Goal: Task Accomplishment & Management: Manage account settings

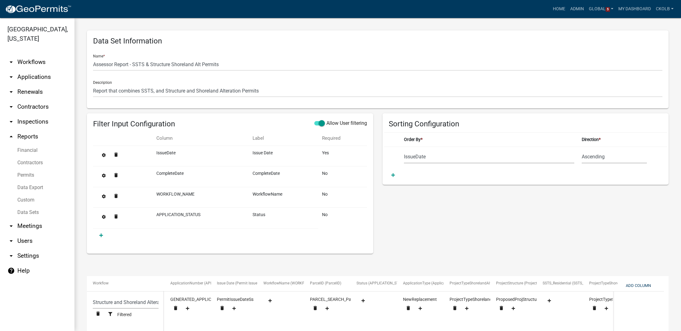
select select "IssueDate"
select select "79d4bf26-a84c-4898-8d16-9ebea2345fb4"
select select "68d28c81-f724-4f90-9ad3-bed34bf6fb80"
click at [612, 10] on link "Global 5" at bounding box center [601, 9] width 30 height 12
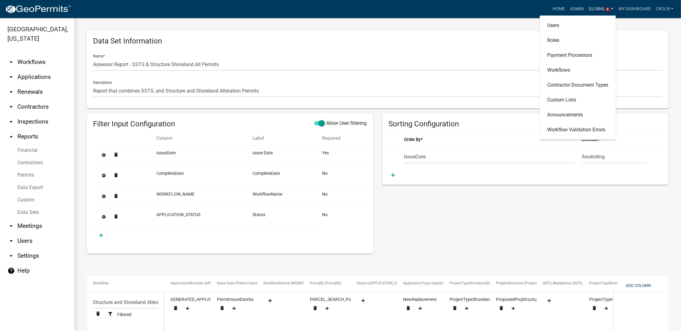
click at [611, 9] on link "Global 5" at bounding box center [601, 9] width 30 height 12
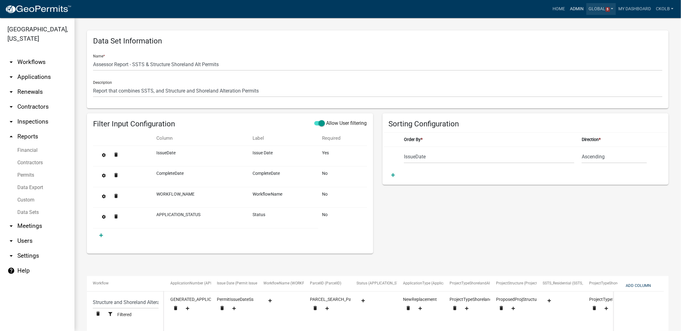
click at [579, 8] on link "Admin" at bounding box center [576, 9] width 19 height 12
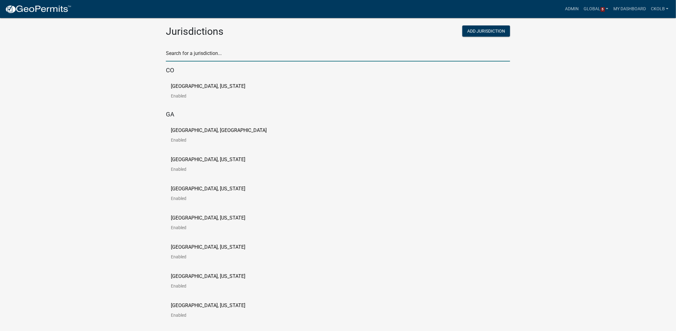
click at [230, 56] on input "text" at bounding box center [338, 55] width 344 height 13
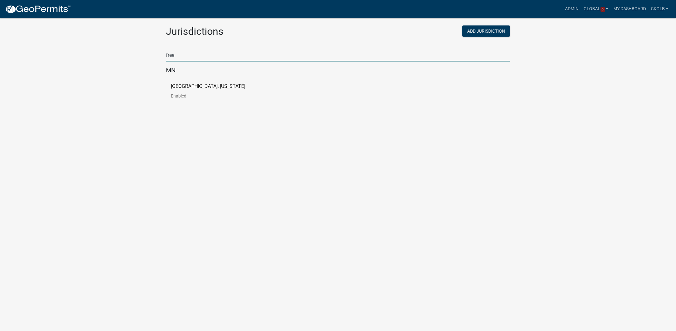
type input "free"
click at [174, 84] on p "[GEOGRAPHIC_DATA], [US_STATE]" at bounding box center [208, 86] width 74 height 5
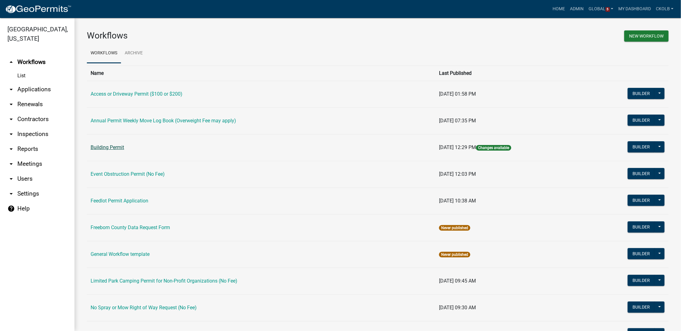
click at [97, 144] on link "Building Permit" at bounding box center [107, 147] width 33 height 6
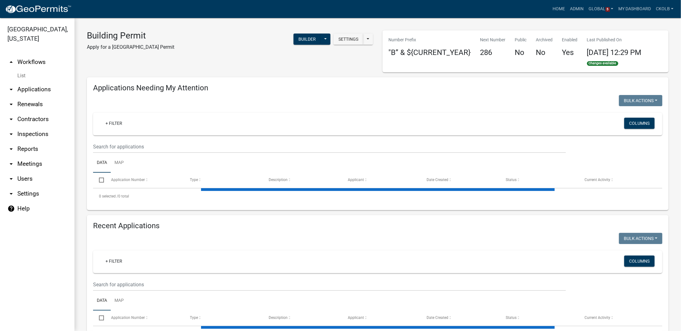
select select "3: 100"
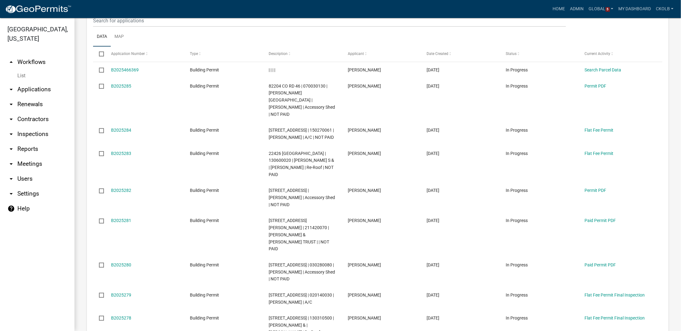
scroll to position [310, 0]
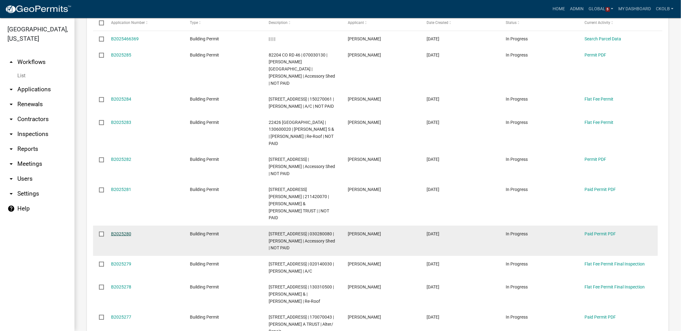
click at [126, 236] on link "B2025280" at bounding box center [121, 233] width 20 height 5
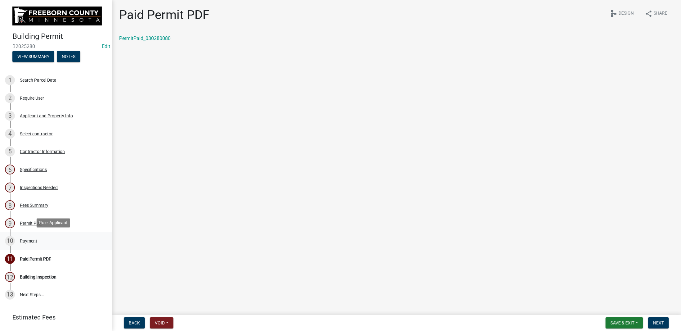
click at [31, 243] on div "10 Payment" at bounding box center [53, 241] width 97 height 10
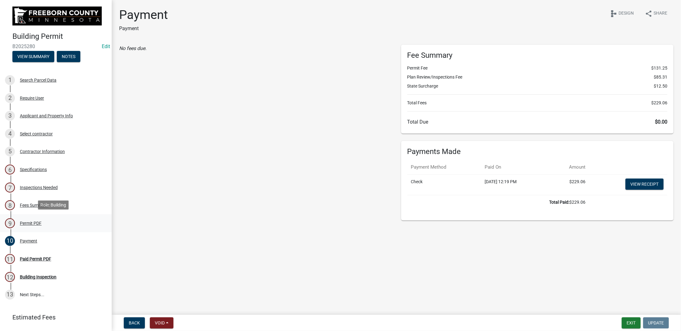
click at [31, 222] on div "Permit PDF" at bounding box center [31, 223] width 22 height 4
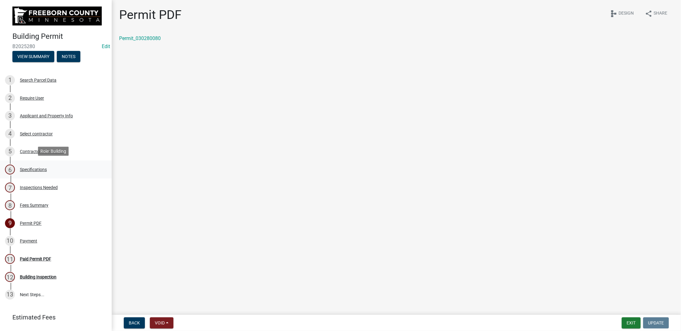
click at [33, 168] on div "Specifications" at bounding box center [33, 169] width 27 height 4
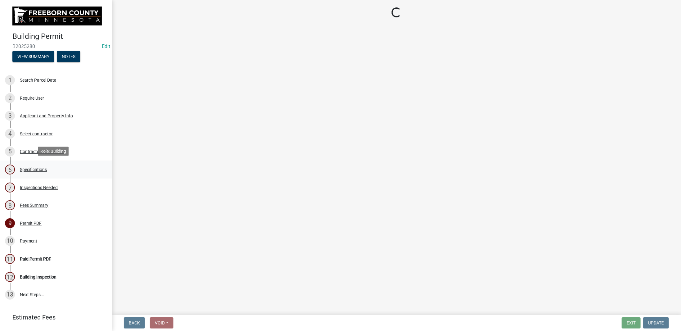
select select "cf5e982a-8fde-449d-bcd8-be8cdfb99374"
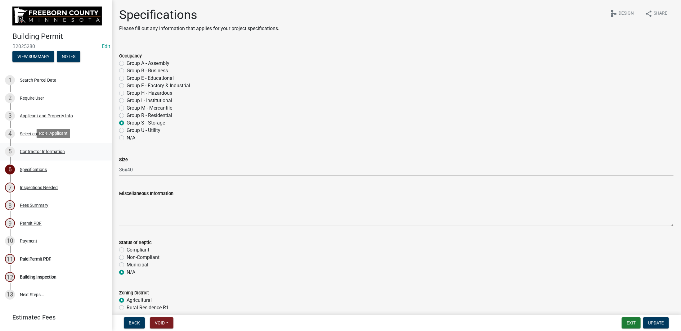
click at [24, 153] on div "Contractor Information" at bounding box center [42, 151] width 45 height 4
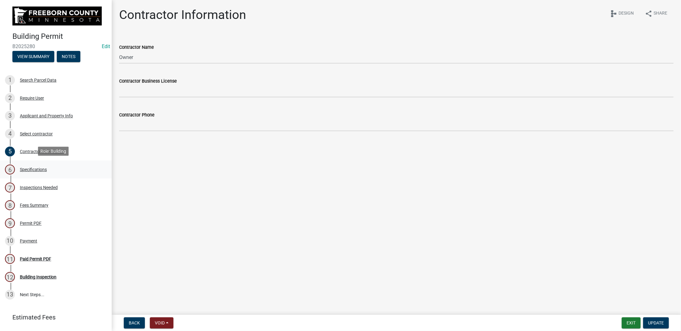
click at [30, 167] on div "Specifications" at bounding box center [33, 169] width 27 height 4
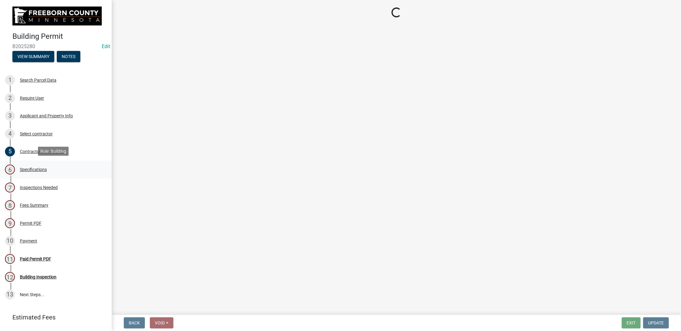
click at [31, 170] on div "Specifications" at bounding box center [33, 169] width 27 height 4
select select "cf5e982a-8fde-449d-bcd8-be8cdfb99374"
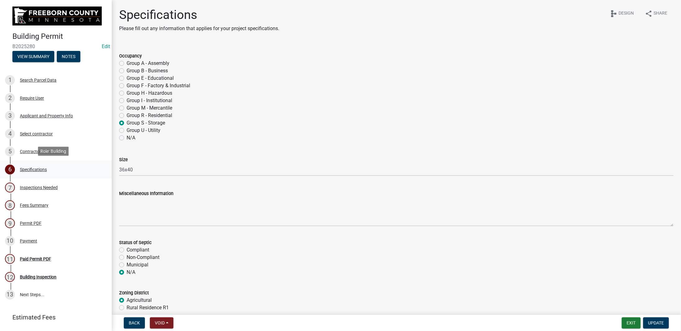
select select "cf5e982a-8fde-449d-bcd8-be8cdfb99374"
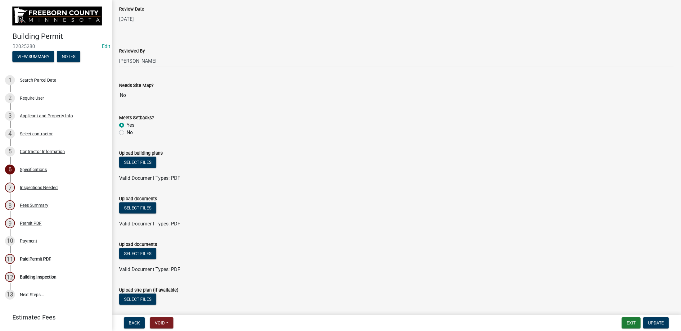
scroll to position [641, 0]
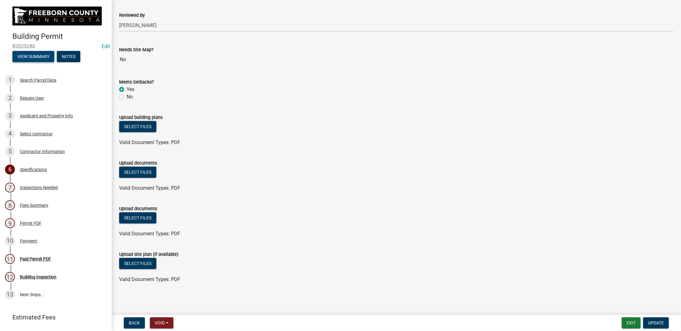
click at [36, 58] on button "View Summary" at bounding box center [33, 56] width 42 height 11
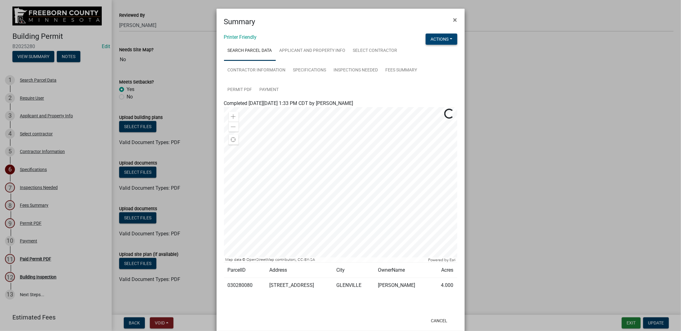
click at [444, 42] on button "Actions" at bounding box center [441, 38] width 32 height 11
click at [451, 57] on link "View Application Workflow" at bounding box center [461, 55] width 73 height 15
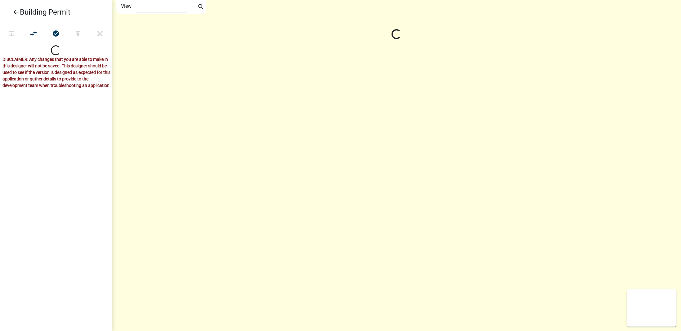
select select "1"
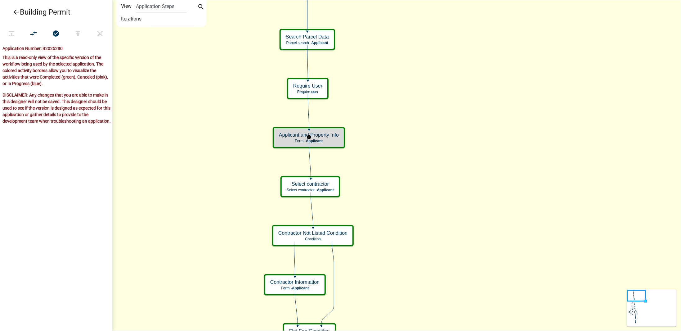
click at [335, 139] on p "Form - Applicant" at bounding box center [309, 141] width 60 height 4
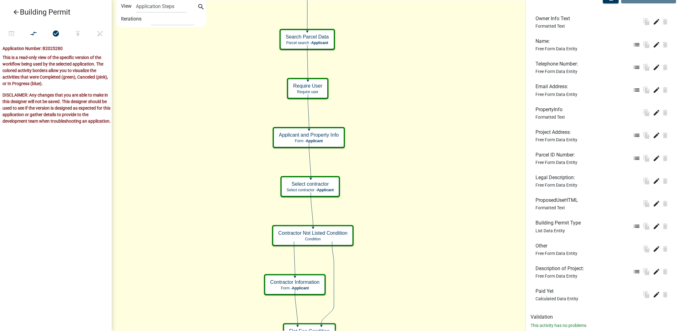
scroll to position [211, 0]
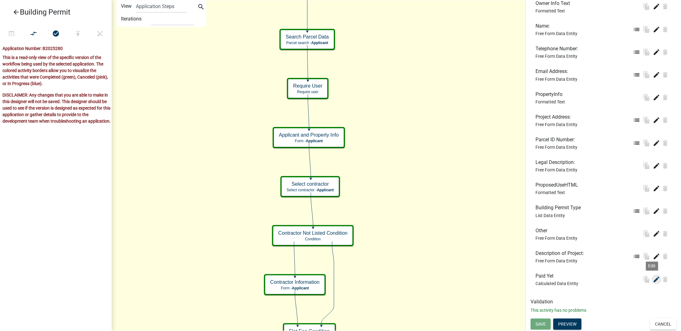
click at [652, 281] on icon "edit" at bounding box center [655, 278] width 7 height 7
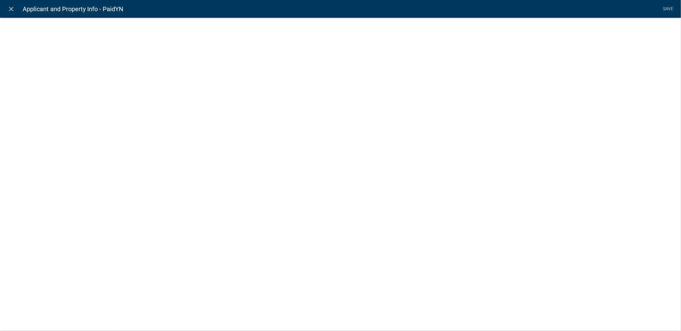
select select "calculated-value"
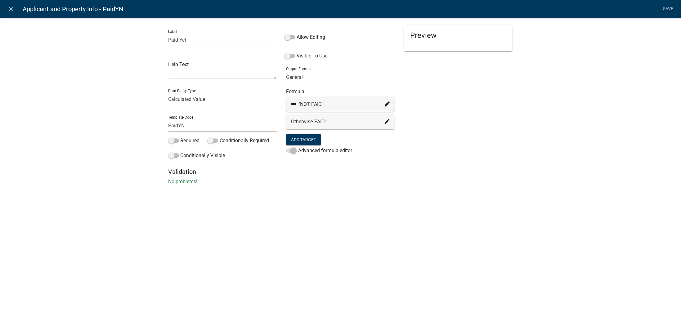
click at [387, 104] on icon at bounding box center [386, 103] width 5 height 5
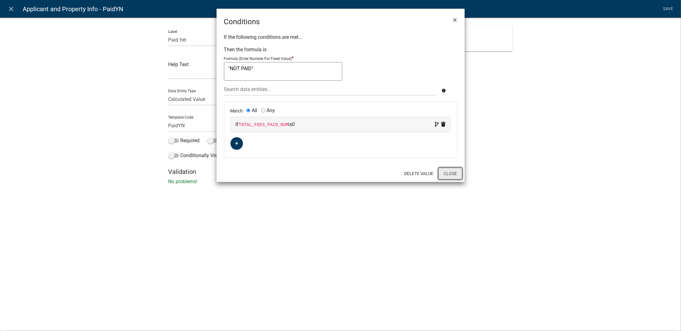
click at [448, 172] on button "Close" at bounding box center [450, 173] width 24 height 12
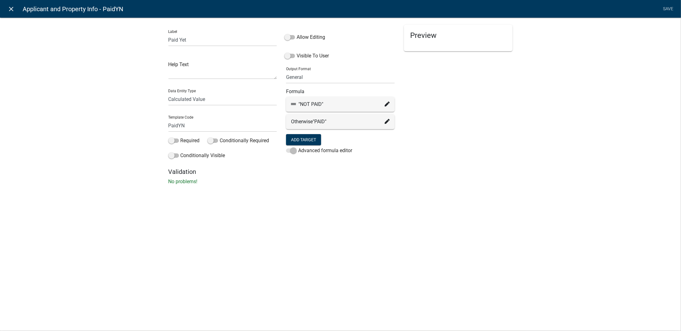
click at [13, 8] on icon "close" at bounding box center [11, 8] width 7 height 7
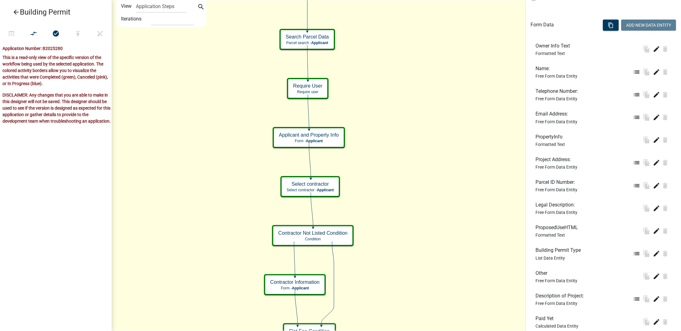
scroll to position [186, 0]
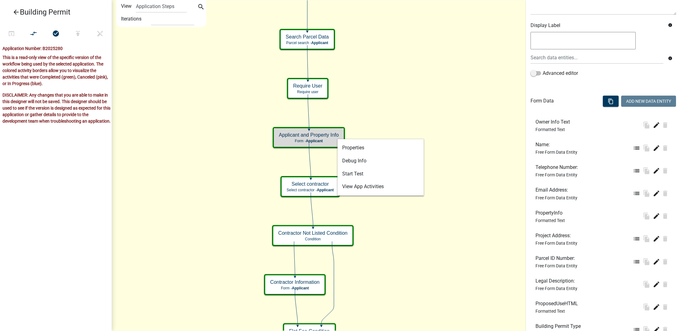
scroll to position [0, 0]
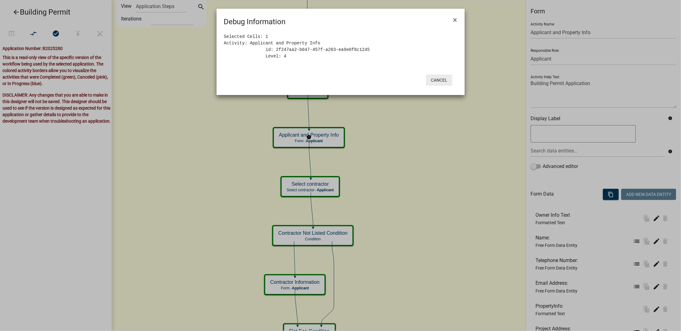
click at [436, 82] on button "Cancel" at bounding box center [439, 79] width 26 height 11
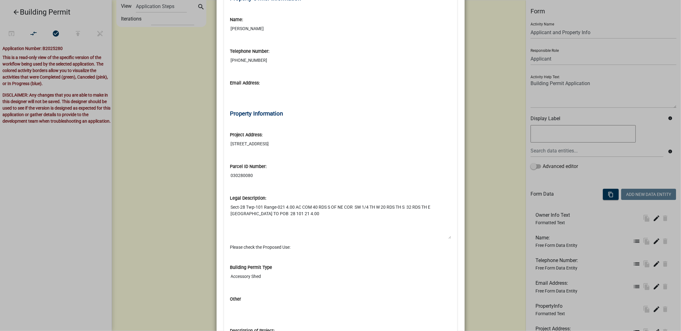
scroll to position [195, 0]
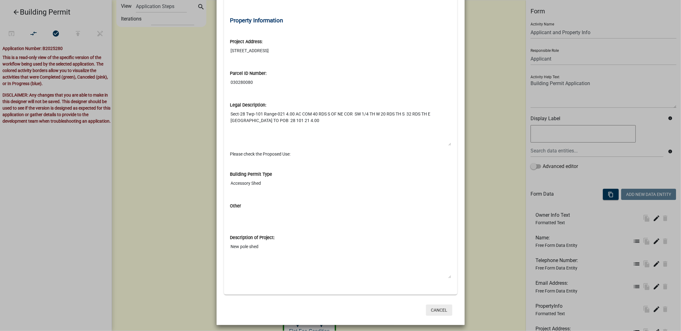
click at [437, 306] on button "Cancel" at bounding box center [439, 309] width 26 height 11
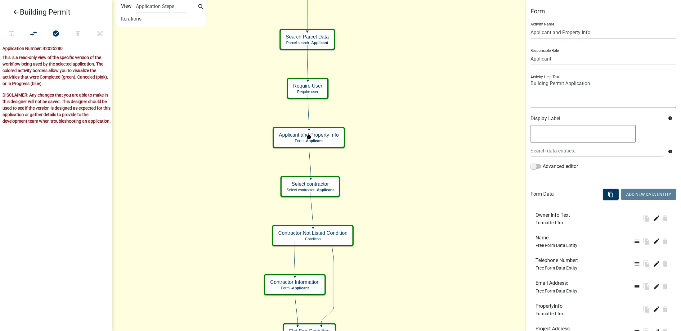
click at [17, 12] on icon "arrow_back" at bounding box center [15, 12] width 7 height 9
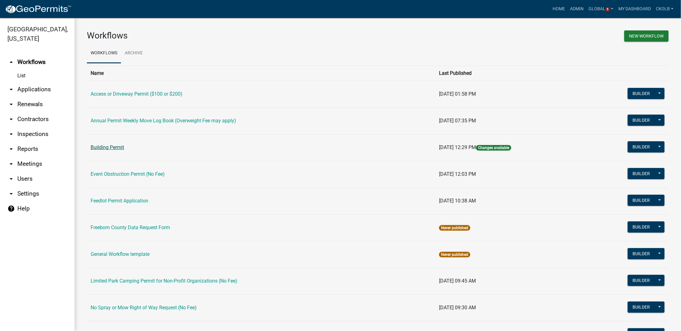
click at [119, 146] on link "Building Permit" at bounding box center [107, 147] width 33 height 6
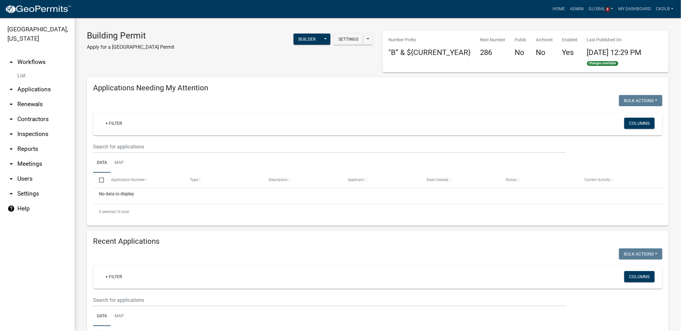
select select "3: 100"
click at [343, 40] on button "Settings" at bounding box center [348, 38] width 30 height 11
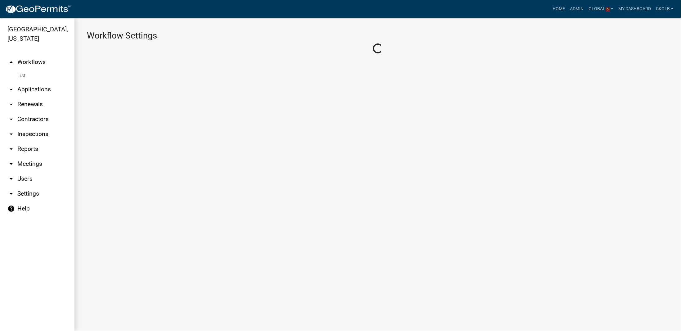
select select "1"
select select "65783045-841a-491a-8bc7-d6ae9b1c2ba3"
select select "d0c1d4b4-2a25-4654-9052-513e1c3db190"
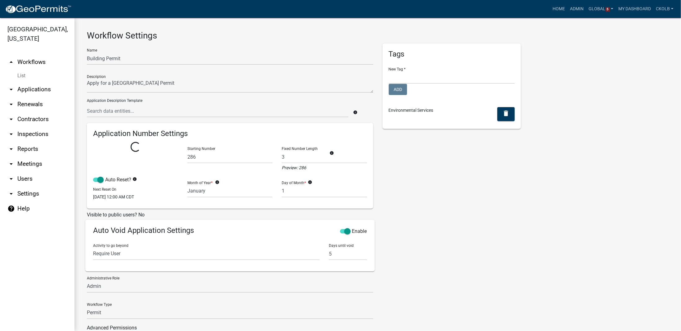
select select
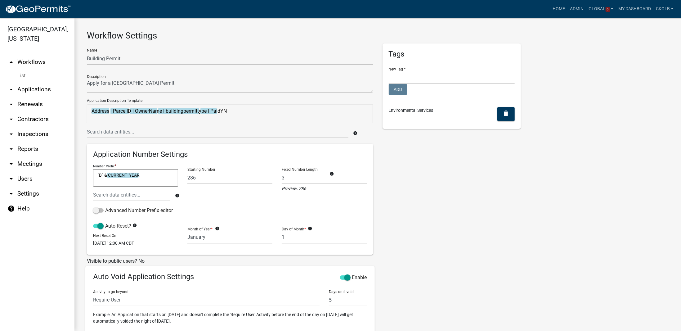
click at [34, 62] on link "arrow_drop_up Workflows" at bounding box center [37, 62] width 74 height 15
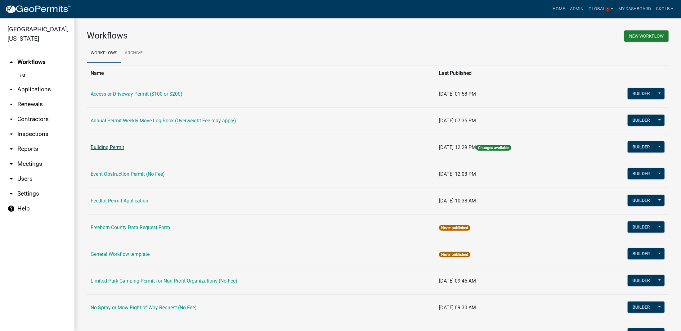
click at [104, 147] on link "Building Permit" at bounding box center [107, 147] width 33 height 6
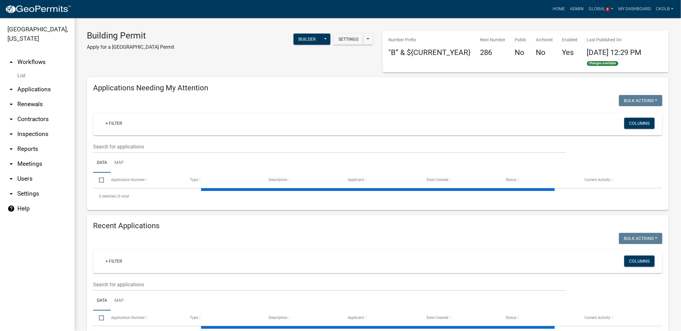
select select "3: 100"
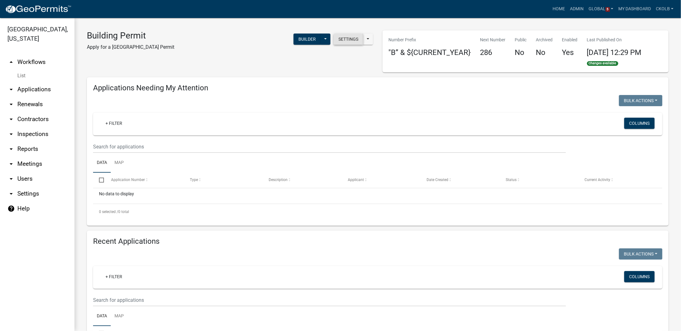
click at [356, 41] on button "Settings" at bounding box center [348, 38] width 30 height 11
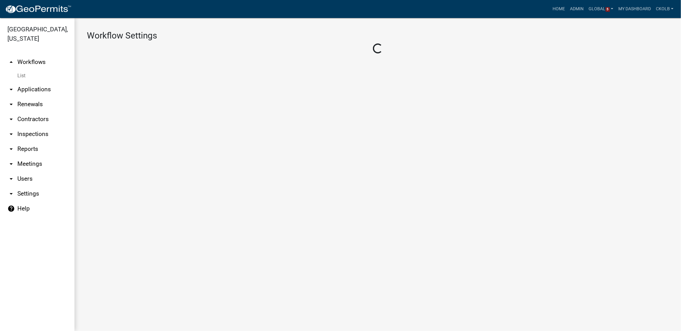
select select "1"
select select "65783045-841a-491a-8bc7-d6ae9b1c2ba3"
select select "d0c1d4b4-2a25-4654-9052-513e1c3db190"
select select
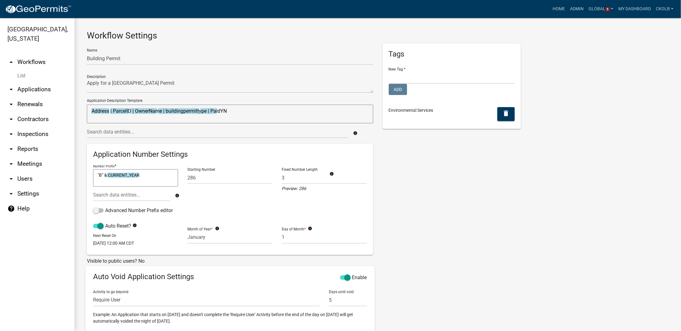
click at [33, 59] on link "arrow_drop_up Workflows" at bounding box center [37, 62] width 74 height 15
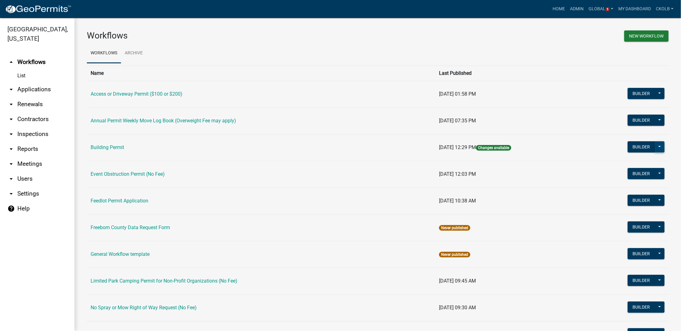
click at [655, 145] on button at bounding box center [659, 146] width 10 height 11
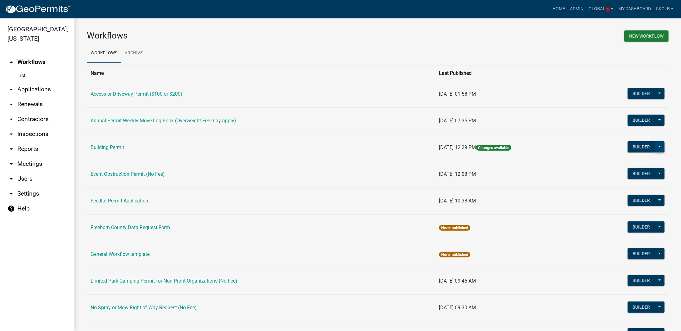
click at [658, 145] on button at bounding box center [659, 146] width 10 height 11
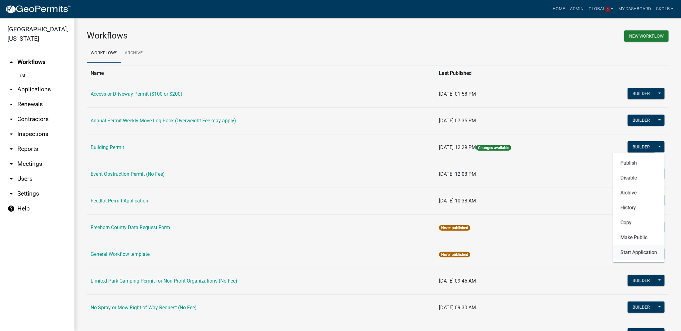
click at [621, 252] on button "Start Application" at bounding box center [638, 252] width 51 height 15
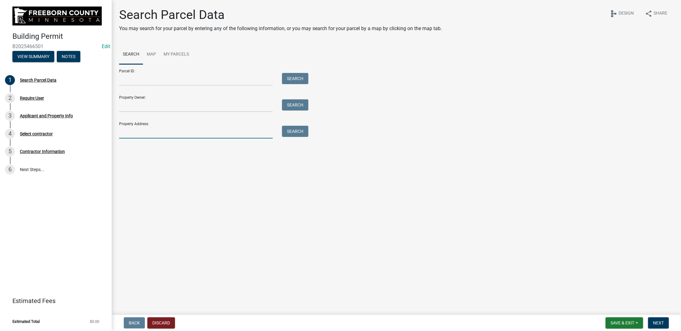
click at [148, 133] on input "Property Address:" at bounding box center [195, 132] width 153 height 13
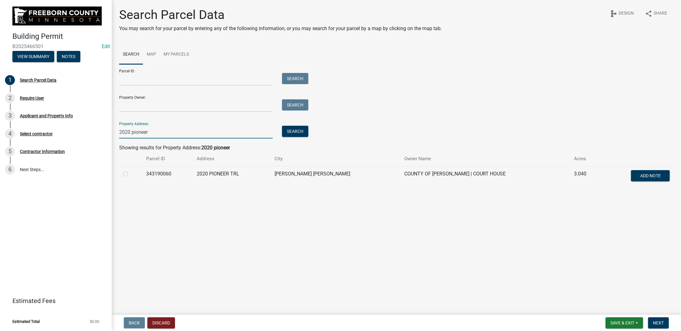
type input "2020 pioneer"
click at [130, 170] on label at bounding box center [130, 170] width 0 height 0
click at [130, 173] on input "radio" at bounding box center [132, 172] width 4 height 4
radio input "true"
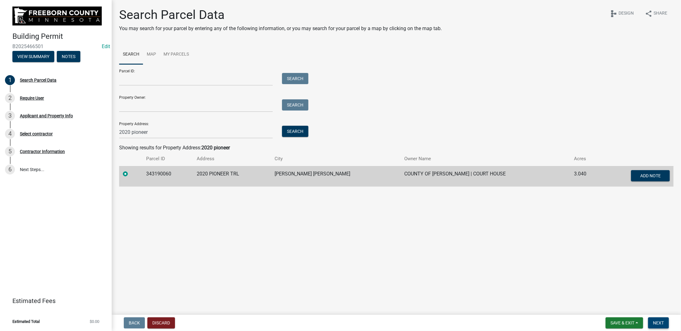
click at [659, 323] on span "Next" at bounding box center [658, 322] width 11 height 5
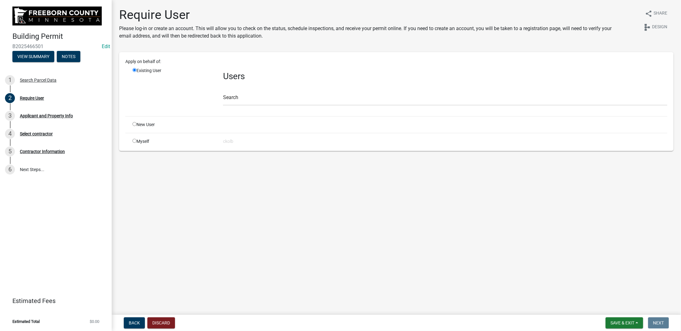
click at [134, 140] on input "radio" at bounding box center [134, 141] width 4 height 4
radio input "true"
radio input "false"
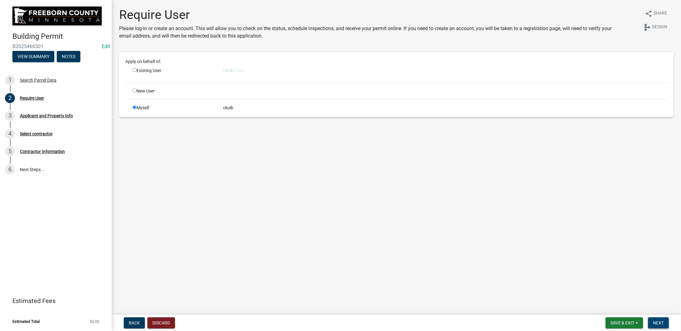
click at [656, 322] on span "Next" at bounding box center [658, 322] width 11 height 5
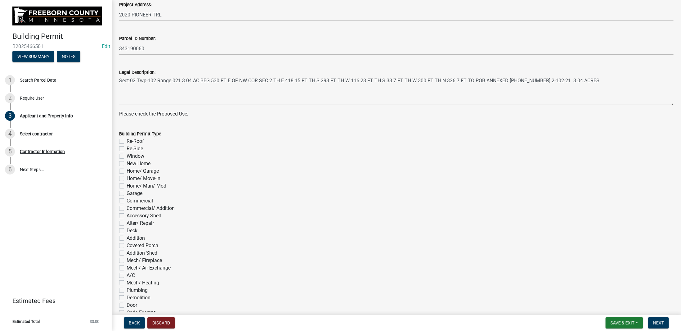
scroll to position [279, 0]
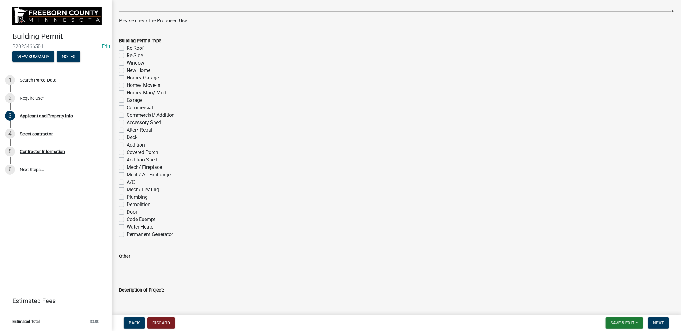
click at [127, 62] on label "Window" at bounding box center [136, 62] width 18 height 7
click at [127, 62] on input "Window" at bounding box center [129, 61] width 4 height 4
checkbox input "true"
checkbox input "false"
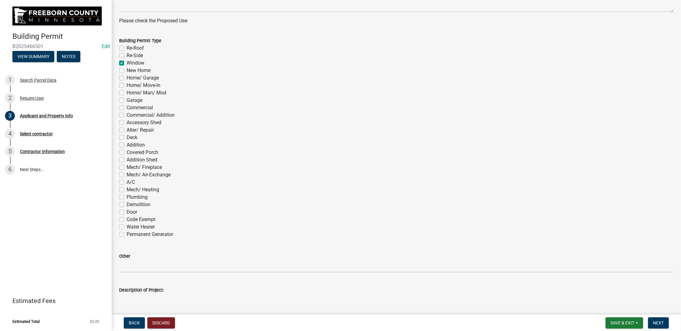
checkbox input "true"
checkbox input "false"
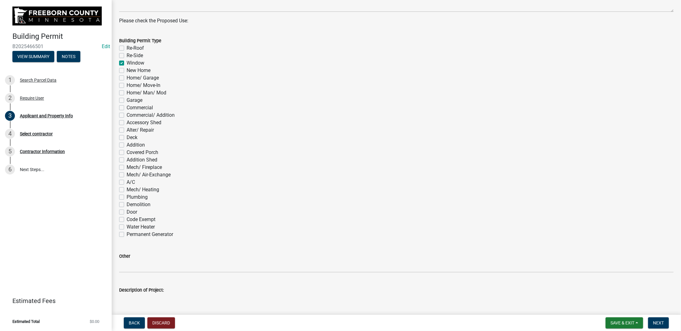
checkbox input "false"
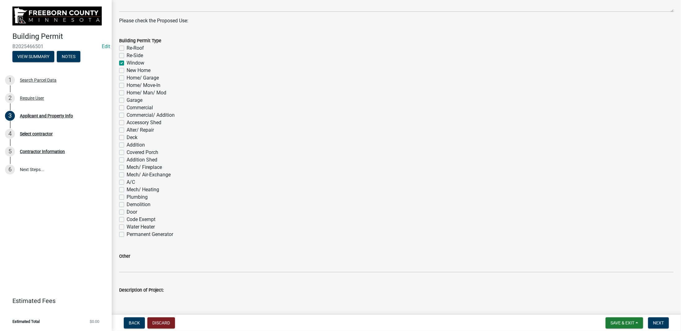
checkbox input "false"
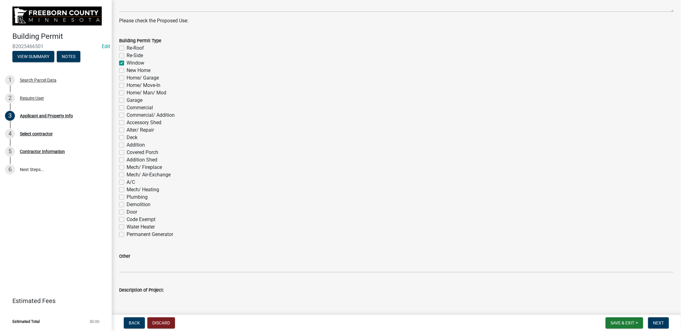
checkbox input "false"
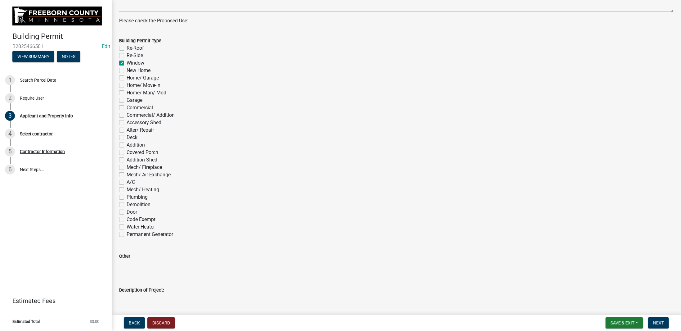
checkbox input "false"
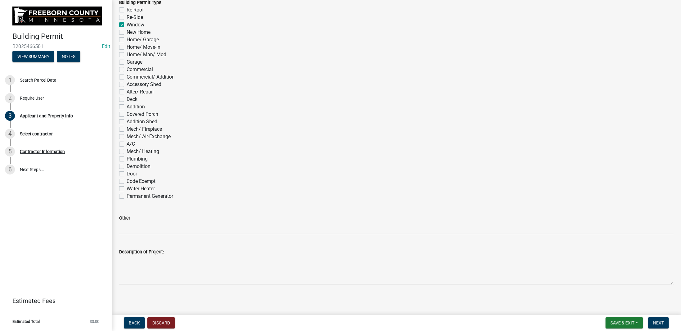
scroll to position [324, 0]
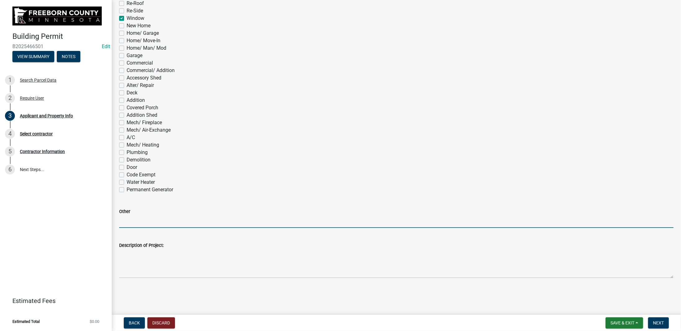
click at [150, 227] on input "Other" at bounding box center [396, 221] width 554 height 13
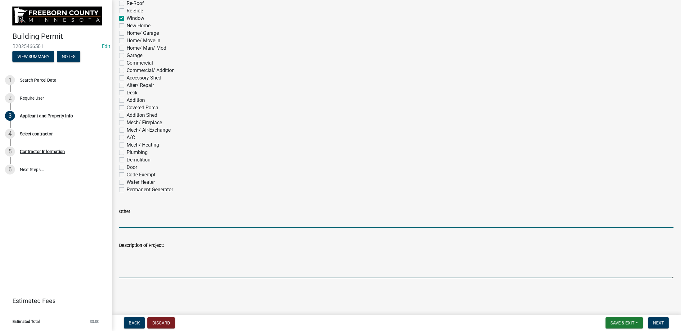
click at [147, 270] on textarea "Description of Project:" at bounding box center [396, 263] width 554 height 29
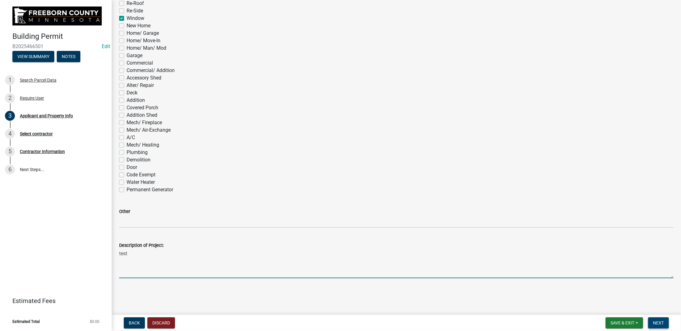
type textarea "test"
click at [657, 322] on span "Next" at bounding box center [658, 322] width 11 height 5
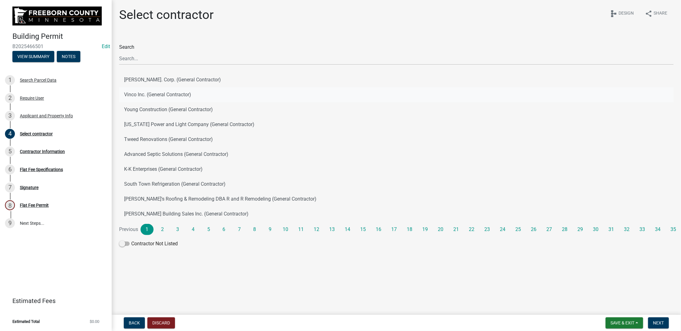
click at [159, 95] on button "Vinco Inc. (General Contractor)" at bounding box center [396, 94] width 554 height 15
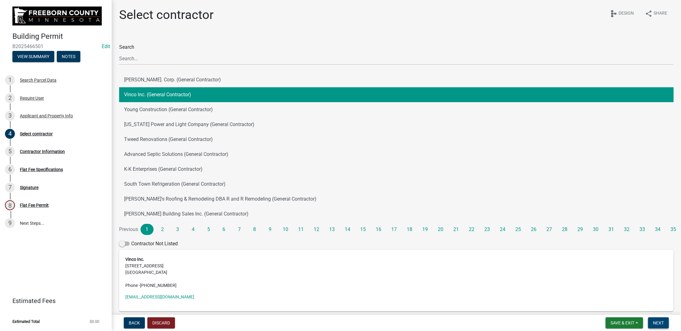
click at [659, 324] on span "Next" at bounding box center [658, 322] width 11 height 5
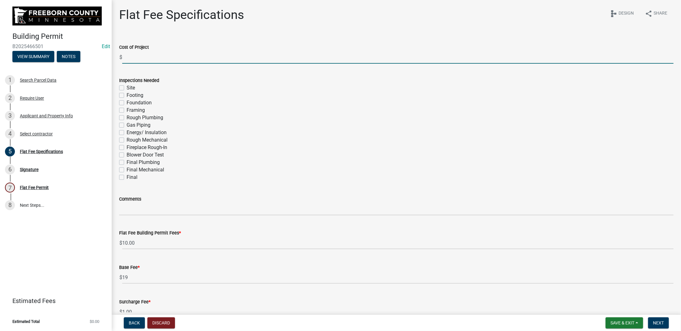
click at [150, 57] on input "text" at bounding box center [397, 57] width 551 height 13
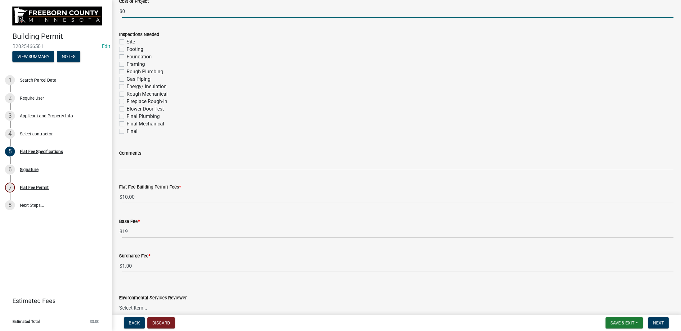
scroll to position [62, 0]
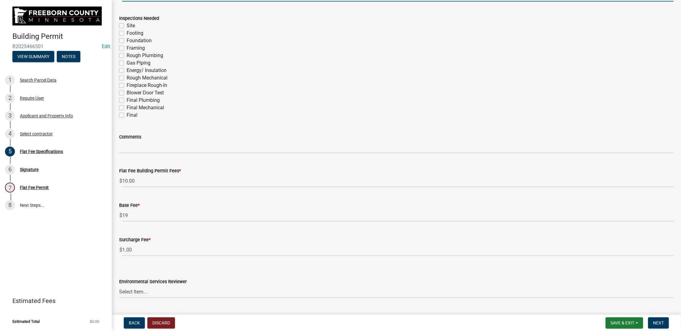
type input "0"
click at [189, 124] on div "Comments" at bounding box center [396, 138] width 554 height 29
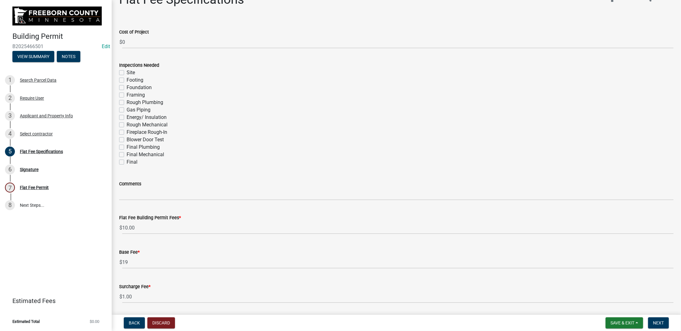
scroll to position [46, 0]
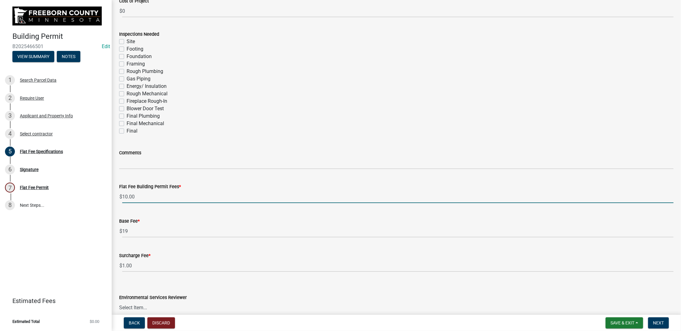
drag, startPoint x: 146, startPoint y: 199, endPoint x: 113, endPoint y: 193, distance: 33.6
click at [113, 193] on div "Flat Fee Specifications share Share schema Design Cost of Project $ 0 Inspectio…" at bounding box center [396, 142] width 569 height 363
click at [153, 196] on input "10.00" at bounding box center [397, 196] width 551 height 13
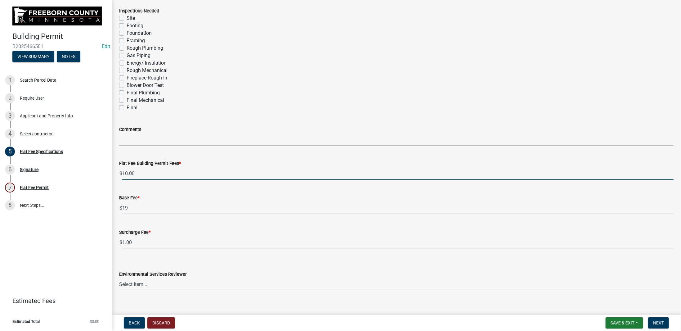
scroll to position [77, 0]
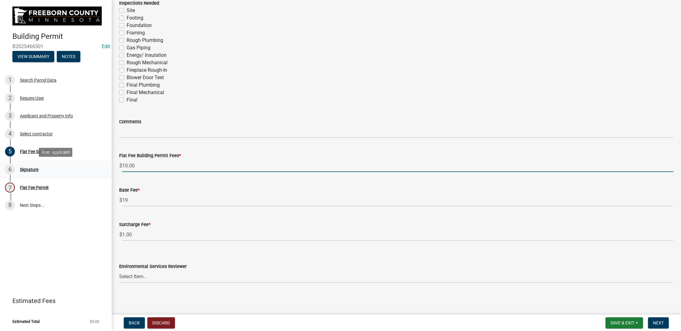
drag, startPoint x: 162, startPoint y: 167, endPoint x: 98, endPoint y: 171, distance: 64.7
click at [98, 171] on div "Building Permit B2025466501 Edit View Summary Notes 1 Search Parcel Data 2 Requ…" at bounding box center [340, 165] width 681 height 331
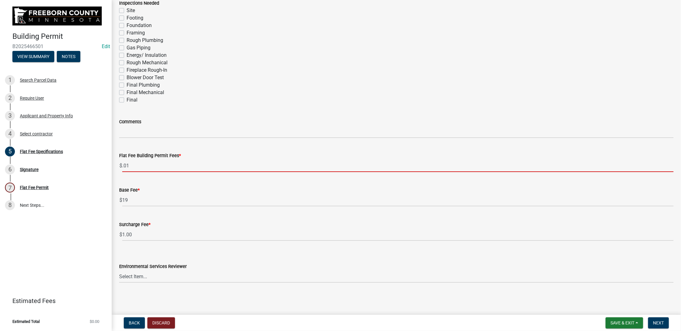
type input ".01"
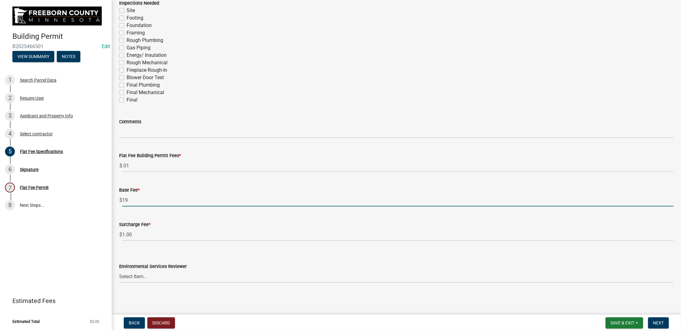
drag, startPoint x: 142, startPoint y: 198, endPoint x: 113, endPoint y: 200, distance: 28.6
click at [113, 200] on div "Flat Fee Specifications share Share schema Design Cost of Project $ 0 Inspectio…" at bounding box center [396, 111] width 569 height 363
type input "0"
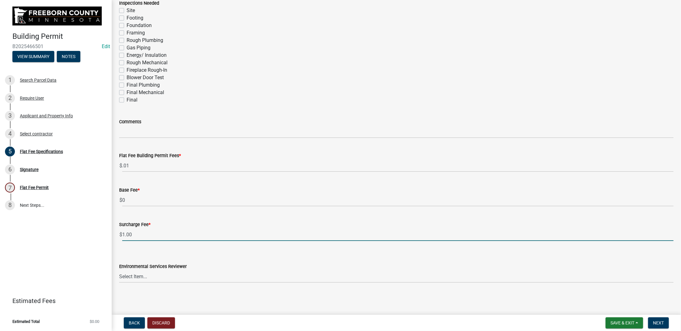
drag, startPoint x: 151, startPoint y: 235, endPoint x: 125, endPoint y: 236, distance: 25.4
click at [122, 236] on input "1.00" at bounding box center [397, 234] width 551 height 13
type input "0"
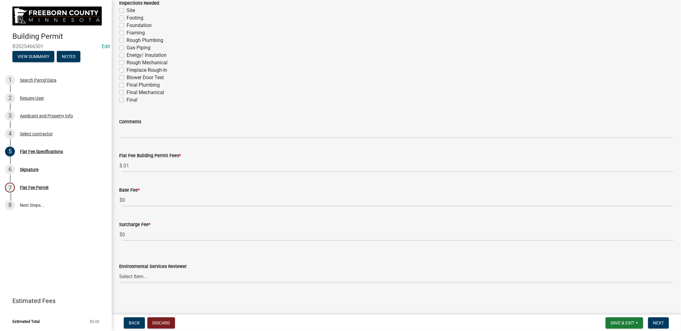
click at [155, 212] on div "Surcharge Fee * $ 0" at bounding box center [396, 226] width 554 height 29
click at [160, 189] on div "Base Fee *" at bounding box center [396, 189] width 554 height 7
click at [153, 280] on select "Select Item... Rachel Wehner Craig Rosell Mark Goskeson Ross Leonhardi Gina Gul…" at bounding box center [396, 276] width 554 height 13
click at [657, 325] on button "Next" at bounding box center [658, 322] width 21 height 11
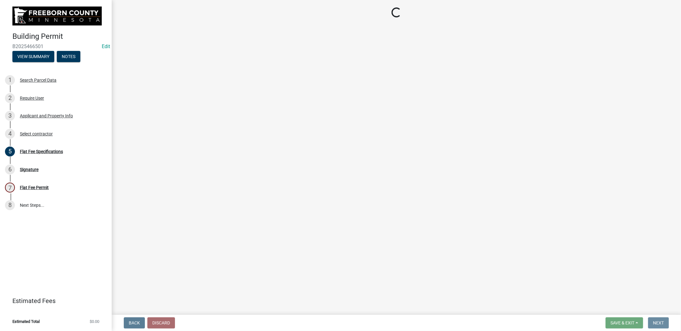
scroll to position [0, 0]
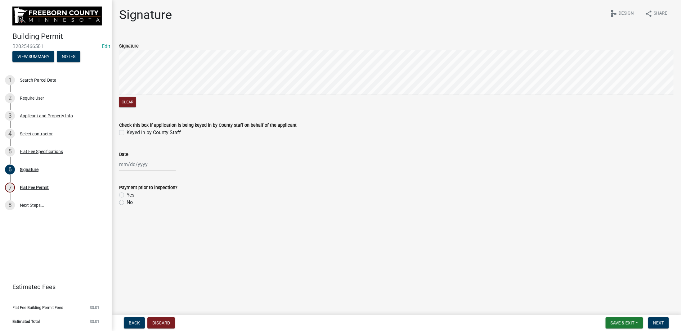
click at [127, 195] on label "Yes" at bounding box center [131, 194] width 8 height 7
click at [127, 195] on input "Yes" at bounding box center [129, 193] width 4 height 4
radio input "true"
click at [659, 323] on span "Next" at bounding box center [658, 322] width 11 height 5
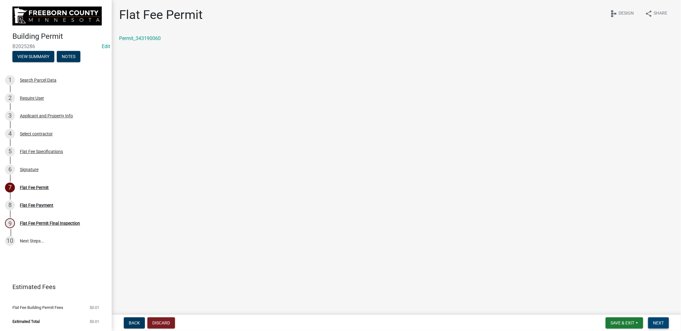
click at [657, 321] on span "Next" at bounding box center [658, 322] width 11 height 5
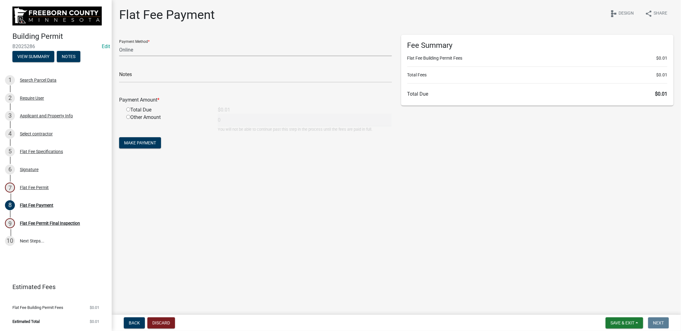
click at [152, 48] on select "Credit Card POS Check Cash Online" at bounding box center [255, 49] width 273 height 13
select select "2: 1"
click at [119, 43] on select "Credit Card POS Check Cash Online" at bounding box center [255, 49] width 273 height 13
click at [135, 79] on input "text" at bounding box center [255, 76] width 273 height 13
type input "test"
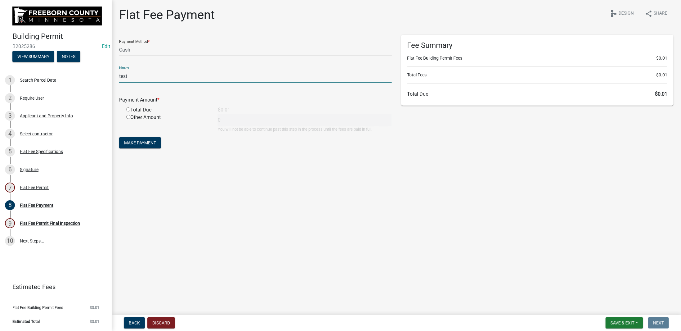
click at [217, 177] on main "Flat Fee Payment share Share schema Design Payment Method * Credit Card POS Che…" at bounding box center [396, 156] width 569 height 312
click at [128, 109] on input "radio" at bounding box center [128, 109] width 4 height 4
radio input "true"
type input "0.01"
click at [146, 144] on span "Make Payment" at bounding box center [140, 142] width 32 height 5
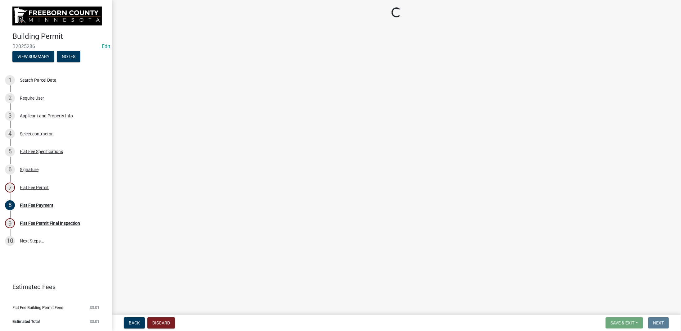
select select "3613e5d6-c0da-40a7-83d4-d5638b2e6124"
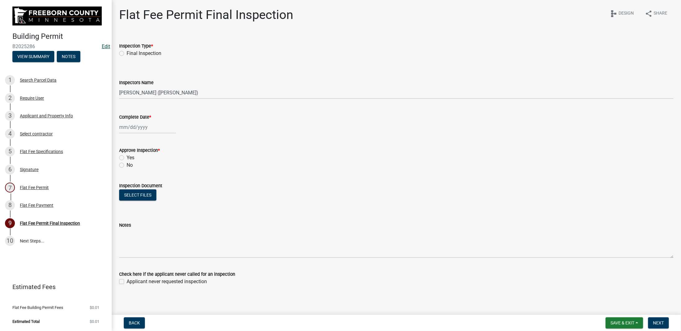
click at [106, 47] on link "Edit" at bounding box center [106, 46] width 8 height 6
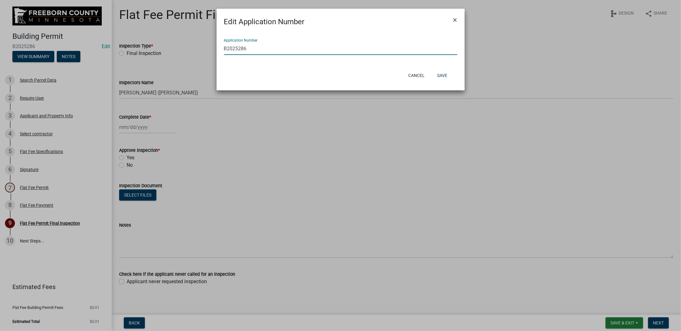
drag, startPoint x: 254, startPoint y: 49, endPoint x: 224, endPoint y: 46, distance: 29.7
click at [224, 46] on input "B2025286" at bounding box center [340, 48] width 233 height 13
type input "Test082020251"
click at [446, 75] on button "Save" at bounding box center [442, 75] width 20 height 11
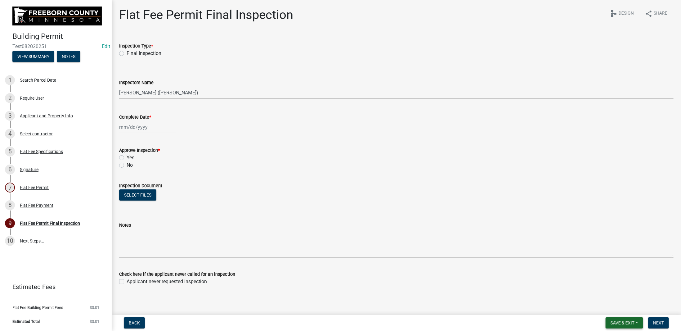
click at [611, 320] on span "Save & Exit" at bounding box center [622, 322] width 24 height 5
click at [627, 310] on button "Save & Exit" at bounding box center [618, 306] width 50 height 15
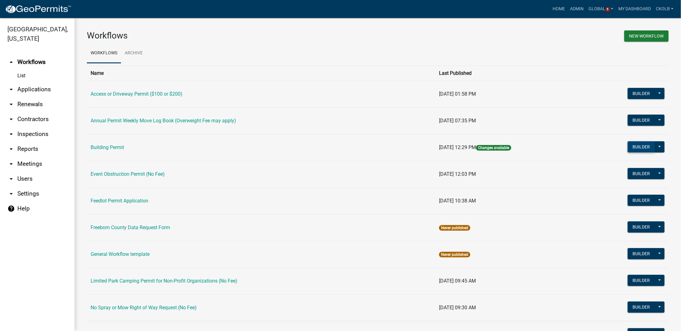
click at [635, 149] on button "Builder" at bounding box center [640, 146] width 27 height 11
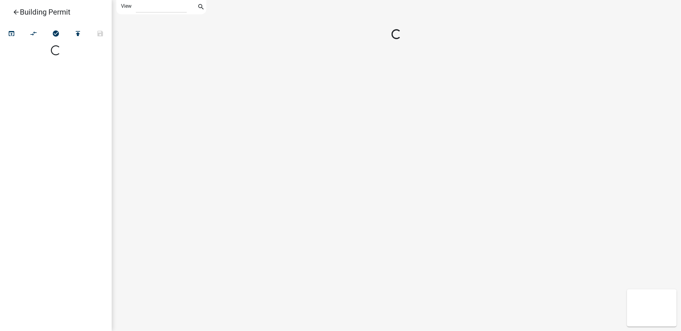
select select "1"
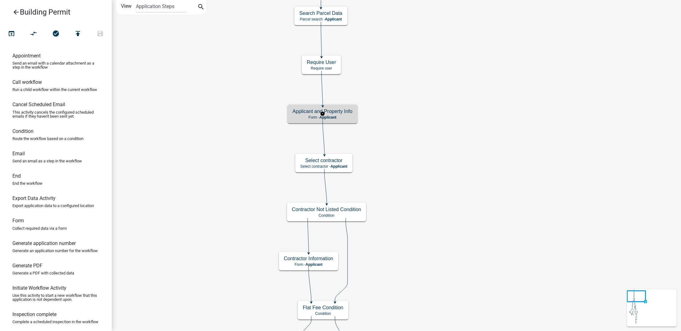
click at [347, 119] on div "Applicant and Property Info Form - Applicant" at bounding box center [322, 113] width 70 height 19
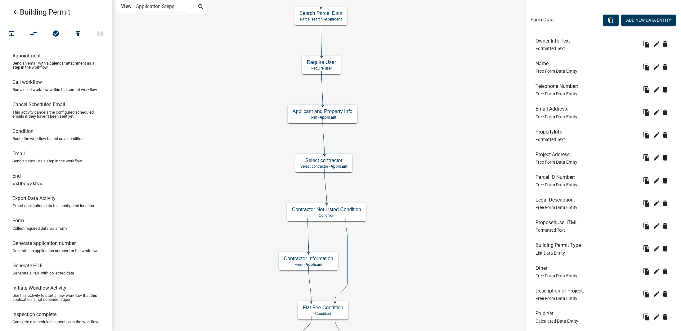
scroll to position [211, 0]
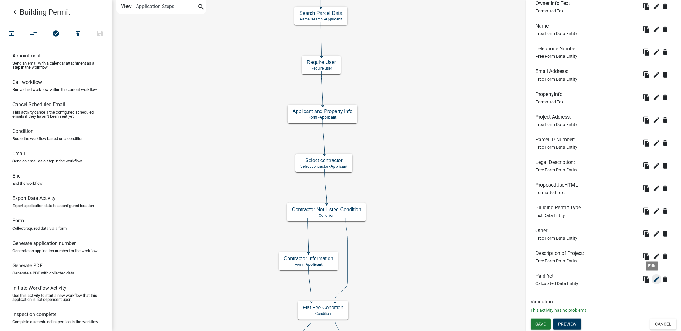
click at [652, 278] on icon "edit" at bounding box center [655, 278] width 7 height 7
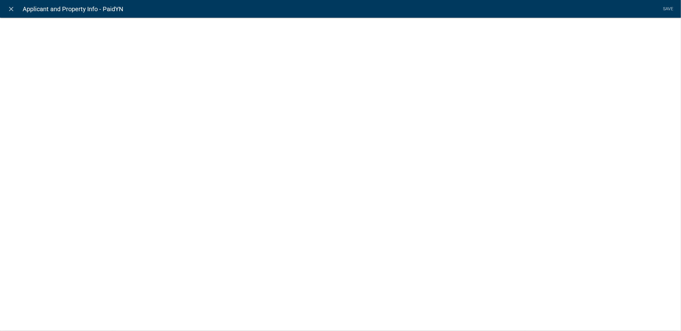
select select "calculated-value"
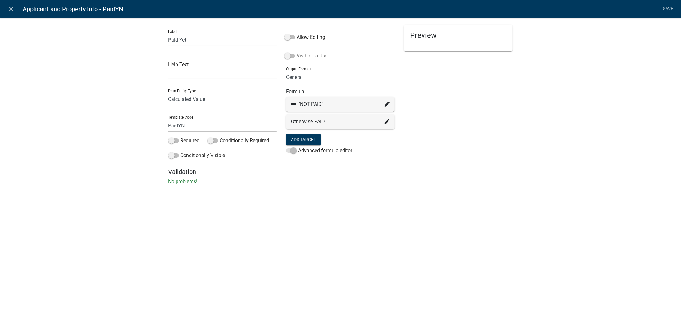
click at [302, 56] on label "Visible To User" at bounding box center [306, 55] width 44 height 7
click at [296, 52] on input "Visible To User" at bounding box center [296, 52] width 0 height 0
click at [667, 8] on li "Save" at bounding box center [668, 9] width 16 height 12
click at [667, 7] on li "Save" at bounding box center [668, 9] width 16 height 12
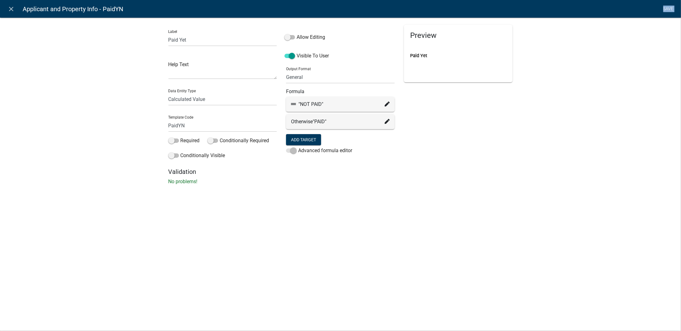
click at [667, 7] on li "Save" at bounding box center [668, 9] width 16 height 12
click at [604, 102] on div "Label Paid Yet Help Text Data Entity Type Free Form Text Document Display Entit…" at bounding box center [340, 102] width 681 height 191
click at [588, 97] on div "Label Paid Yet Help Text Data Entity Type Free Form Text Document Display Entit…" at bounding box center [340, 102] width 681 height 191
click at [665, 8] on li "Save" at bounding box center [668, 9] width 16 height 12
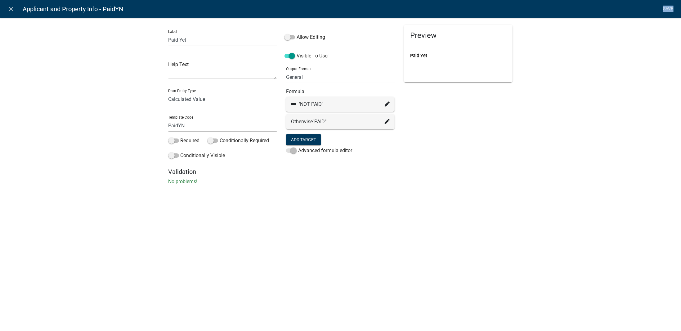
click at [665, 8] on li "Save" at bounding box center [668, 9] width 16 height 12
drag, startPoint x: 214, startPoint y: 99, endPoint x: 210, endPoint y: 99, distance: 3.7
click at [214, 99] on select "Free Form Text Document Display Entity Value Fee Numeric Data Date Map Sketch D…" at bounding box center [222, 99] width 109 height 13
click at [168, 93] on select "Free Form Text Document Display Entity Value Fee Numeric Data Date Map Sketch D…" at bounding box center [222, 99] width 109 height 13
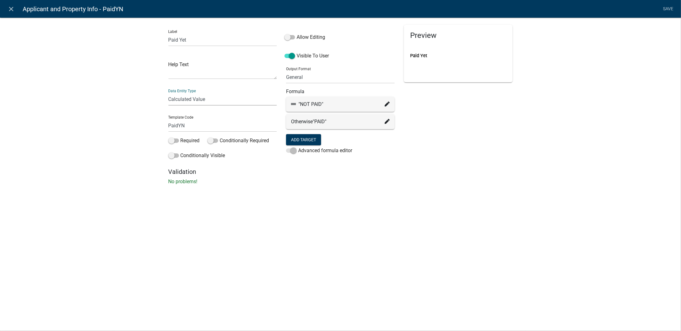
click at [129, 153] on div "Label Paid Yet Help Text Data Entity Type Free Form Text Document Display Entit…" at bounding box center [340, 102] width 681 height 191
click at [187, 41] on input "Paid Yet" at bounding box center [222, 39] width 109 height 13
drag, startPoint x: 585, startPoint y: 112, endPoint x: 644, endPoint y: 29, distance: 101.8
click at [590, 99] on div "Label Paid Yet Help Text Data Entity Type Free Form Text Document Display Entit…" at bounding box center [340, 102] width 681 height 191
click at [668, 8] on li "Save" at bounding box center [668, 9] width 16 height 12
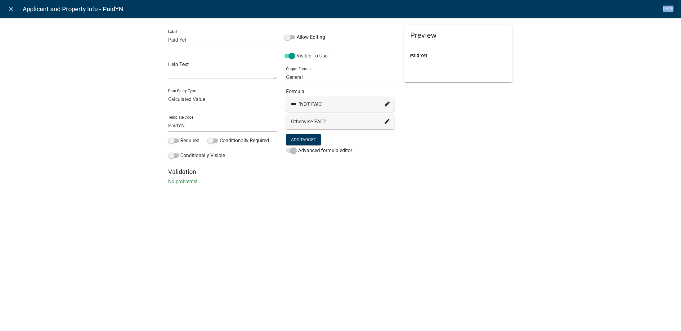
click at [668, 8] on li "Save" at bounding box center [668, 9] width 16 height 12
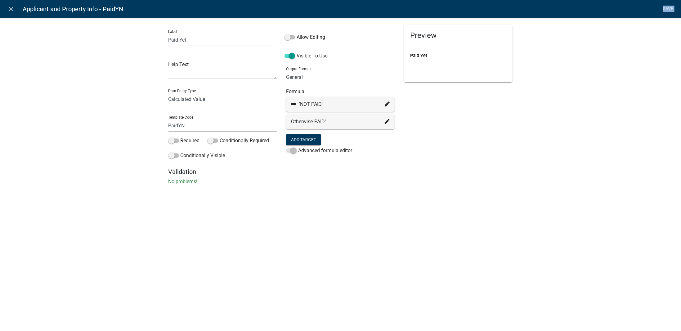
click at [668, 8] on li "Save" at bounding box center [668, 9] width 16 height 12
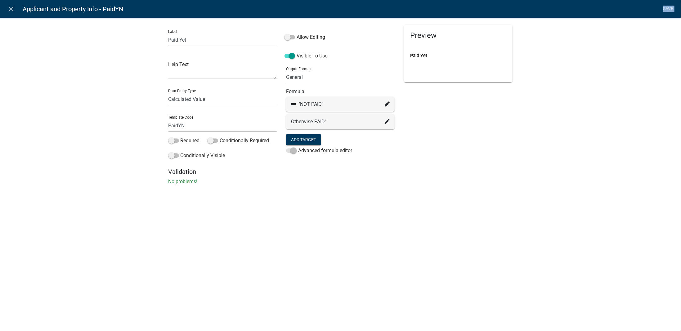
click at [668, 8] on li "Save" at bounding box center [668, 9] width 16 height 12
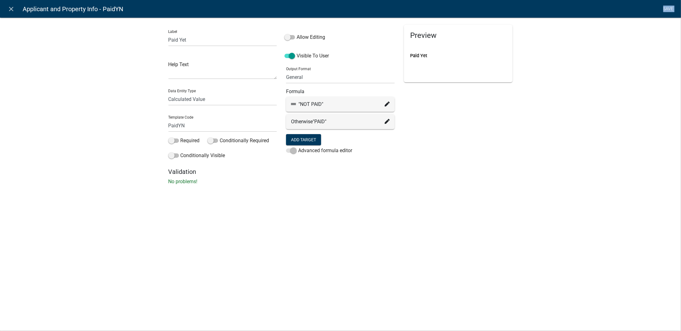
click at [668, 8] on li "Save" at bounding box center [668, 9] width 16 height 12
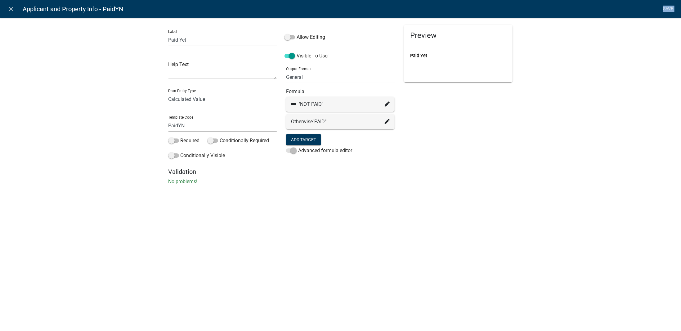
click at [668, 8] on li "Save" at bounding box center [668, 9] width 16 height 12
click at [669, 8] on li "Save" at bounding box center [668, 9] width 16 height 12
click at [11, 11] on icon "close" at bounding box center [11, 8] width 7 height 7
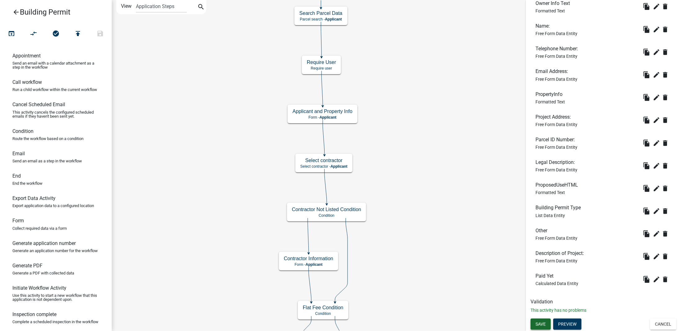
click at [539, 322] on span "Save" at bounding box center [540, 323] width 10 height 5
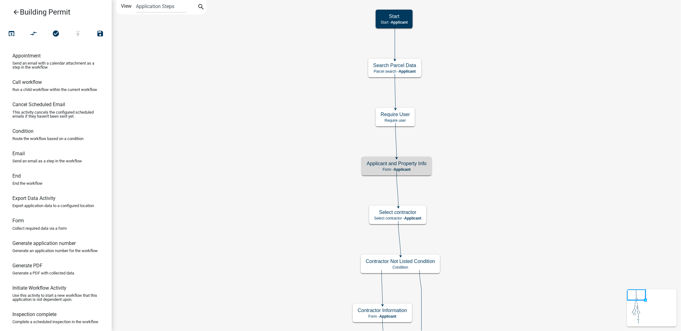
scroll to position [0, 0]
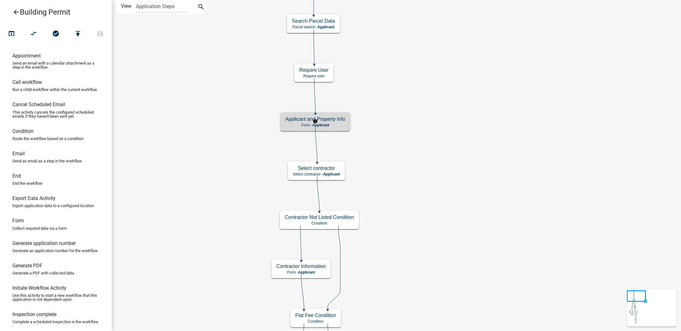
click at [337, 120] on h5 "Applicant and Property Info" at bounding box center [315, 119] width 60 height 6
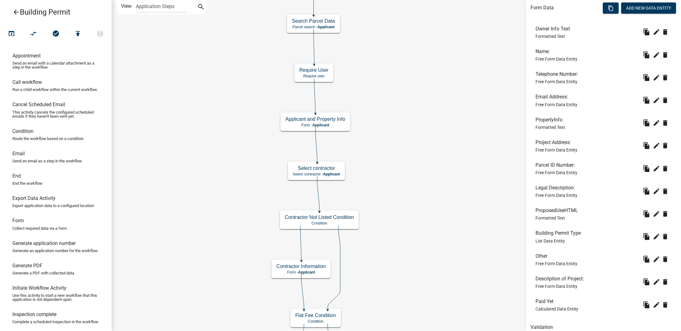
scroll to position [211, 0]
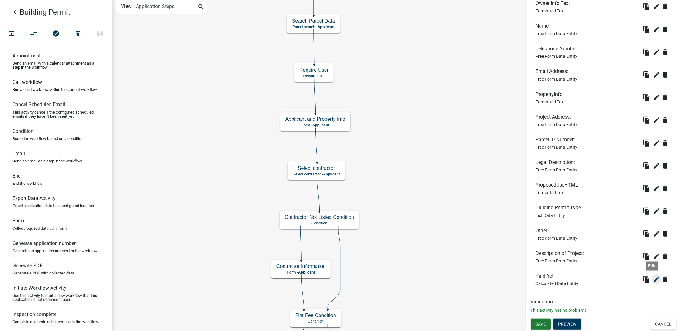
click at [655, 280] on icon "edit" at bounding box center [655, 278] width 7 height 7
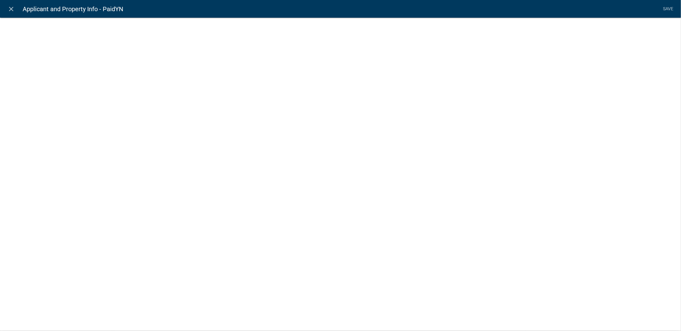
select select "calculated-value"
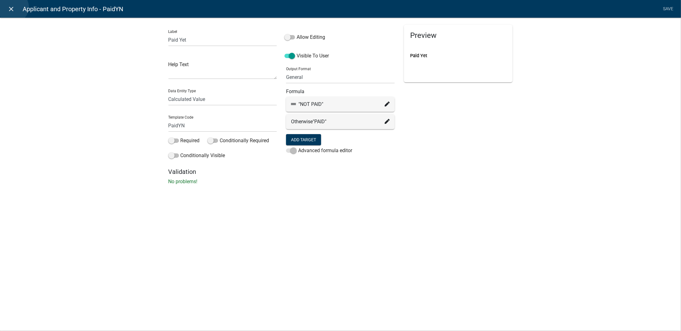
click at [13, 7] on icon "close" at bounding box center [11, 8] width 7 height 7
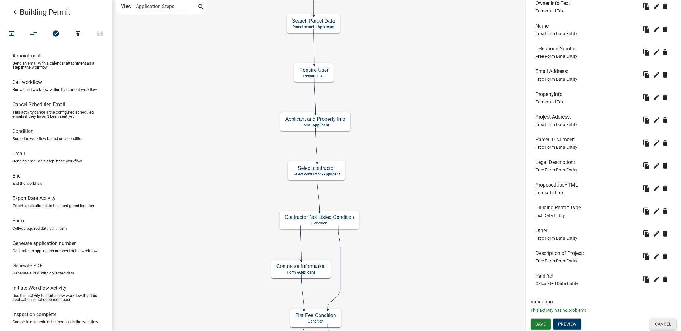
drag, startPoint x: 663, startPoint y: 325, endPoint x: 641, endPoint y: 315, distance: 23.5
click at [662, 325] on button "Cancel" at bounding box center [663, 323] width 26 height 11
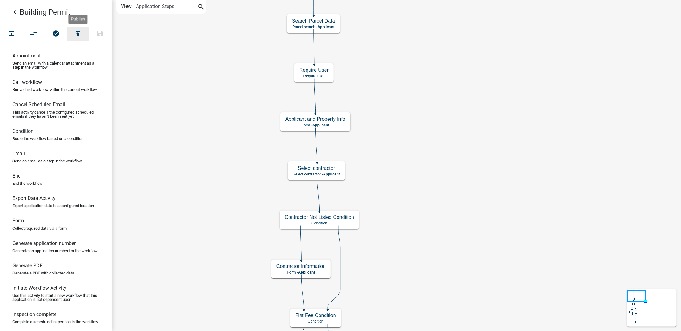
click at [82, 35] on button "publish" at bounding box center [78, 33] width 22 height 13
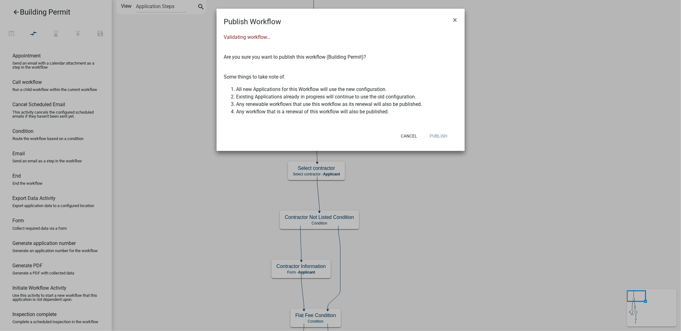
click at [439, 135] on button "Publish" at bounding box center [438, 135] width 28 height 11
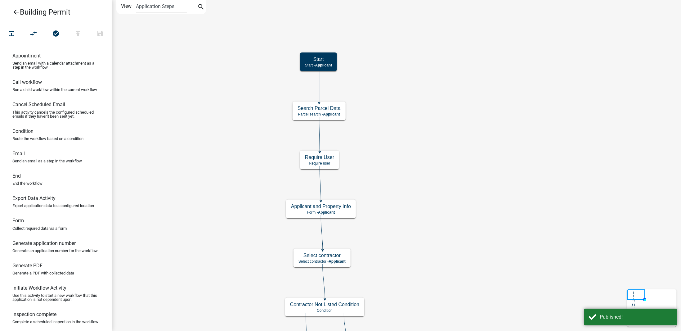
click at [15, 11] on icon "arrow_back" at bounding box center [15, 12] width 7 height 9
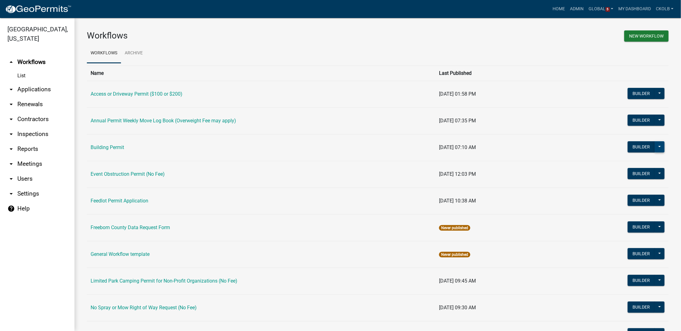
click at [656, 147] on button at bounding box center [659, 146] width 10 height 11
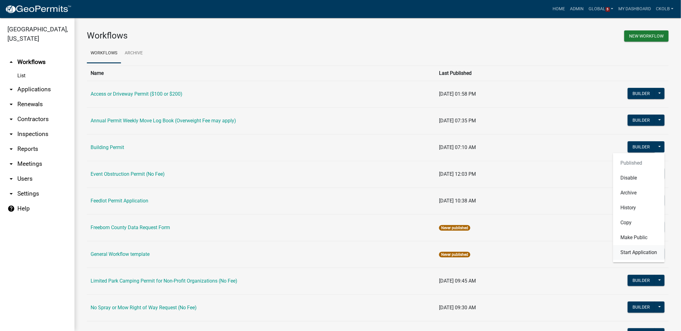
click at [632, 253] on button "Start Application" at bounding box center [638, 252] width 51 height 15
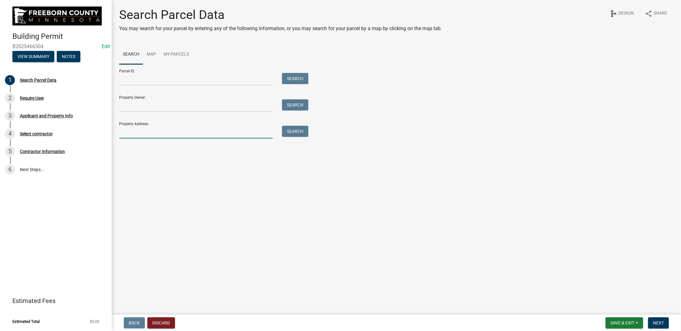
click at [145, 133] on input "Property Address:" at bounding box center [195, 132] width 153 height 13
type input "0"
type input "2020 pioneer"
click at [288, 130] on button "Search" at bounding box center [295, 131] width 26 height 11
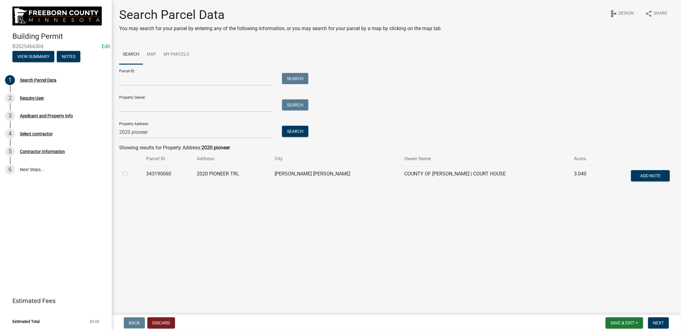
click at [179, 246] on main "Search Parcel Data You may search for your parcel by entering any of the follow…" at bounding box center [396, 156] width 569 height 312
click at [130, 170] on label at bounding box center [130, 170] width 0 height 0
click at [130, 174] on input "radio" at bounding box center [132, 172] width 4 height 4
radio input "true"
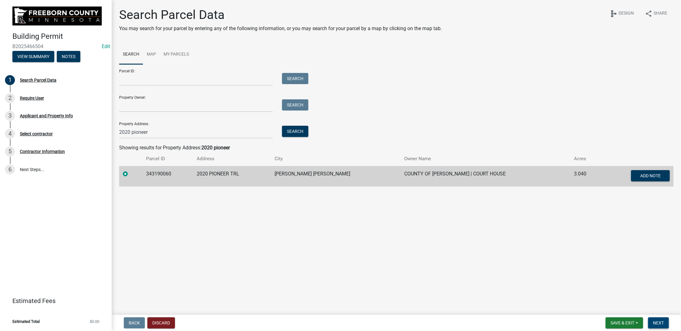
click at [663, 322] on span "Next" at bounding box center [658, 322] width 11 height 5
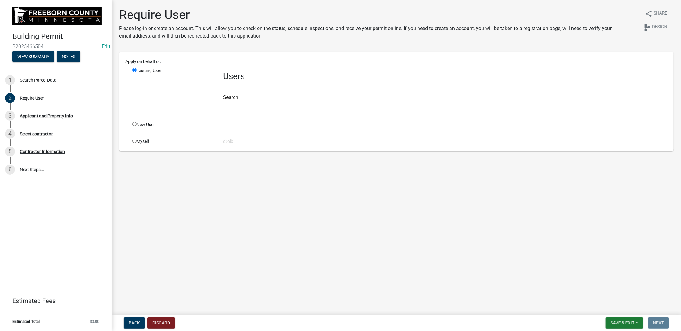
click at [134, 140] on input "radio" at bounding box center [134, 141] width 4 height 4
radio input "true"
radio input "false"
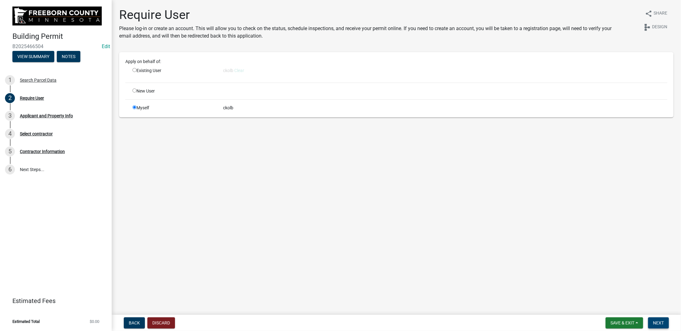
click at [657, 322] on span "Next" at bounding box center [658, 322] width 11 height 5
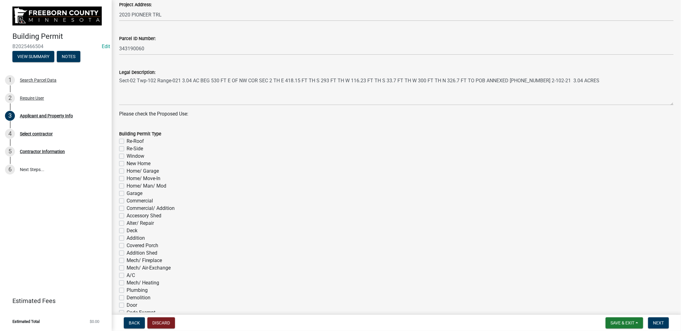
scroll to position [248, 0]
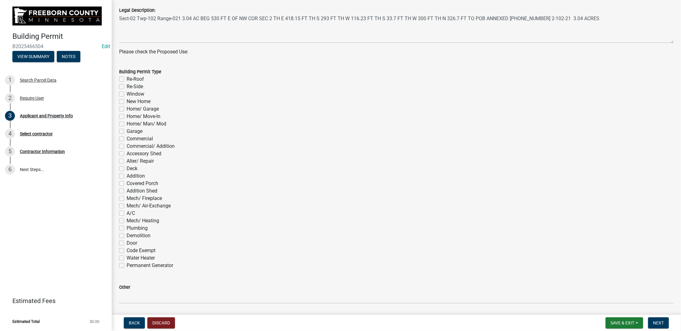
click at [127, 153] on label "Accessory Shed" at bounding box center [144, 153] width 35 height 7
click at [127, 153] on input "Accessory Shed" at bounding box center [129, 152] width 4 height 4
checkbox input "true"
checkbox input "false"
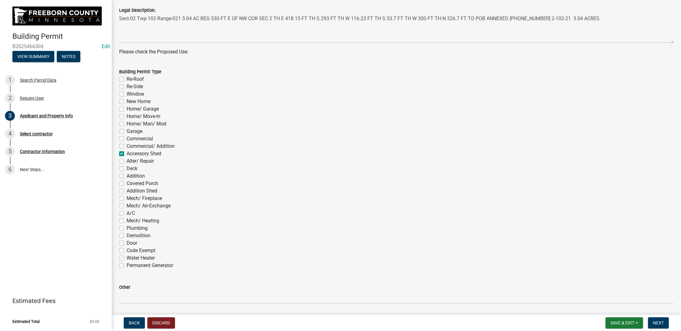
checkbox input "false"
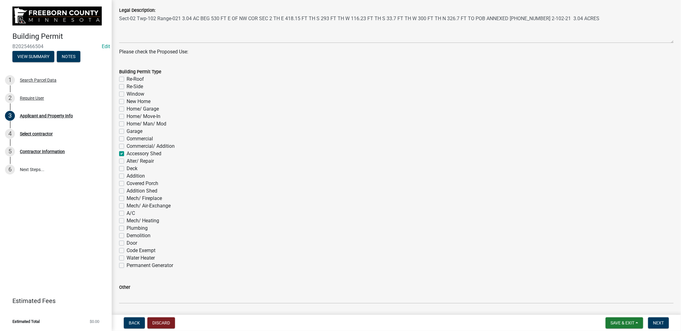
checkbox input "false"
checkbox input "true"
checkbox input "false"
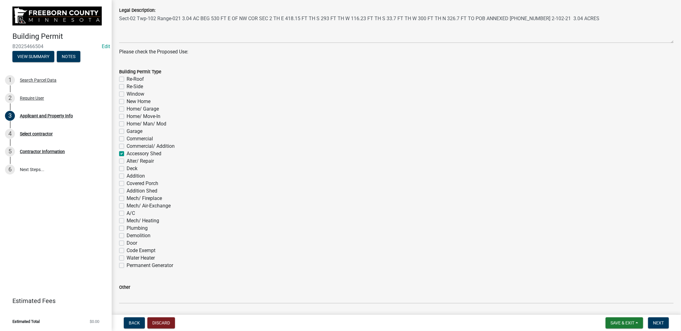
checkbox input "false"
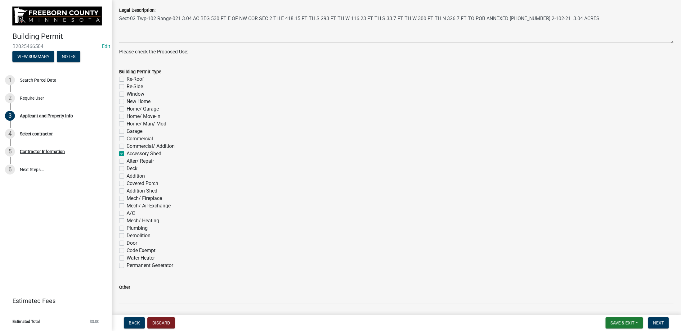
checkbox input "false"
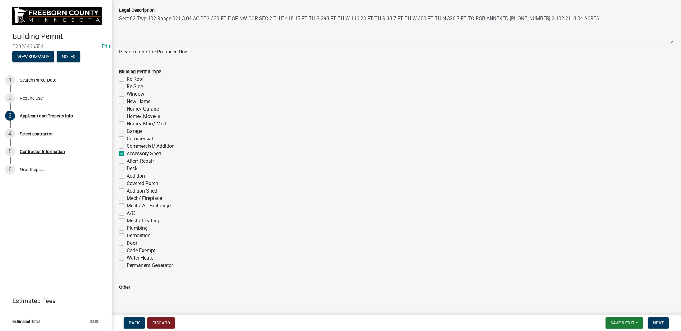
checkbox input "false"
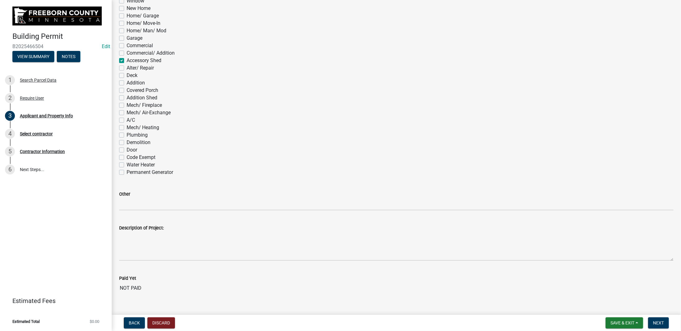
scroll to position [353, 0]
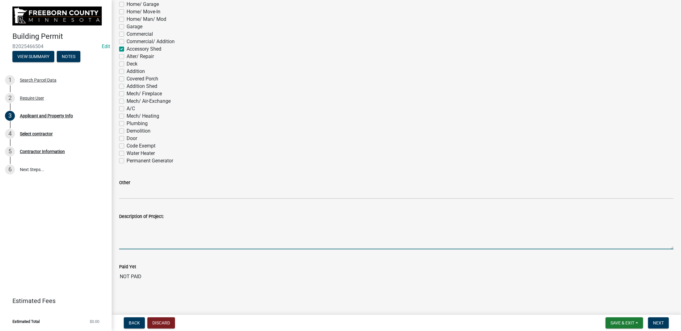
click at [173, 227] on textarea "Description of Project:" at bounding box center [396, 234] width 554 height 29
type textarea "test"
click at [426, 285] on wm-data-entity-input "Paid Yet NOT PAID" at bounding box center [396, 271] width 554 height 34
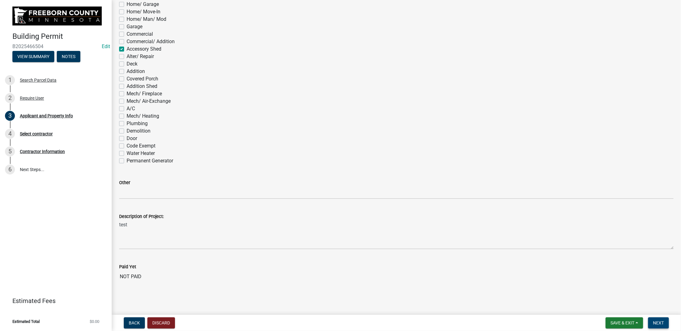
click at [657, 321] on span "Next" at bounding box center [658, 322] width 11 height 5
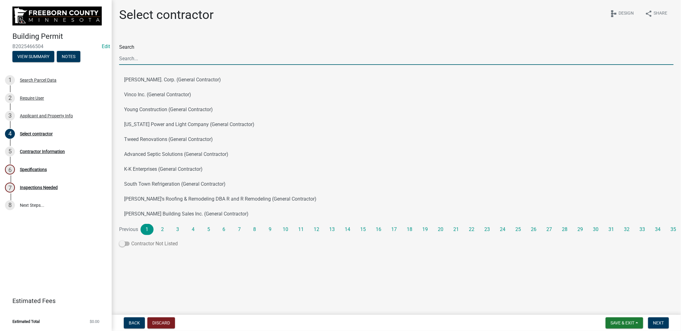
click at [121, 243] on span at bounding box center [124, 243] width 11 height 4
click at [131, 240] on input "Contractor Not Listed" at bounding box center [131, 240] width 0 height 0
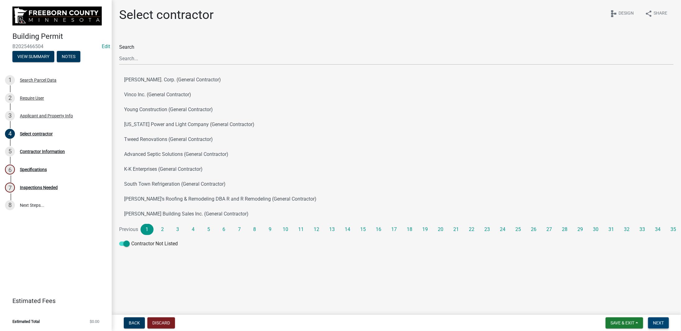
click at [657, 322] on span "Next" at bounding box center [658, 322] width 11 height 5
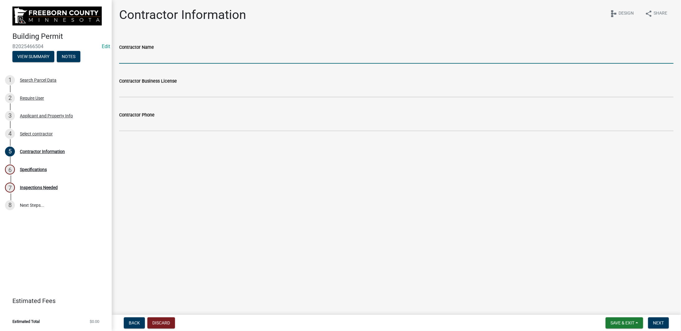
click at [164, 58] on input "Contractor Name" at bounding box center [396, 57] width 554 height 13
type input "Owner"
click at [146, 172] on main "Contractor Information share Share schema Design Contractor Name Owner Contract…" at bounding box center [396, 156] width 569 height 312
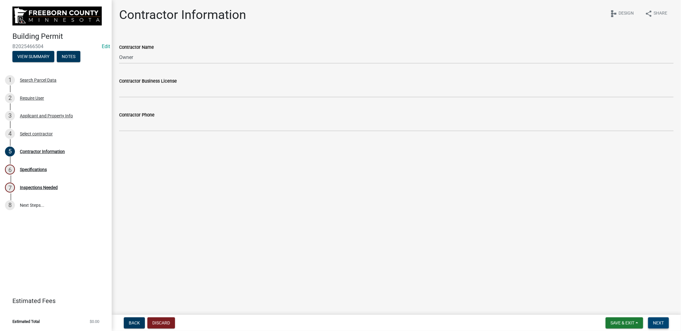
click at [656, 324] on span "Next" at bounding box center [658, 322] width 11 height 5
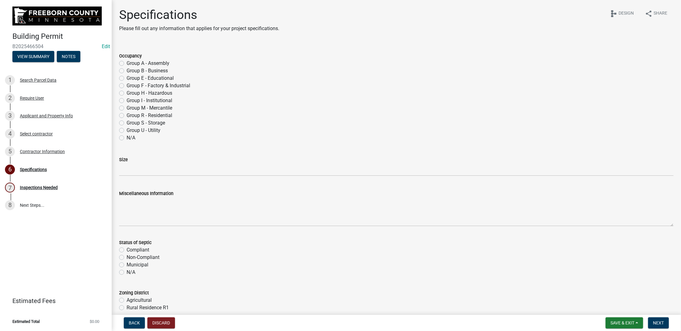
drag, startPoint x: 122, startPoint y: 123, endPoint x: 127, endPoint y: 123, distance: 5.3
click at [127, 123] on label "Group S - Storage" at bounding box center [146, 122] width 38 height 7
click at [127, 123] on input "Group S - Storage" at bounding box center [129, 121] width 4 height 4
radio input "true"
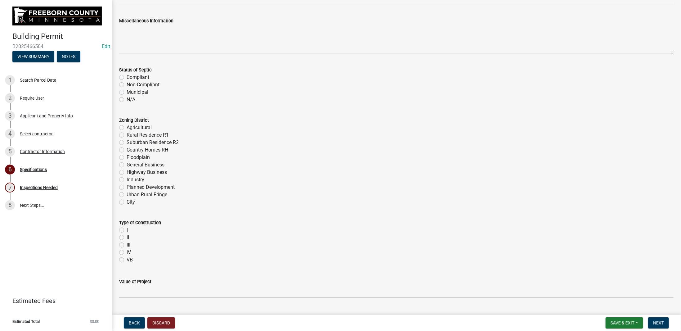
scroll to position [186, 0]
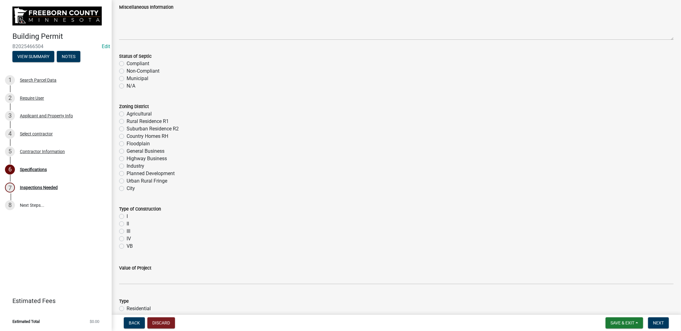
click at [127, 86] on label "N/A" at bounding box center [131, 85] width 9 height 7
click at [127, 86] on input "N/A" at bounding box center [129, 84] width 4 height 4
radio input "true"
click at [127, 114] on label "Agricultural" at bounding box center [139, 113] width 25 height 7
click at [127, 114] on input "Agricultural" at bounding box center [129, 112] width 4 height 4
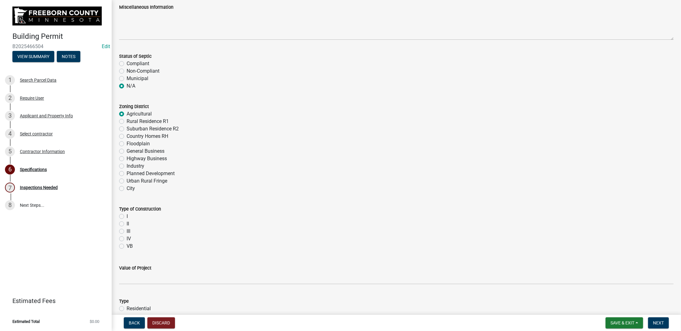
radio input "true"
click at [118, 247] on div "Type of Construction I II III IV VB" at bounding box center [395, 224] width 563 height 52
click at [127, 246] on label "VB" at bounding box center [130, 245] width 6 height 7
click at [127, 246] on input "VB" at bounding box center [129, 244] width 4 height 4
radio input "true"
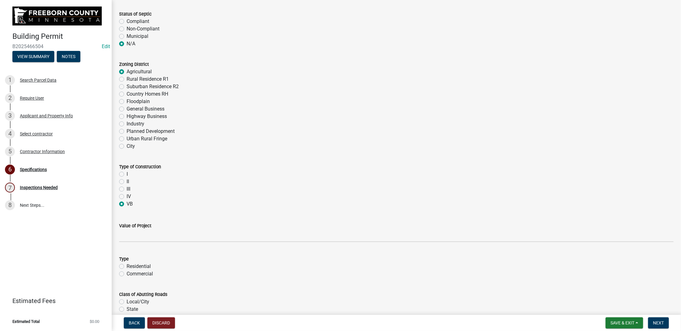
scroll to position [248, 0]
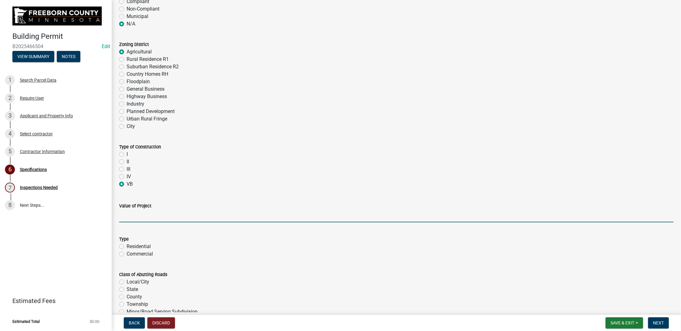
click at [150, 213] on input "text" at bounding box center [396, 215] width 554 height 13
type input "24782.4"
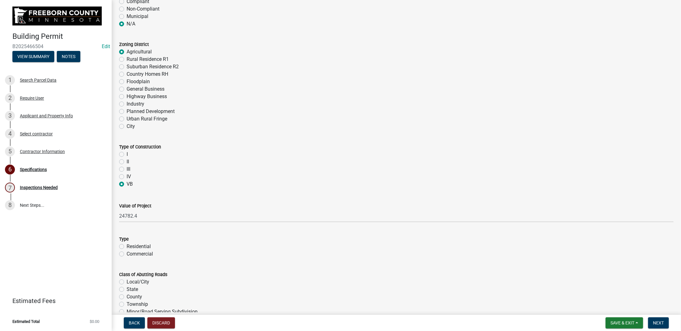
click at [182, 178] on div "IV" at bounding box center [396, 176] width 554 height 7
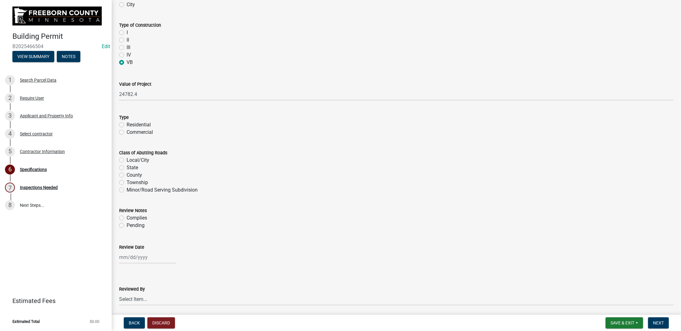
scroll to position [372, 0]
click at [127, 123] on label "Residential" at bounding box center [139, 121] width 24 height 7
click at [127, 122] on input "Residential" at bounding box center [129, 120] width 4 height 4
radio input "true"
click at [127, 171] on label "County" at bounding box center [135, 172] width 16 height 7
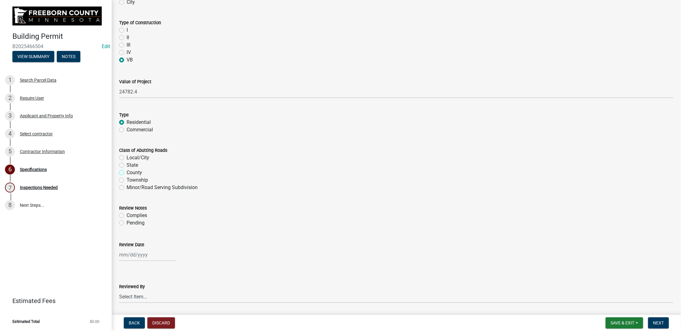
click at [127, 171] on input "County" at bounding box center [129, 171] width 4 height 4
radio input "true"
click at [127, 214] on label "Complies" at bounding box center [137, 214] width 20 height 7
click at [127, 214] on input "Complies" at bounding box center [129, 213] width 4 height 4
radio input "true"
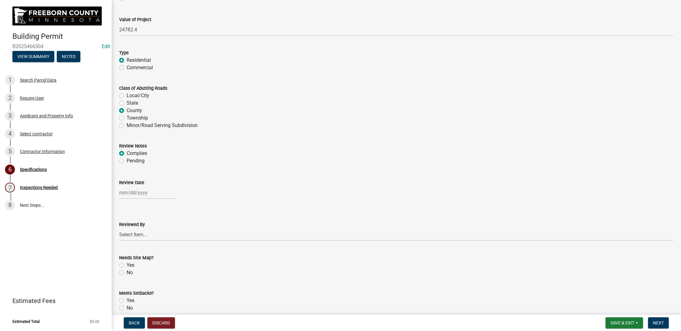
scroll to position [527, 0]
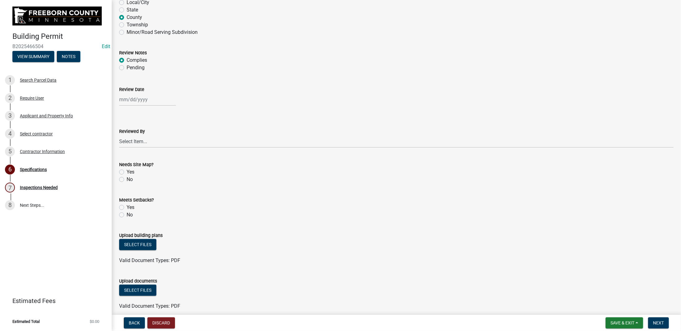
click at [127, 205] on label "Yes" at bounding box center [131, 206] width 8 height 7
click at [127, 205] on input "Yes" at bounding box center [129, 205] width 4 height 4
radio input "true"
click at [127, 178] on label "No" at bounding box center [130, 178] width 6 height 7
click at [127, 178] on input "No" at bounding box center [129, 177] width 4 height 4
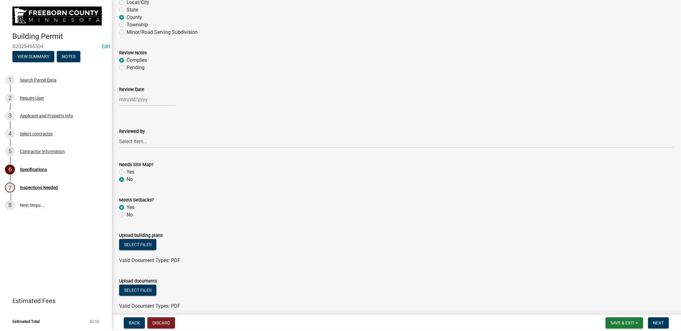
radio input "true"
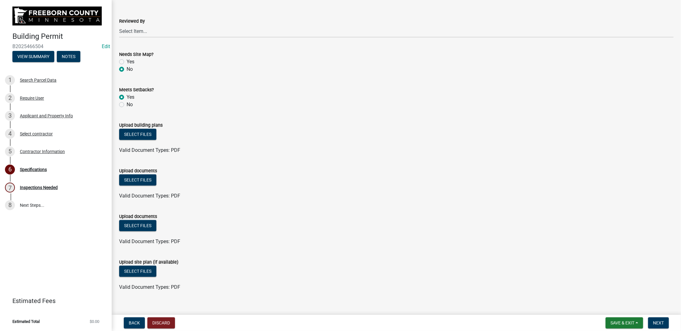
scroll to position [645, 0]
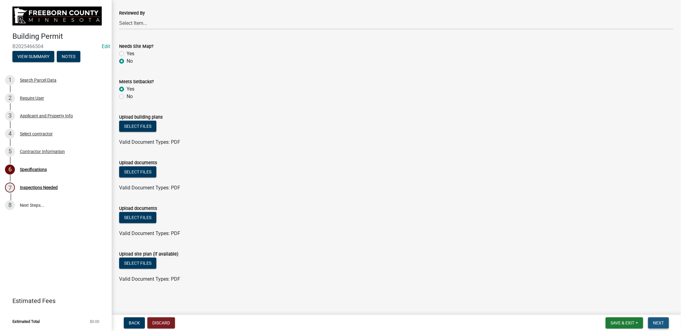
click at [660, 322] on span "Next" at bounding box center [658, 322] width 11 height 5
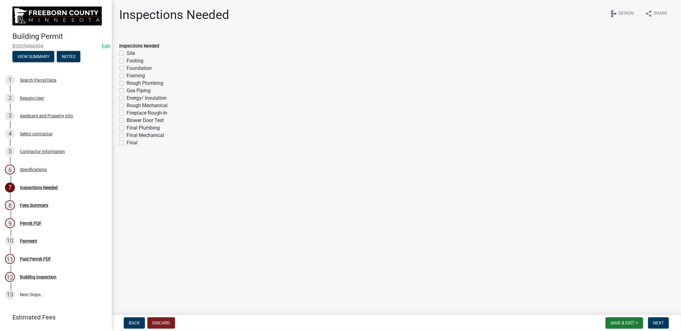
click at [127, 61] on label "Footing" at bounding box center [135, 60] width 17 height 7
click at [127, 61] on input "Footing" at bounding box center [129, 59] width 4 height 4
checkbox input "true"
checkbox input "false"
checkbox input "true"
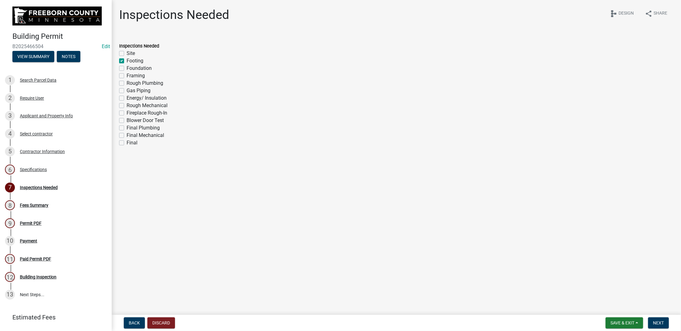
checkbox input "false"
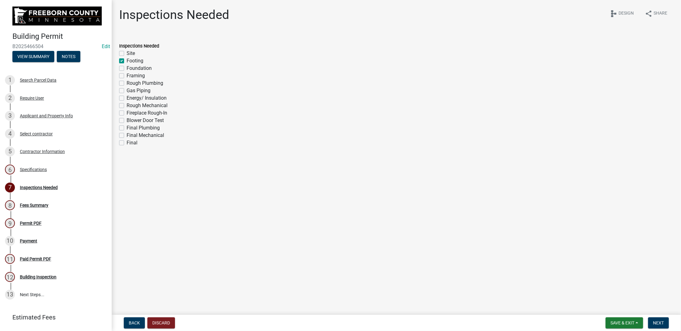
checkbox input "false"
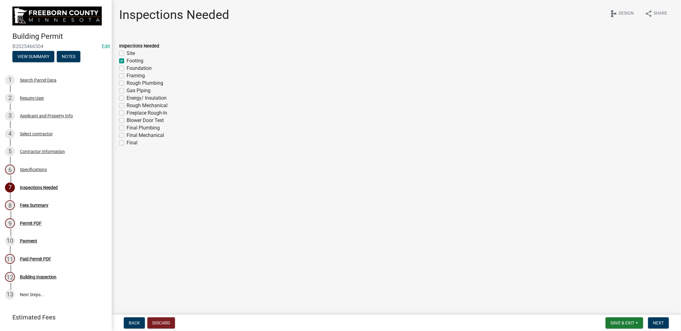
checkbox input "false"
click at [127, 75] on label "Framing" at bounding box center [136, 75] width 18 height 7
click at [127, 75] on input "Framing" at bounding box center [129, 74] width 4 height 4
checkbox input "true"
checkbox input "false"
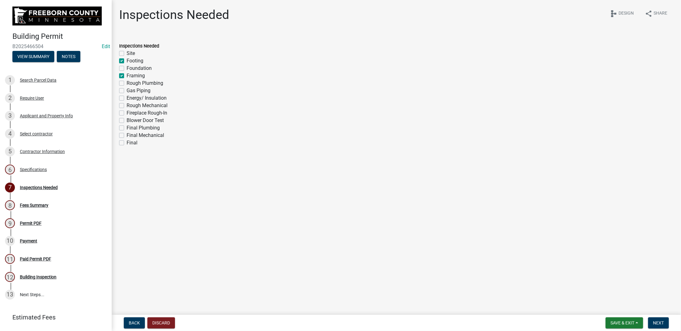
checkbox input "true"
checkbox input "false"
checkbox input "true"
checkbox input "false"
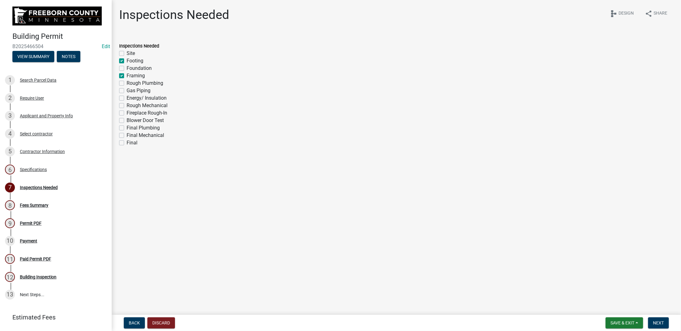
checkbox input "false"
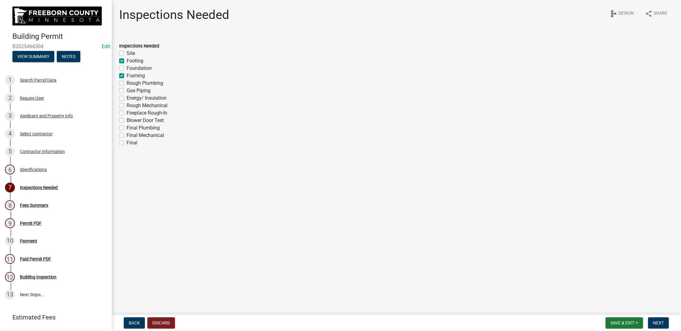
checkbox input "false"
click at [127, 144] on label "Final" at bounding box center [132, 142] width 11 height 7
click at [127, 143] on input "Final" at bounding box center [129, 141] width 4 height 4
checkbox input "true"
checkbox input "false"
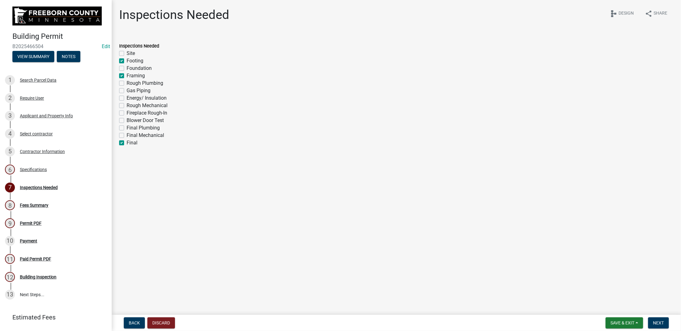
checkbox input "true"
checkbox input "false"
checkbox input "true"
checkbox input "false"
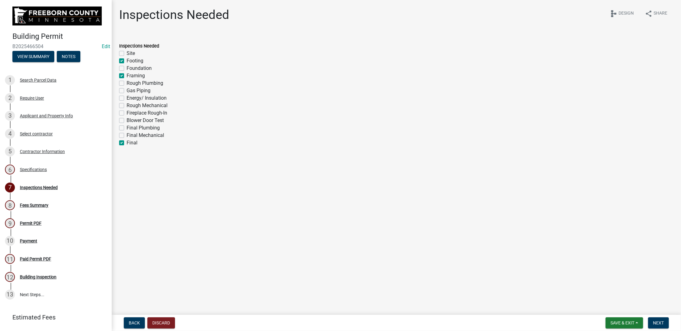
checkbox input "false"
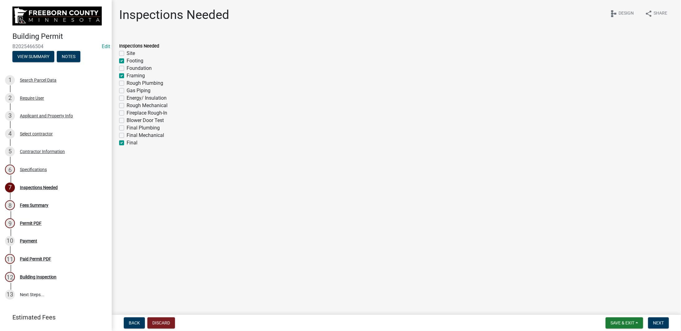
checkbox input "false"
checkbox input "true"
click at [656, 322] on span "Next" at bounding box center [658, 322] width 11 height 5
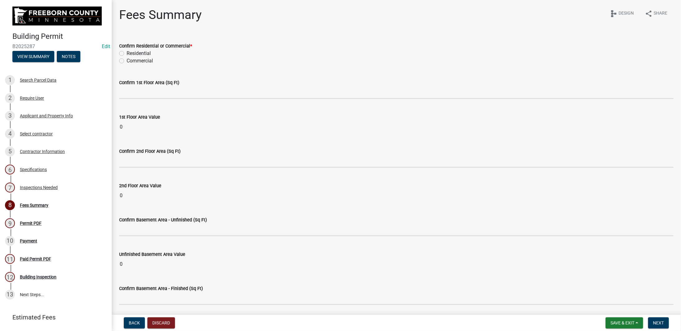
click at [127, 54] on label "Residential" at bounding box center [139, 53] width 24 height 7
click at [127, 54] on input "Residential" at bounding box center [129, 52] width 4 height 4
radio input "true"
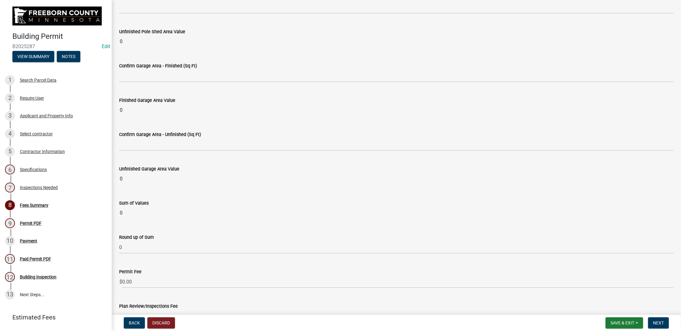
scroll to position [518, 0]
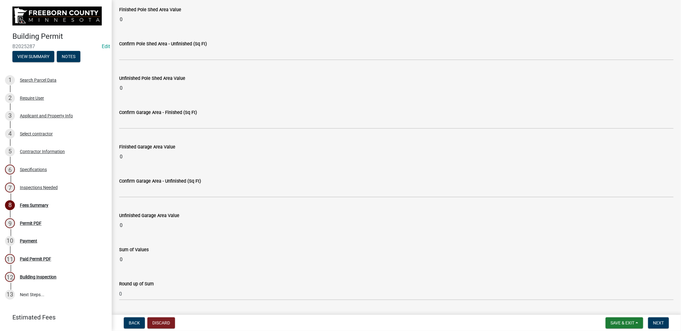
click at [166, 83] on input "0" at bounding box center [396, 88] width 554 height 12
click at [128, 84] on input "0" at bounding box center [396, 88] width 554 height 12
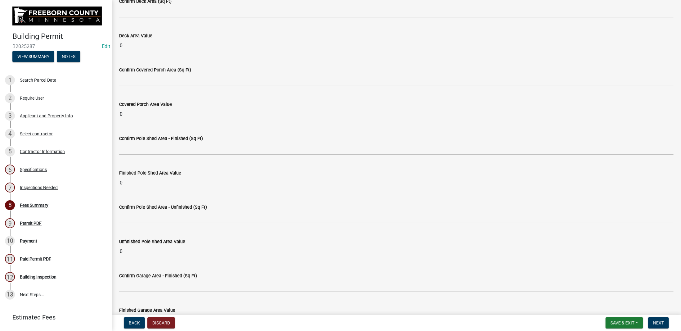
scroll to position [332, 0]
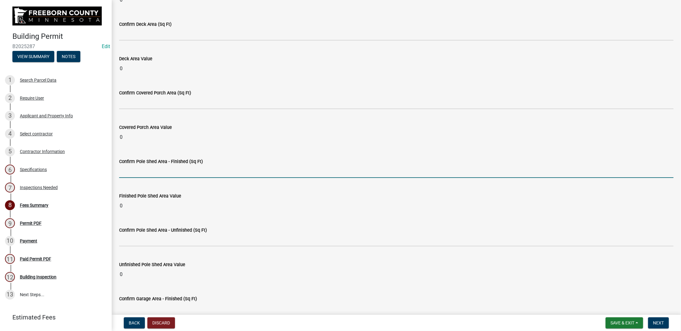
click at [143, 171] on input "text" at bounding box center [396, 171] width 554 height 13
type input "1440"
click at [190, 192] on wm-data-entity-input "Finished Pole Shed Area Value 0" at bounding box center [396, 200] width 554 height 34
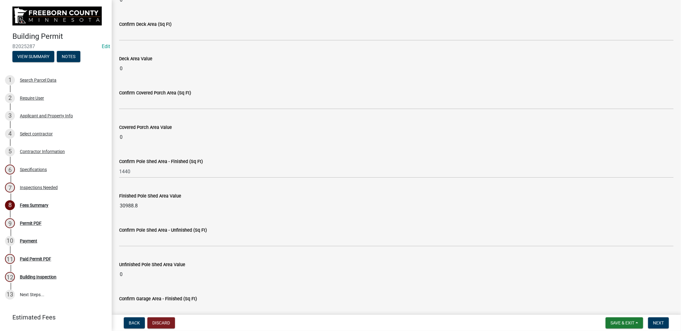
scroll to position [363, 0]
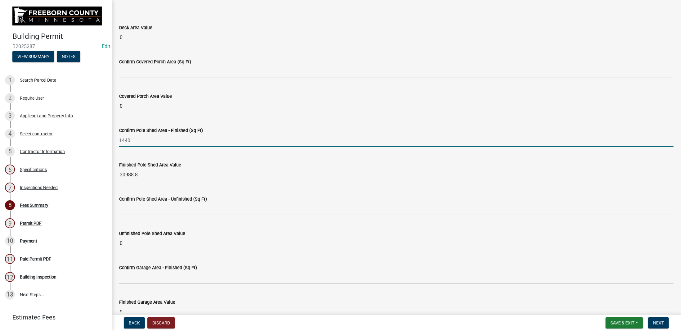
drag, startPoint x: 119, startPoint y: 137, endPoint x: 114, endPoint y: 137, distance: 4.7
click at [114, 137] on div "Confirm Pole Shed Area - Finished (Sq Ft) 1440" at bounding box center [395, 132] width 563 height 29
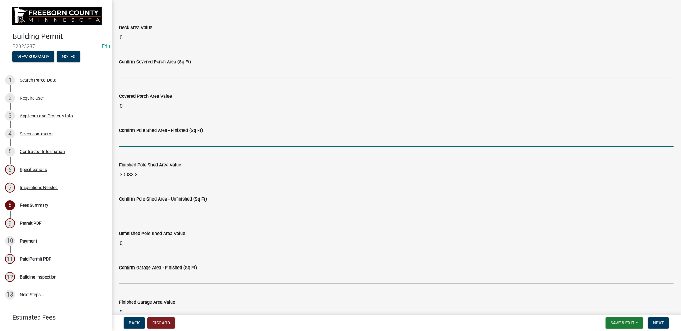
click at [162, 202] on wm-data-entity-input-list "Confirm Residential or Commercial * Residential Commercial Confirm 1st Floor Ar…" at bounding box center [396, 151] width 554 height 961
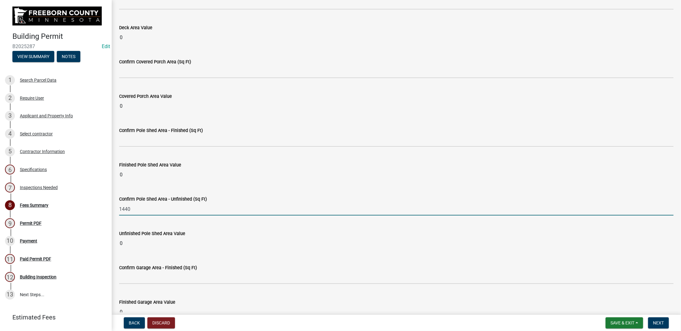
type input "1440"
click at [216, 168] on input "0" at bounding box center [396, 174] width 554 height 12
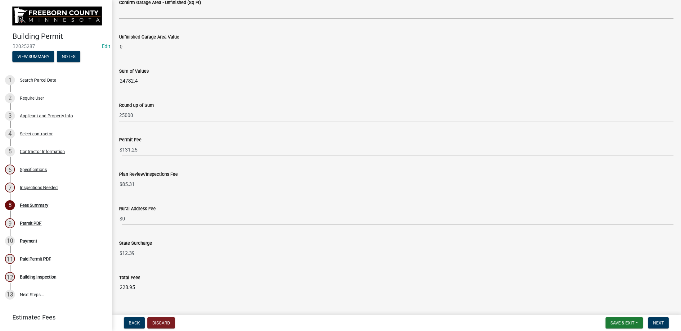
scroll to position [704, 0]
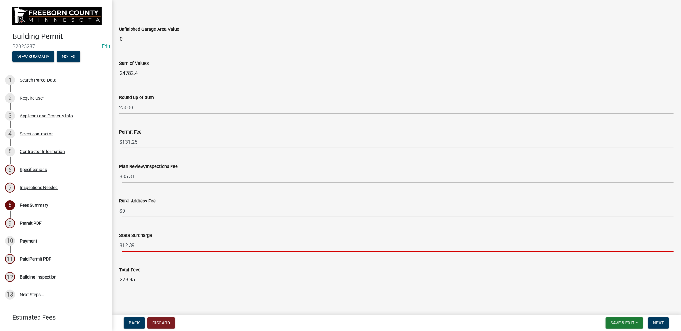
click at [140, 241] on input "12.39" at bounding box center [397, 245] width 551 height 13
type input "12.50"
click at [177, 283] on wm-data-entity-input "Total Fees 228.95" at bounding box center [396, 274] width 554 height 34
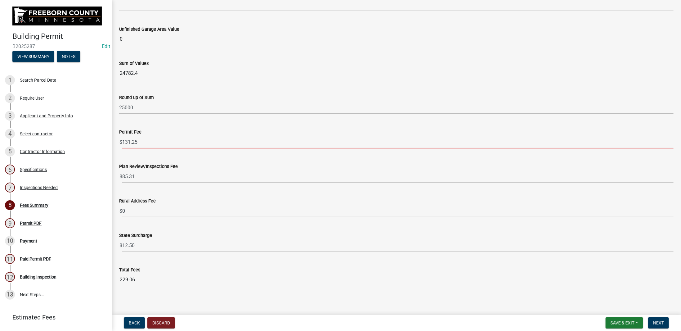
drag, startPoint x: 144, startPoint y: 140, endPoint x: 121, endPoint y: 142, distance: 23.4
click at [121, 142] on div "$ 131.25" at bounding box center [396, 141] width 554 height 13
type input ".01"
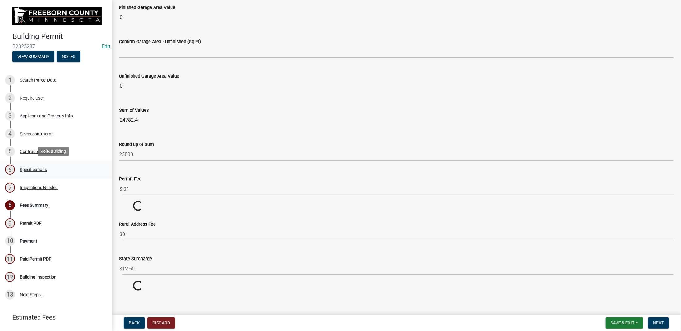
drag, startPoint x: 127, startPoint y: 176, endPoint x: 101, endPoint y: 176, distance: 26.1
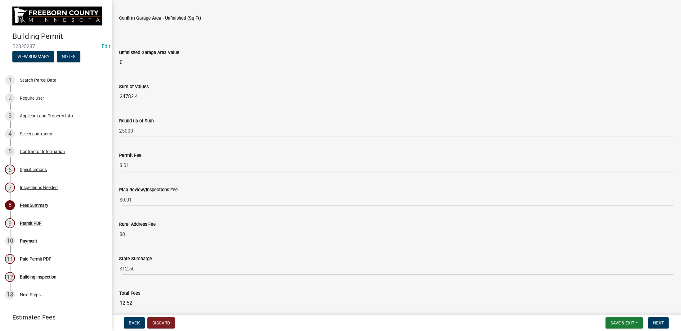
scroll to position [704, 0]
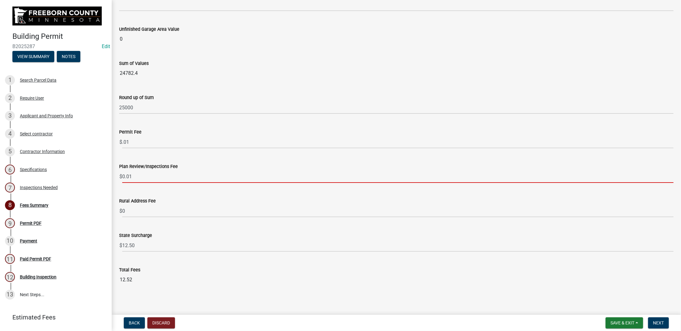
click at [138, 174] on input "0.01" at bounding box center [397, 176] width 551 height 13
drag, startPoint x: 138, startPoint y: 174, endPoint x: 118, endPoint y: 175, distance: 19.6
click at [118, 175] on div "Plan Review/Inspections Fee $ 0.01" at bounding box center [395, 168] width 563 height 29
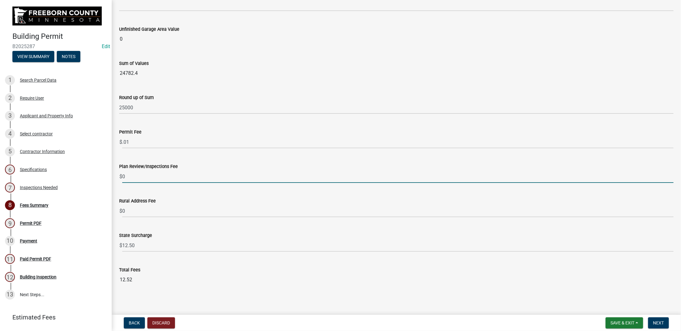
type input "0"
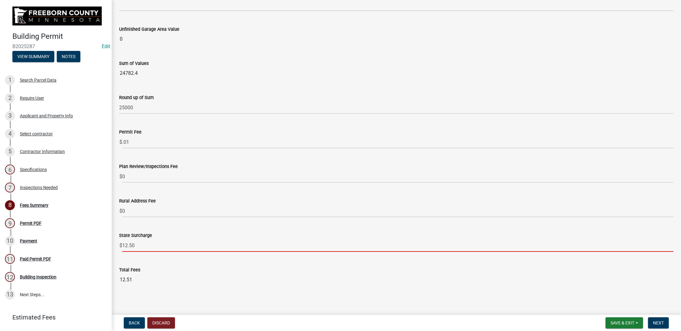
drag, startPoint x: 148, startPoint y: 243, endPoint x: 113, endPoint y: 241, distance: 34.8
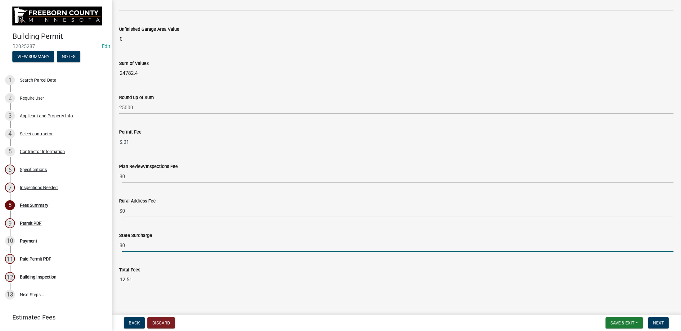
type input "0"
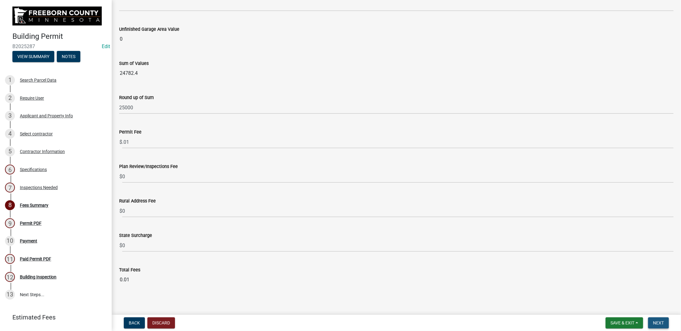
click at [665, 320] on button "Next" at bounding box center [658, 322] width 21 height 11
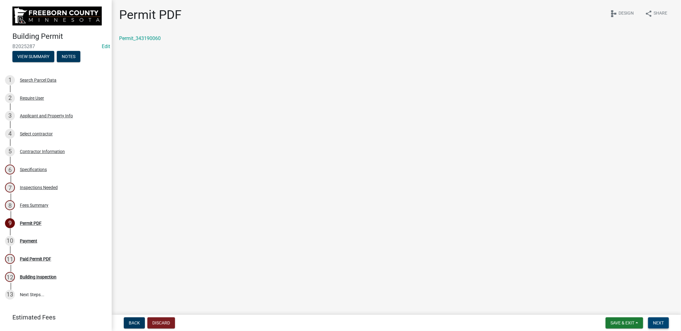
click at [663, 322] on span "Next" at bounding box center [658, 322] width 11 height 5
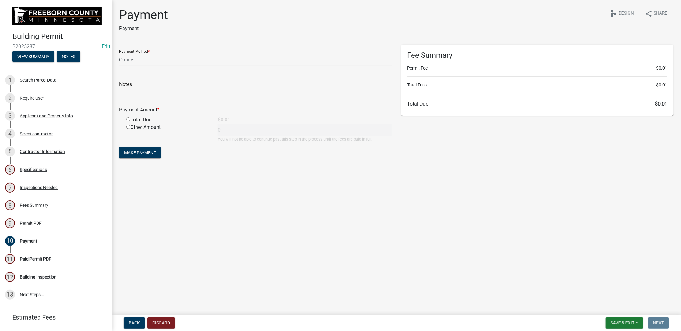
click at [139, 60] on select "Credit Card POS Check Cash Online" at bounding box center [255, 59] width 273 height 13
select select "2: 1"
click at [119, 53] on select "Credit Card POS Check Cash Online" at bounding box center [255, 59] width 273 height 13
click at [138, 84] on input "text" at bounding box center [255, 86] width 273 height 13
type input "test"
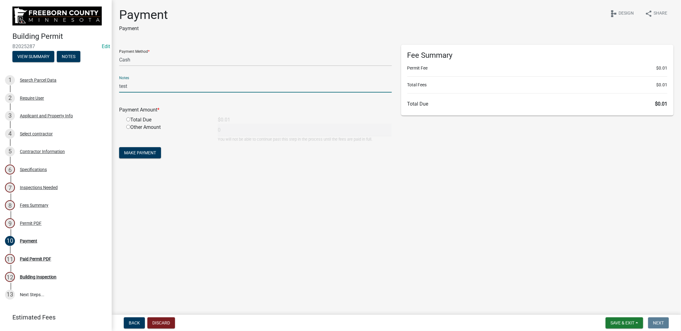
drag, startPoint x: 180, startPoint y: 189, endPoint x: 172, endPoint y: 181, distance: 11.6
click at [180, 189] on main "Payment Payment share Share schema Design Payment Method * Credit Card POS Chec…" at bounding box center [396, 156] width 569 height 312
click at [148, 62] on select "Credit Card POS Check Cash Online" at bounding box center [255, 59] width 273 height 13
select select "1: 0"
click at [119, 53] on select "Credit Card POS Check Cash Online" at bounding box center [255, 59] width 273 height 13
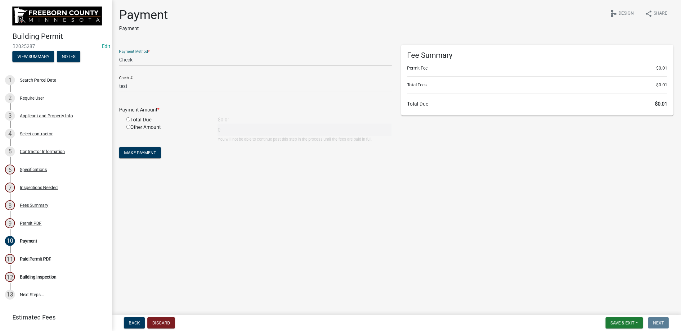
click at [177, 192] on main "Payment Payment share Share schema Design Payment Method * Credit Card POS Chec…" at bounding box center [396, 156] width 569 height 312
click at [129, 121] on input "radio" at bounding box center [128, 119] width 4 height 4
radio input "true"
type input "0.01"
click at [134, 155] on button "Make Payment" at bounding box center [140, 152] width 42 height 11
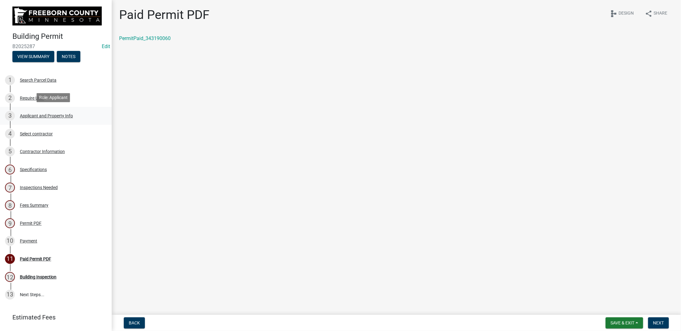
click at [36, 116] on div "Applicant and Property Info" at bounding box center [46, 115] width 53 height 4
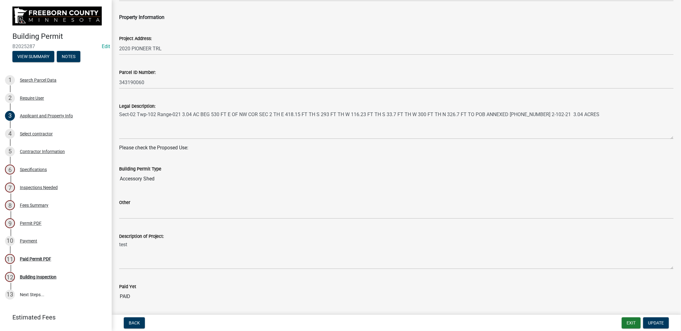
scroll to position [172, 0]
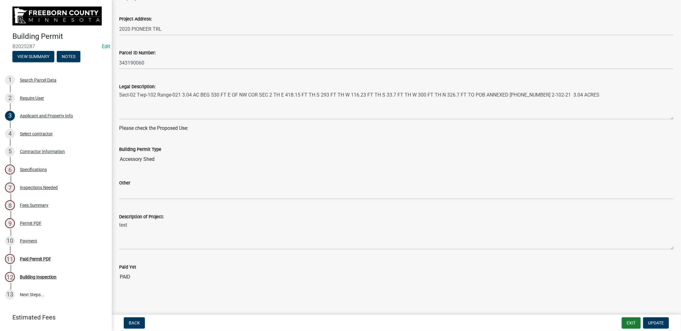
drag, startPoint x: 120, startPoint y: 277, endPoint x: 128, endPoint y: 277, distance: 8.1
click at [128, 277] on input "PAID" at bounding box center [396, 276] width 554 height 12
click at [132, 277] on input "PAID" at bounding box center [396, 276] width 554 height 12
click at [139, 266] on div "Paid Yet" at bounding box center [396, 266] width 554 height 7
click at [102, 47] on link "Edit" at bounding box center [106, 46] width 8 height 6
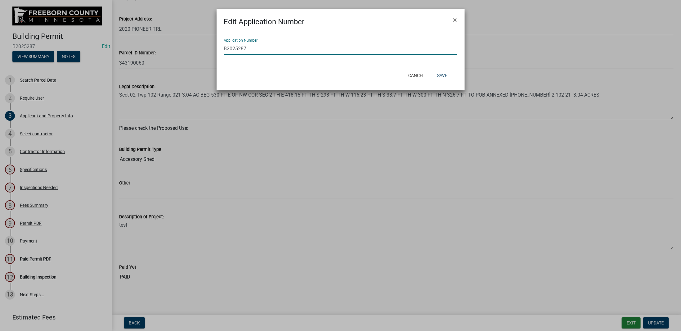
drag, startPoint x: 247, startPoint y: 48, endPoint x: 211, endPoint y: 52, distance: 36.5
click at [211, 52] on ngb-modal-window "Edit Application Number × Application Number B2025287 Cancel Save" at bounding box center [340, 165] width 681 height 331
click at [273, 52] on input "Test082020251" at bounding box center [340, 48] width 233 height 13
type input "Test082020252"
click at [302, 64] on div "Application Number Test082020252" at bounding box center [340, 47] width 248 height 40
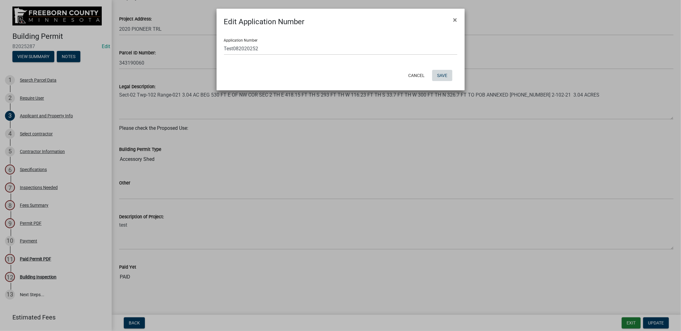
click at [449, 76] on button "Save" at bounding box center [442, 75] width 20 height 11
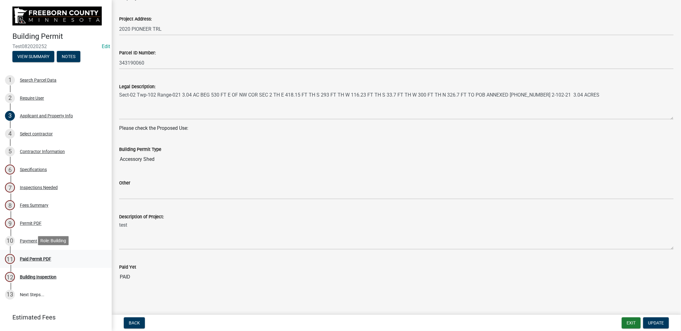
click at [31, 258] on div "Paid Permit PDF" at bounding box center [35, 258] width 31 height 4
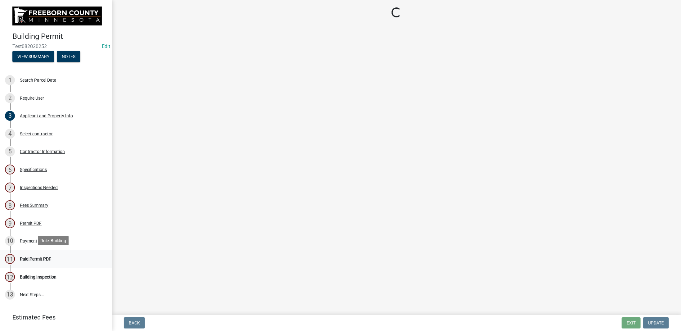
scroll to position [0, 0]
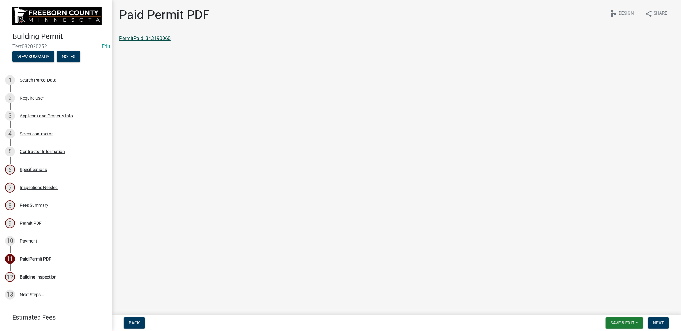
click at [144, 38] on link "PermitPaid_343190060" at bounding box center [144, 38] width 51 height 6
click at [234, 142] on main "Paid Permit PDF share Share schema Design PermitPaid_343190060" at bounding box center [396, 156] width 569 height 312
click at [194, 177] on main "Paid Permit PDF share Share schema Design PermitPaid_343190060" at bounding box center [396, 156] width 569 height 312
click at [618, 322] on span "Save & Exit" at bounding box center [622, 322] width 24 height 5
click at [621, 308] on button "Save & Exit" at bounding box center [618, 306] width 50 height 15
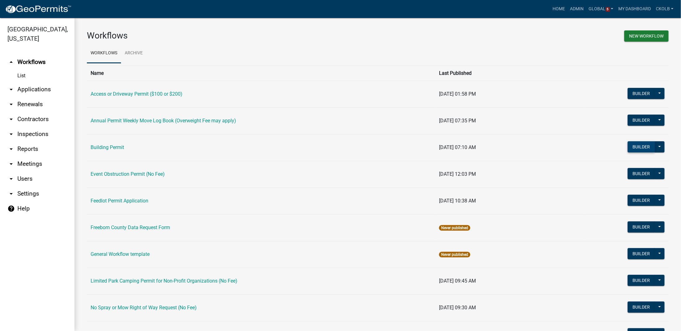
click at [636, 146] on button "Builder" at bounding box center [640, 146] width 27 height 11
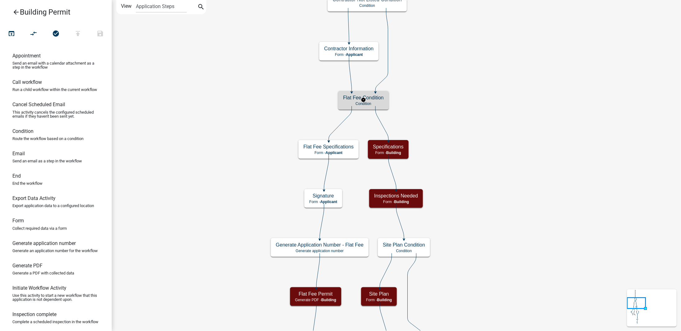
click at [382, 99] on h5 "Flat Fee Condition" at bounding box center [363, 98] width 41 height 6
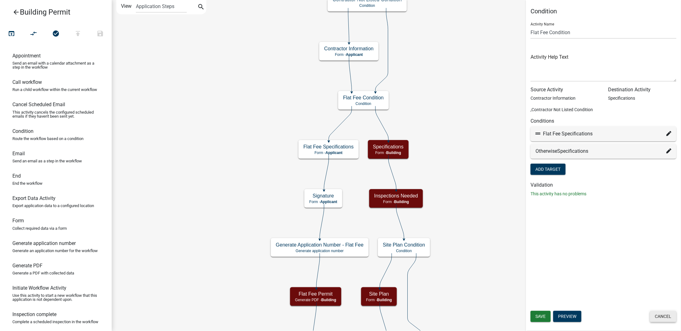
click at [663, 313] on button "Cancel" at bounding box center [663, 315] width 26 height 11
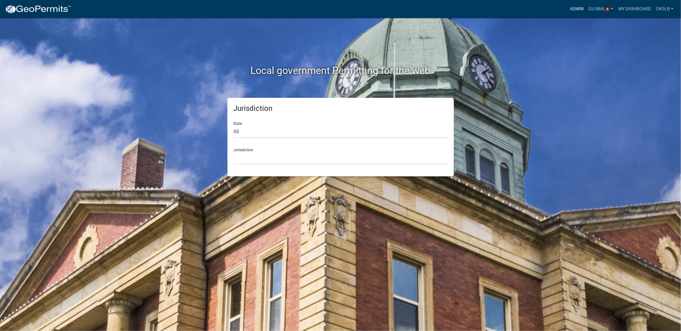
click at [573, 9] on link "Admin" at bounding box center [576, 9] width 19 height 12
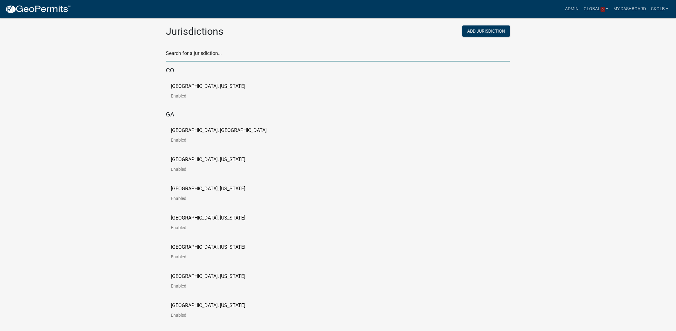
click at [215, 54] on input "text" at bounding box center [338, 55] width 344 height 13
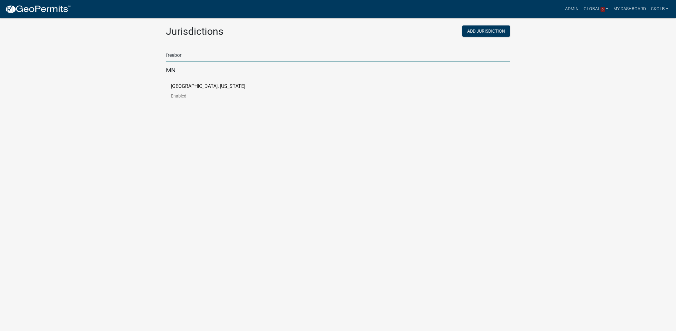
type input "freeborn"
click at [211, 88] on p "[GEOGRAPHIC_DATA], [US_STATE]" at bounding box center [208, 86] width 74 height 5
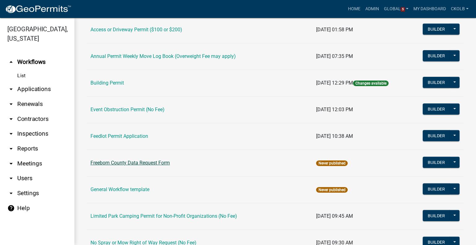
scroll to position [31, 0]
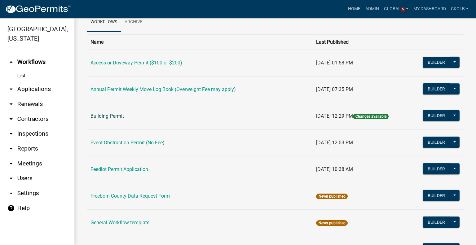
click at [104, 117] on link "Building Permit" at bounding box center [107, 116] width 33 height 6
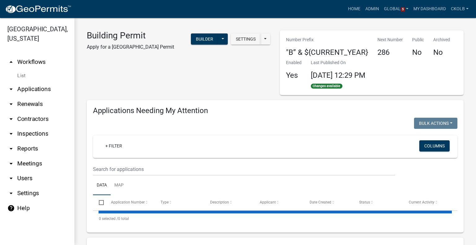
select select "3: 100"
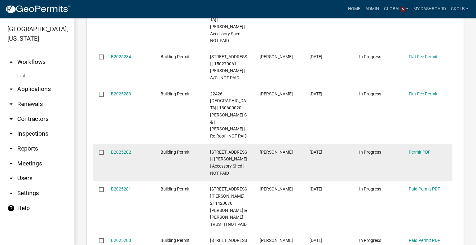
scroll to position [496, 0]
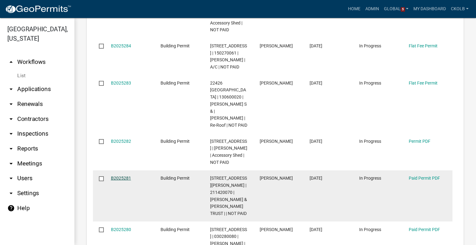
click at [120, 176] on link "B2025281" at bounding box center [121, 178] width 20 height 5
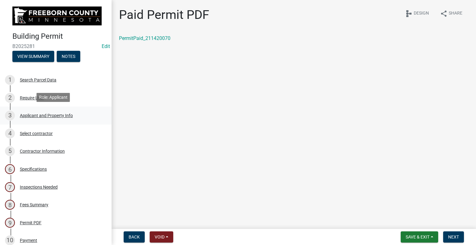
click at [35, 117] on div "Applicant and Property Info" at bounding box center [46, 115] width 53 height 4
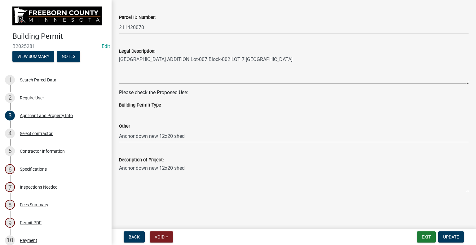
scroll to position [207, 0]
click at [35, 131] on div "Select contractor" at bounding box center [36, 133] width 33 height 4
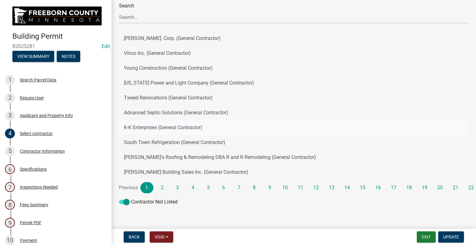
scroll to position [52, 0]
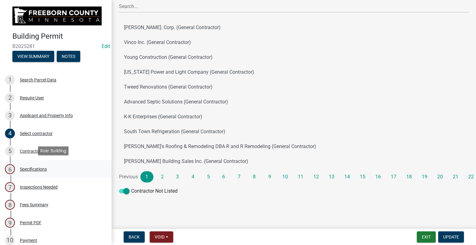
click at [38, 169] on div "Specifications" at bounding box center [33, 169] width 27 height 4
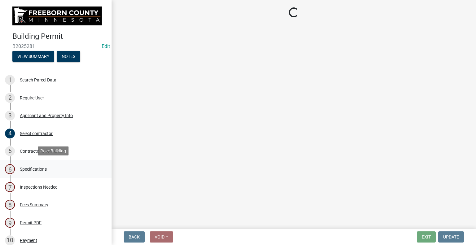
scroll to position [0, 0]
select select "cf5e982a-8fde-449d-bcd8-be8cdfb99374"
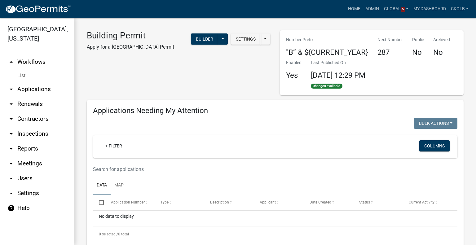
select select "3: 100"
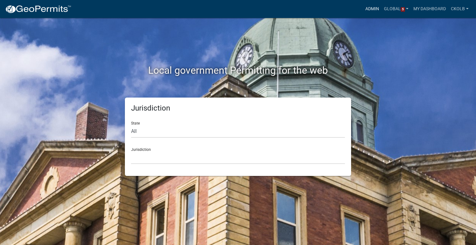
click at [375, 12] on link "Admin" at bounding box center [372, 9] width 19 height 12
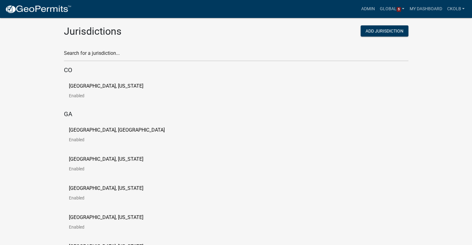
click at [144, 48] on div "Search for a jurisdiction..." at bounding box center [236, 50] width 344 height 21
click at [142, 55] on input "text" at bounding box center [236, 55] width 344 height 13
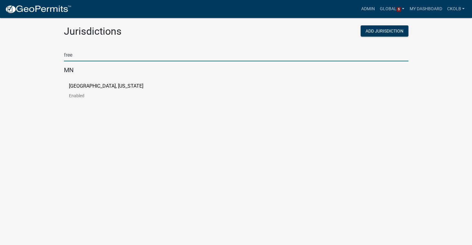
type input "free"
click at [79, 82] on div "Freeborn County, Minnesota Enabled" at bounding box center [236, 93] width 344 height 29
click at [76, 84] on p "[GEOGRAPHIC_DATA], [US_STATE]" at bounding box center [106, 86] width 74 height 5
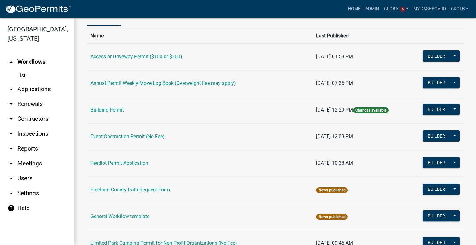
scroll to position [62, 0]
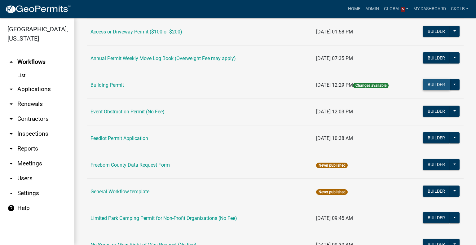
click at [430, 85] on button "Builder" at bounding box center [436, 84] width 27 height 11
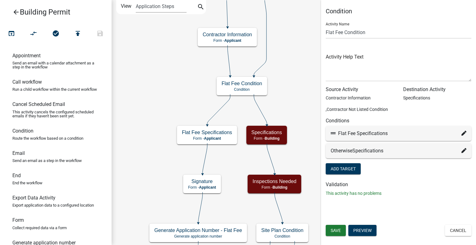
click at [464, 132] on icon at bounding box center [464, 133] width 5 height 5
select select "13: c3ee6f60-f1da-4753-a610-84e10ddbc2c7"
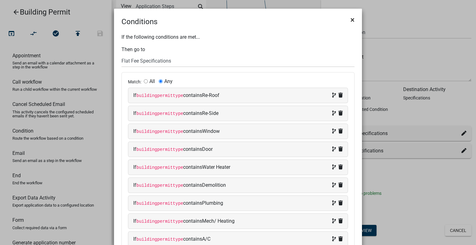
click at [351, 19] on span "×" at bounding box center [353, 20] width 4 height 9
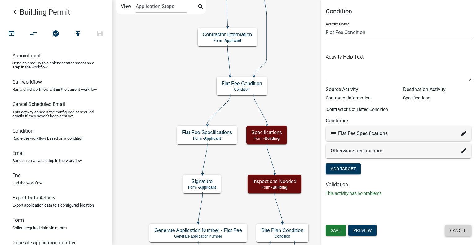
click at [454, 230] on button "Cancel" at bounding box center [458, 230] width 26 height 11
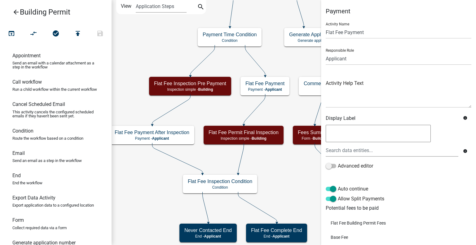
click at [170, 33] on icon "Start Start - Applicant Search Parcel Data Parcel search - Applicant Applicant …" at bounding box center [294, 243] width 364 height 486
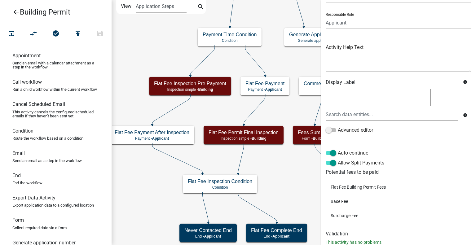
scroll to position [54, 0]
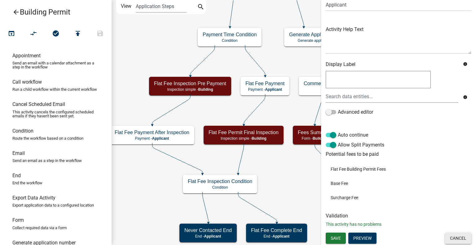
click at [458, 240] on button "Cancel" at bounding box center [458, 238] width 26 height 11
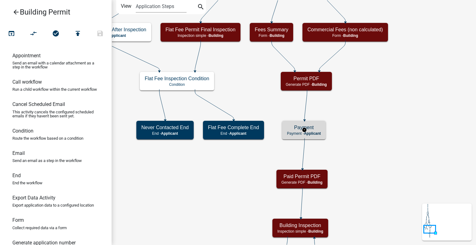
click at [321, 134] on span "Applicant" at bounding box center [312, 133] width 17 height 4
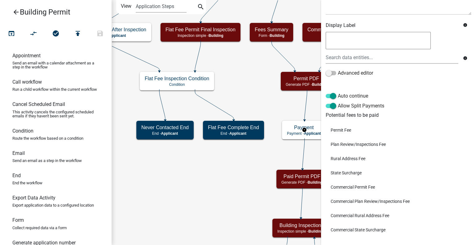
scroll to position [125, 0]
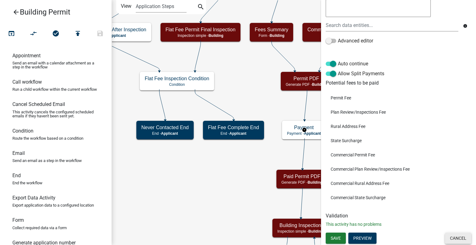
click at [461, 239] on button "Cancel" at bounding box center [458, 238] width 26 height 11
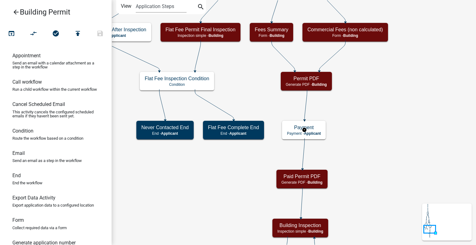
scroll to position [0, 0]
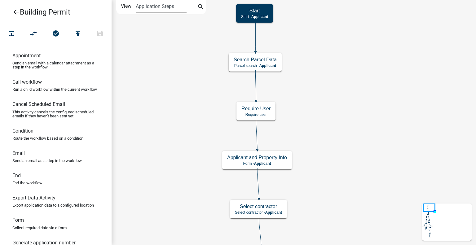
click at [15, 13] on icon "arrow_back" at bounding box center [15, 12] width 7 height 9
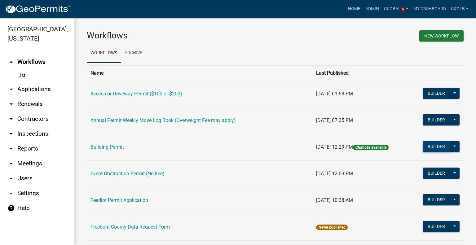
click at [431, 147] on button "Builder" at bounding box center [436, 146] width 27 height 11
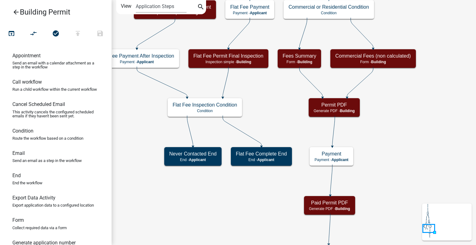
click at [14, 12] on icon "arrow_back" at bounding box center [15, 12] width 7 height 9
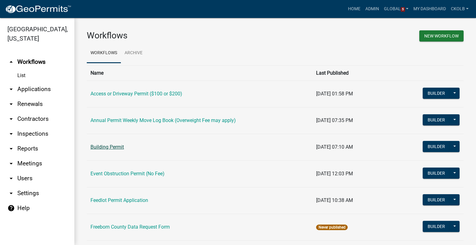
click at [99, 147] on link "Building Permit" at bounding box center [107, 147] width 33 height 6
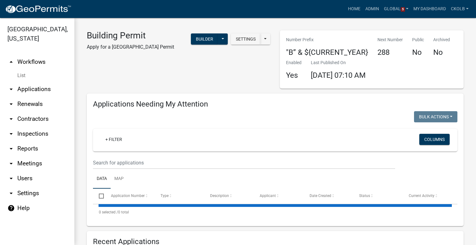
select select "3: 100"
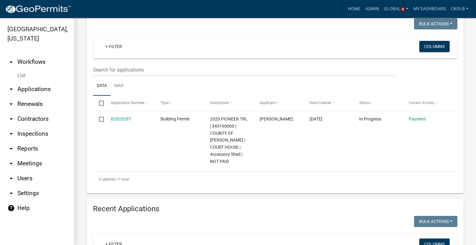
scroll to position [62, 0]
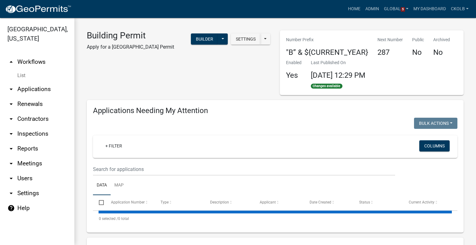
select select "3: 100"
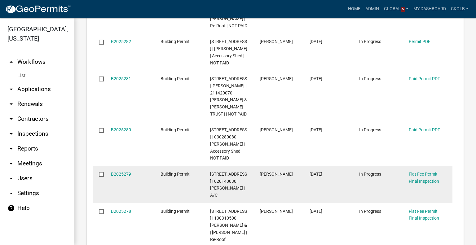
scroll to position [527, 0]
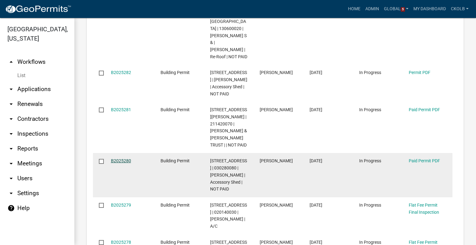
click at [119, 158] on link "B2025280" at bounding box center [121, 160] width 20 height 5
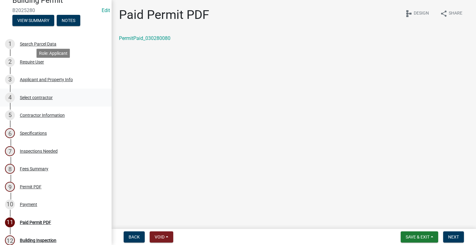
scroll to position [62, 0]
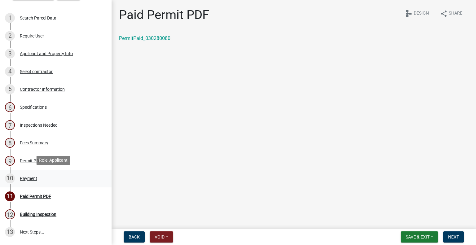
click at [30, 176] on div "Payment" at bounding box center [28, 178] width 17 height 4
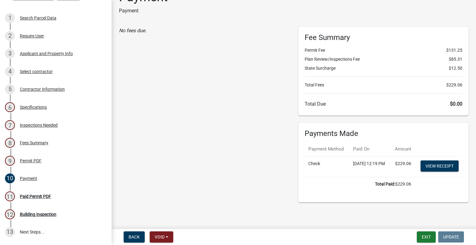
scroll to position [31, 0]
drag, startPoint x: 303, startPoint y: 92, endPoint x: 329, endPoint y: 94, distance: 26.4
click at [329, 94] on div "Fee Summary Permit Fee $131.25 Plan Review/Inspections Fee $85.31 State Surchar…" at bounding box center [384, 71] width 170 height 89
click at [418, 101] on h6 "Total Due $0.00" at bounding box center [384, 104] width 158 height 6
click at [36, 196] on div "Paid Permit PDF" at bounding box center [35, 196] width 31 height 4
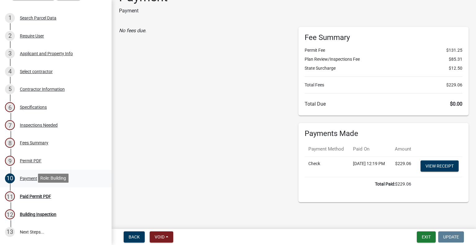
scroll to position [0, 0]
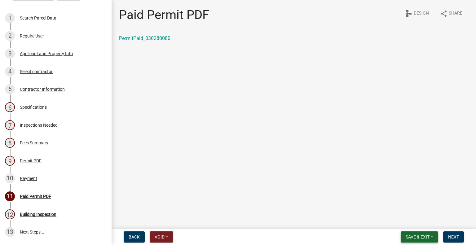
click at [412, 238] on span "Save & Exit" at bounding box center [418, 237] width 24 height 5
click at [409, 220] on button "Save & Exit" at bounding box center [414, 221] width 50 height 15
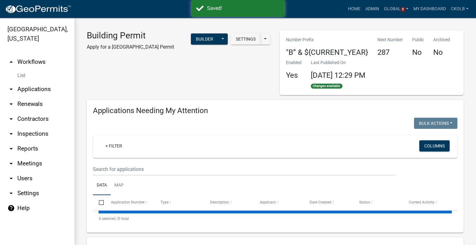
select select "3: 100"
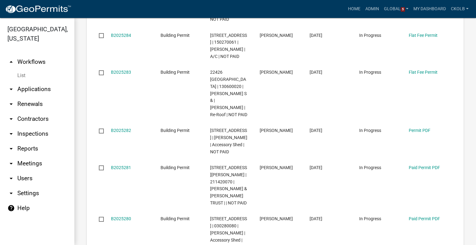
scroll to position [496, 0]
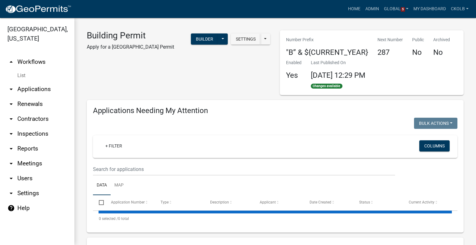
select select "3: 100"
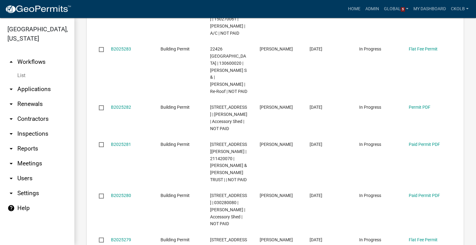
scroll to position [527, 0]
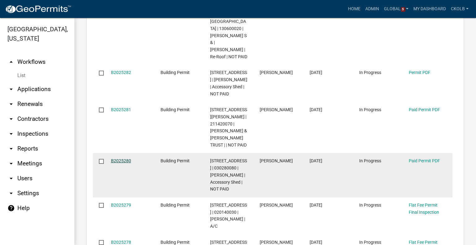
click at [122, 158] on link "B2025280" at bounding box center [121, 160] width 20 height 5
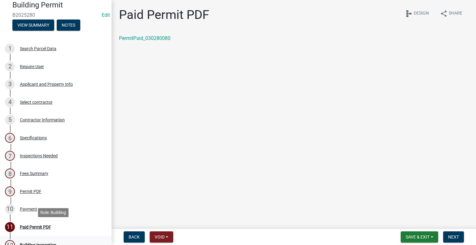
scroll to position [31, 0]
click at [32, 26] on button "View Summary" at bounding box center [33, 25] width 42 height 11
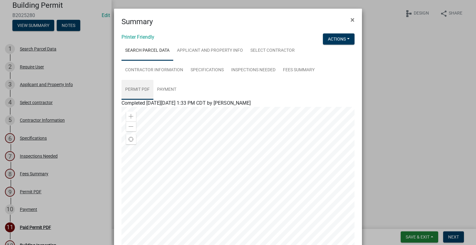
click at [134, 91] on link "Permit PDF" at bounding box center [138, 90] width 32 height 20
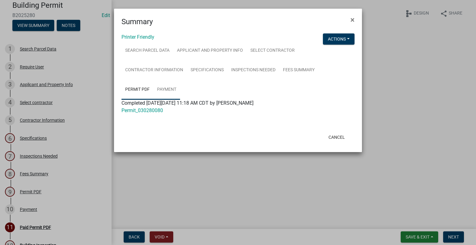
click at [169, 88] on link "Payment" at bounding box center [166, 90] width 27 height 20
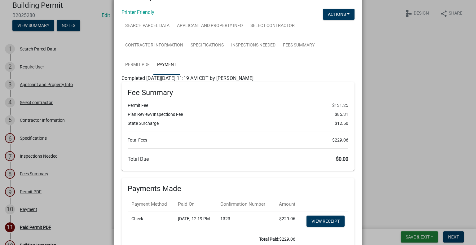
scroll to position [0, 0]
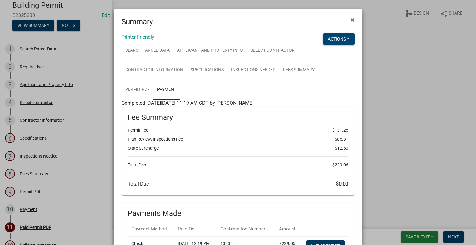
click at [347, 38] on button "Actions" at bounding box center [339, 38] width 32 height 11
click at [350, 55] on link "View Application Workflow" at bounding box center [359, 55] width 73 height 15
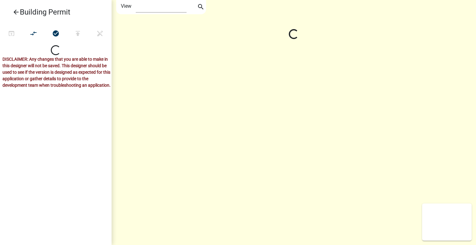
select select "1"
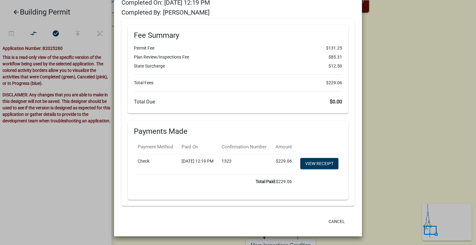
scroll to position [84, 0]
click at [331, 225] on button "Cancel" at bounding box center [337, 221] width 26 height 11
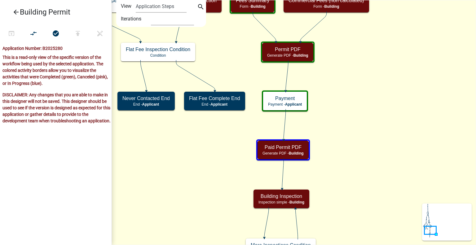
click at [404, 131] on icon "Start Start - Applicant Search Parcel Data Parcel search - Applicant Applicant …" at bounding box center [294, 177] width 364 height 354
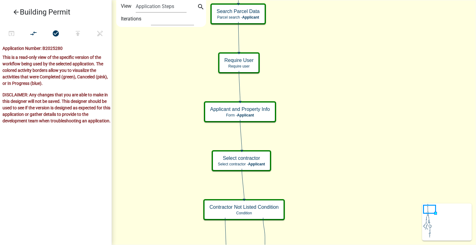
click at [17, 13] on icon "arrow_back" at bounding box center [15, 12] width 7 height 9
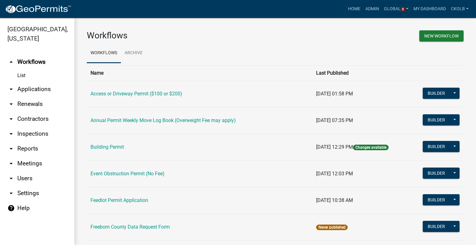
click at [111, 146] on link "Building Permit" at bounding box center [107, 147] width 33 height 6
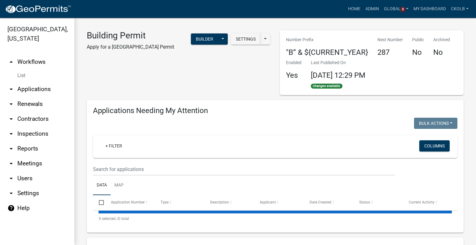
select select "3: 100"
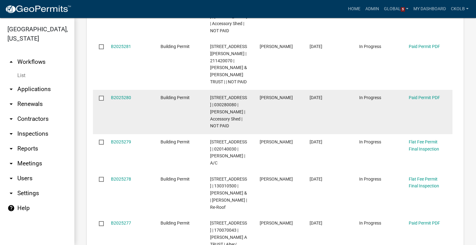
scroll to position [558, 0]
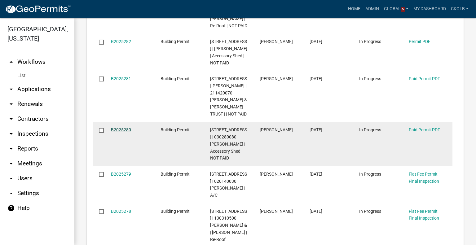
click at [124, 127] on link "B2025280" at bounding box center [121, 129] width 20 height 5
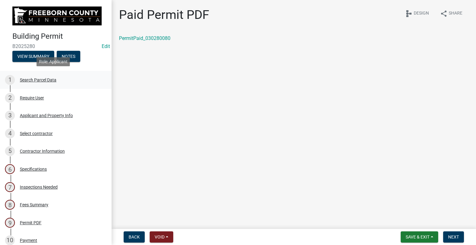
click at [41, 78] on div "Search Parcel Data" at bounding box center [38, 80] width 37 height 4
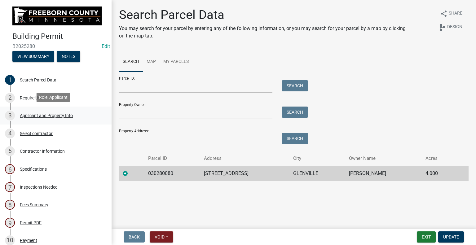
click at [45, 113] on div "Applicant and Property Info" at bounding box center [46, 115] width 53 height 4
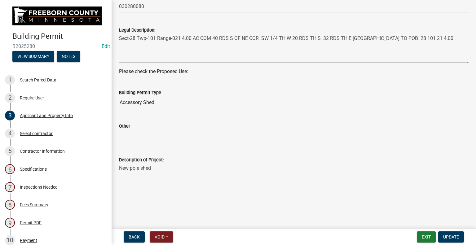
scroll to position [228, 0]
click at [36, 133] on div "Select contractor" at bounding box center [36, 133] width 33 height 4
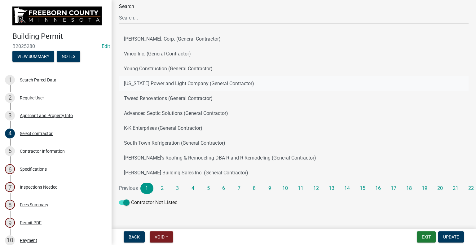
scroll to position [52, 0]
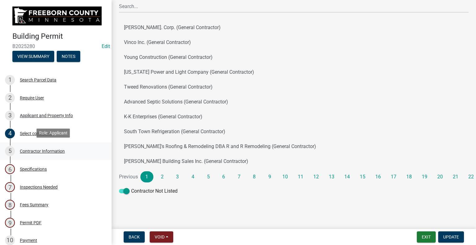
click at [41, 153] on div "5 Contractor Information" at bounding box center [53, 151] width 97 height 10
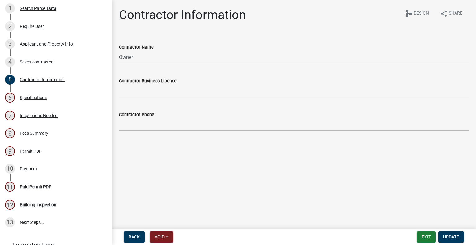
scroll to position [73, 0]
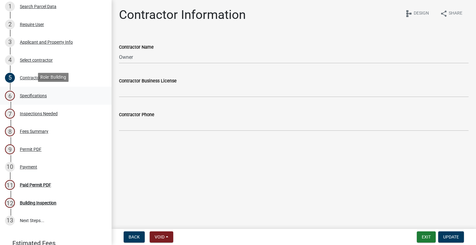
click at [40, 94] on div "Specifications" at bounding box center [33, 96] width 27 height 4
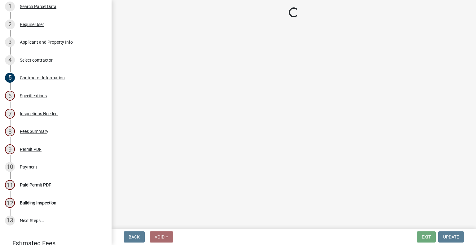
select select "cf5e982a-8fde-449d-bcd8-be8cdfb99374"
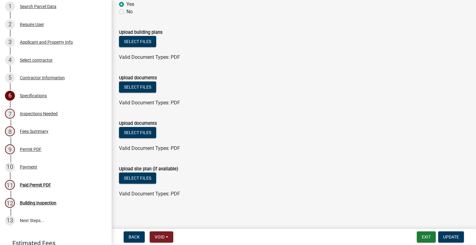
scroll to position [727, 0]
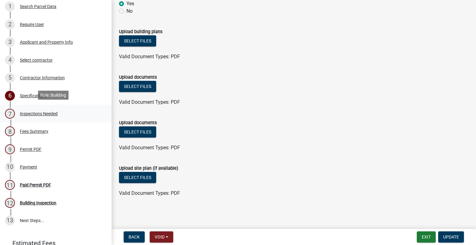
click at [33, 116] on div "7 Inspections Needed" at bounding box center [53, 114] width 97 height 10
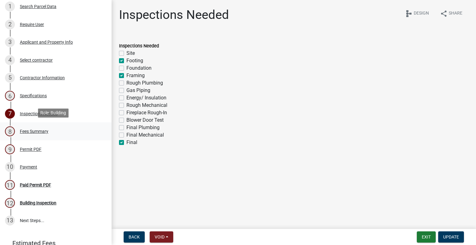
click at [39, 135] on div "8 Fees Summary" at bounding box center [53, 132] width 97 height 10
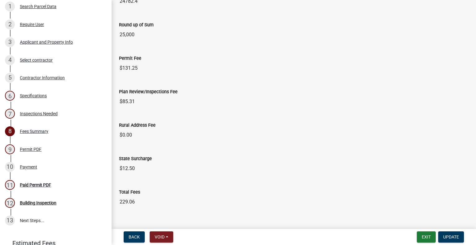
scroll to position [767, 0]
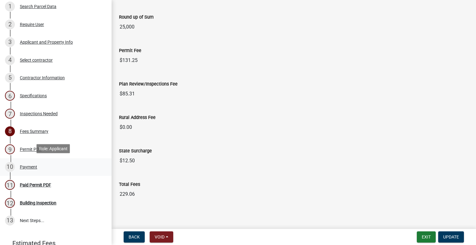
click at [26, 165] on div "Payment" at bounding box center [28, 167] width 17 height 4
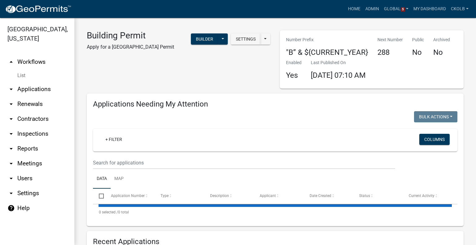
select select "3: 100"
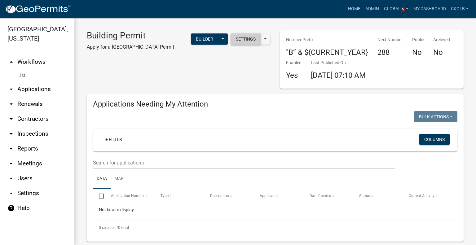
click at [244, 40] on button "Settings" at bounding box center [246, 38] width 30 height 11
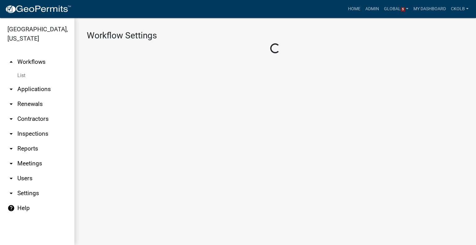
select select "1"
select select "65783045-841a-491a-8bc7-d6ae9b1c2ba3"
select select "d0c1d4b4-2a25-4654-9052-513e1c3db190"
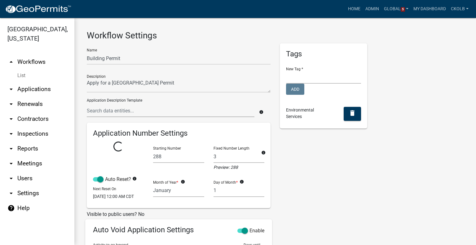
select select
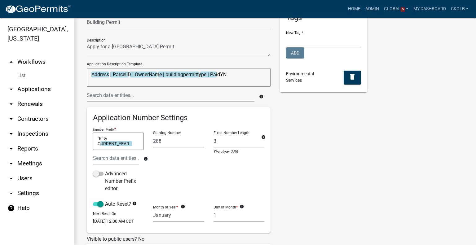
scroll to position [62, 0]
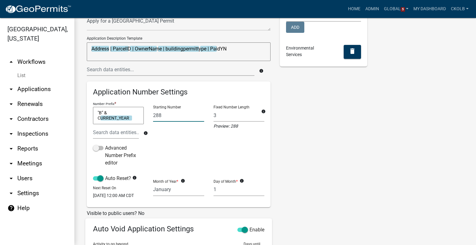
click at [172, 117] on input "288" at bounding box center [178, 115] width 51 height 13
type input "286"
click at [282, 141] on div "Tags New Tag * Freeborn County Public Works Add Environmental Services delete" at bounding box center [323, 172] width 97 height 383
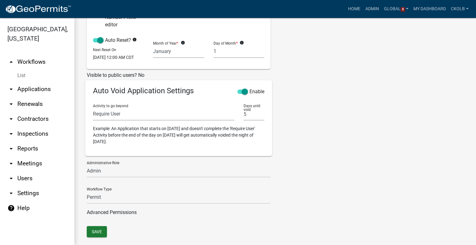
scroll to position [216, 0]
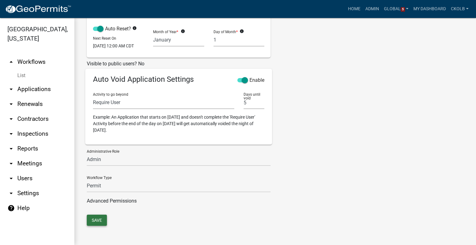
click at [102, 218] on button "Save" at bounding box center [97, 220] width 20 height 11
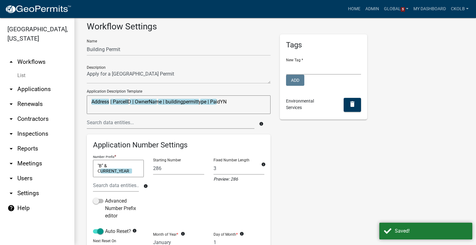
scroll to position [0, 0]
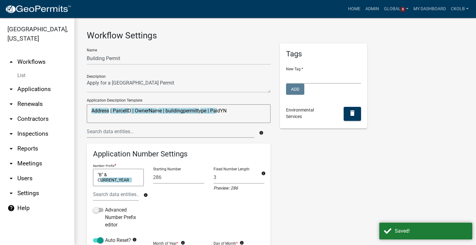
click at [36, 63] on link "arrow_drop_up Workflows" at bounding box center [37, 62] width 74 height 15
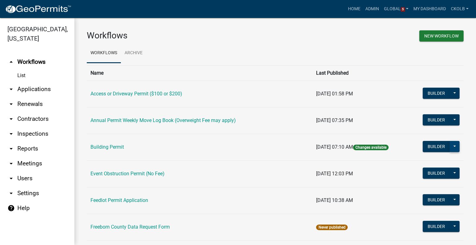
click at [450, 146] on button at bounding box center [455, 146] width 10 height 11
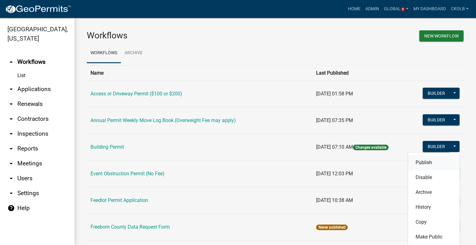
click at [436, 163] on button "Publish" at bounding box center [433, 162] width 51 height 15
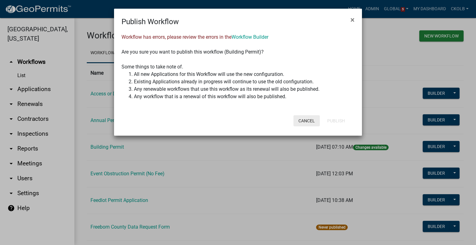
click at [304, 121] on button "Cancel" at bounding box center [307, 120] width 26 height 11
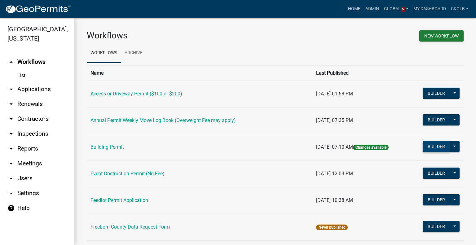
click at [430, 147] on button "Builder" at bounding box center [436, 146] width 27 height 11
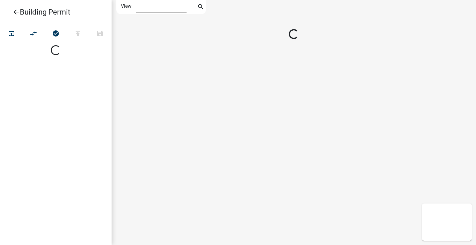
select select "1"
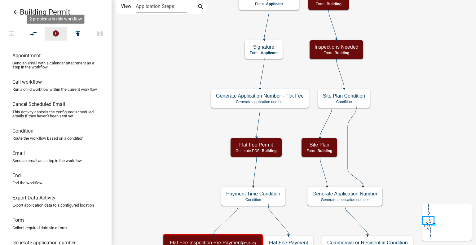
click at [62, 35] on button "error" at bounding box center [56, 33] width 22 height 13
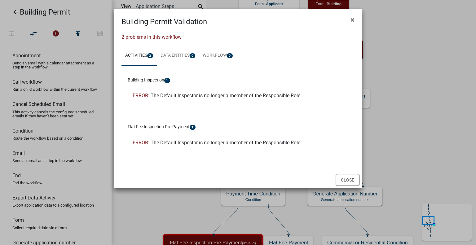
click at [247, 97] on span "The Default Inspector is no longer a member of the Responsible Role." at bounding box center [226, 96] width 151 height 6
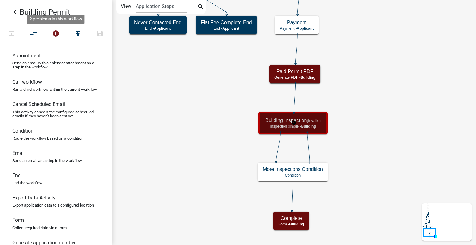
click at [320, 120] on small "(invalid)" at bounding box center [314, 120] width 14 height 5
select select "346FD04E-1C99-418E-B127-D7F1CD973E39"
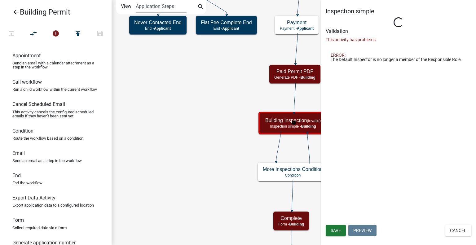
select select "3613e5d6-c0da-40a7-83d4-d5638b2e6124"
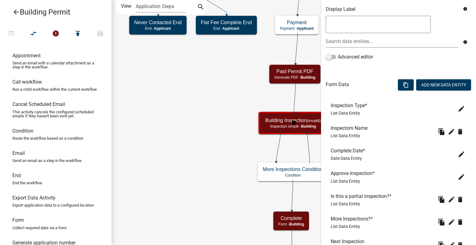
scroll to position [270, 0]
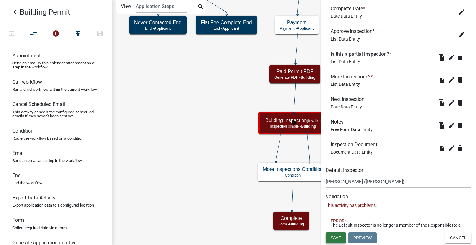
click at [340, 236] on span "Save" at bounding box center [336, 237] width 10 height 5
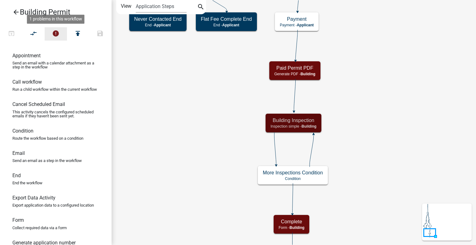
click at [58, 34] on icon "error" at bounding box center [55, 34] width 7 height 9
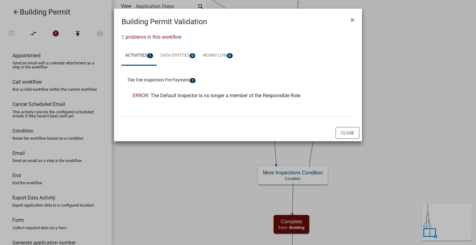
click at [196, 95] on span "The Default Inspector is no longer a member of the Responsible Role." at bounding box center [226, 96] width 151 height 6
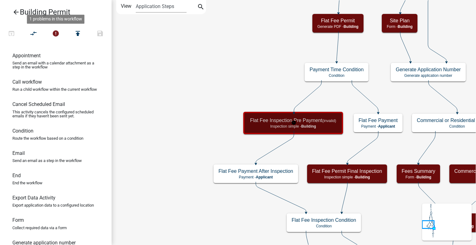
click at [327, 119] on small "(invalid)" at bounding box center [329, 120] width 14 height 5
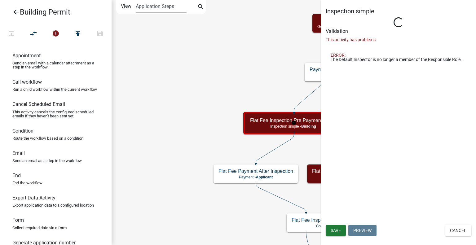
select select "346FD04E-1C99-418E-B127-D7F1CD973E39"
select select "3613e5d6-c0da-40a7-83d4-d5638b2e6124"
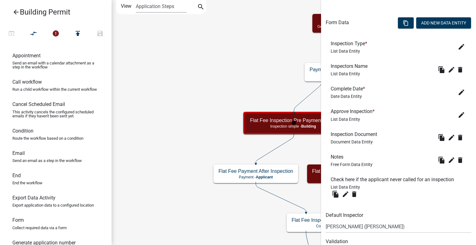
scroll to position [235, 0]
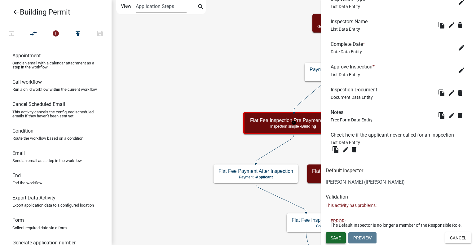
click at [341, 238] on button "Save" at bounding box center [336, 238] width 20 height 11
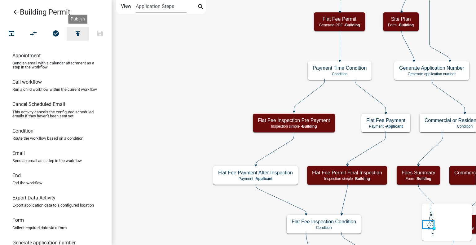
click at [78, 36] on icon "publish" at bounding box center [77, 34] width 7 height 9
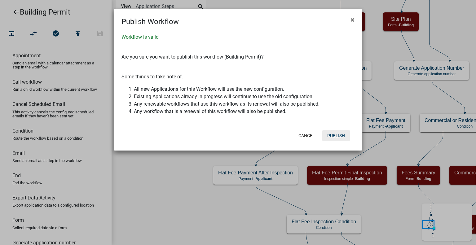
click at [338, 137] on button "Publish" at bounding box center [336, 135] width 28 height 11
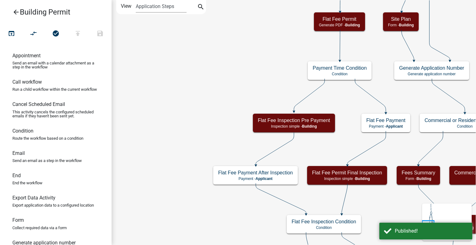
click at [11, 13] on link "arrow_back Building Permit" at bounding box center [53, 12] width 97 height 14
click at [16, 15] on icon "arrow_back" at bounding box center [15, 12] width 7 height 9
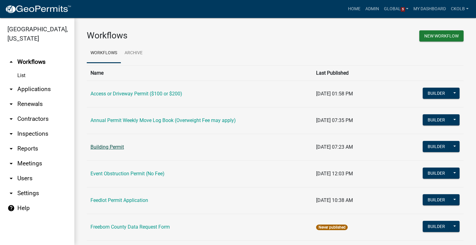
click at [106, 144] on link "Building Permit" at bounding box center [107, 147] width 33 height 6
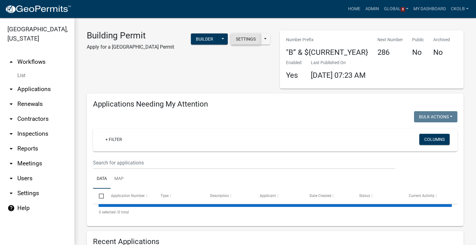
select select "3: 100"
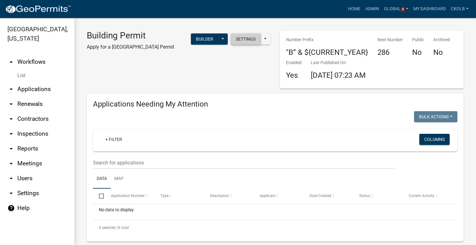
click at [246, 41] on button "Settings" at bounding box center [246, 38] width 30 height 11
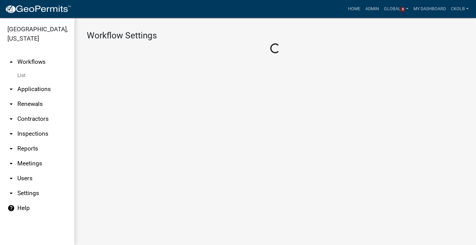
select select "1"
select select "65783045-841a-491a-8bc7-d6ae9b1c2ba3"
select select "d0c1d4b4-2a25-4654-9052-513e1c3db190"
select select
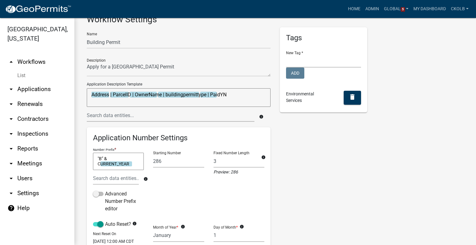
scroll to position [31, 0]
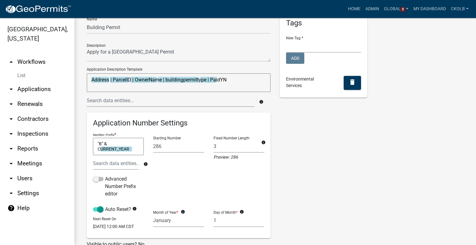
click at [30, 63] on link "arrow_drop_up Workflows" at bounding box center [37, 62] width 74 height 15
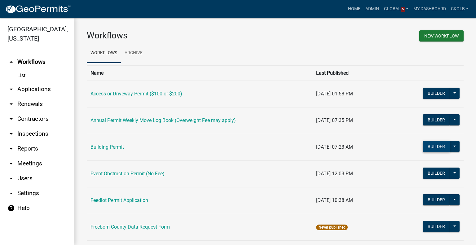
click at [433, 147] on button "Builder" at bounding box center [436, 146] width 27 height 11
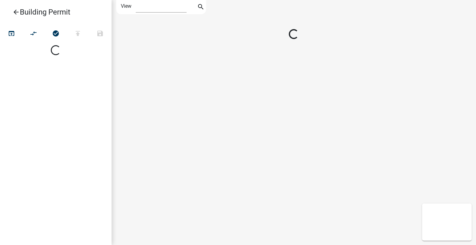
select select "1"
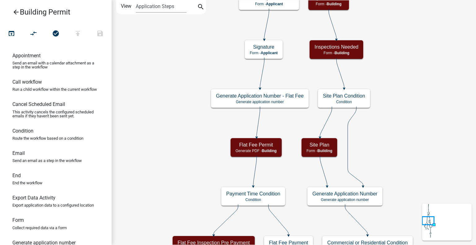
click at [16, 15] on icon "arrow_back" at bounding box center [15, 12] width 7 height 9
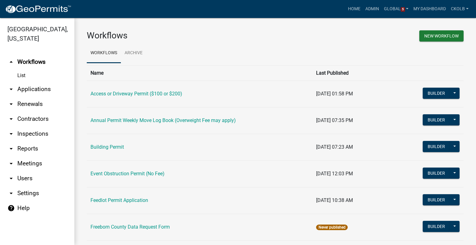
drag, startPoint x: 123, startPoint y: 146, endPoint x: 140, endPoint y: 141, distance: 18.4
click at [123, 146] on link "Building Permit" at bounding box center [107, 147] width 33 height 6
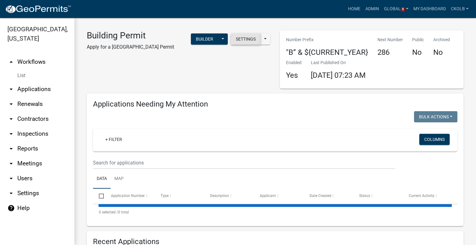
select select "3: 100"
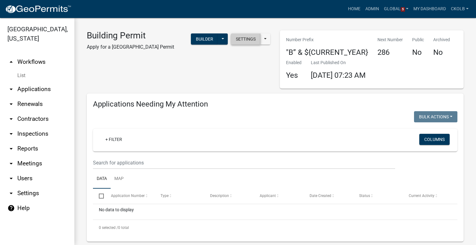
click at [250, 38] on button "Settings" at bounding box center [246, 38] width 30 height 11
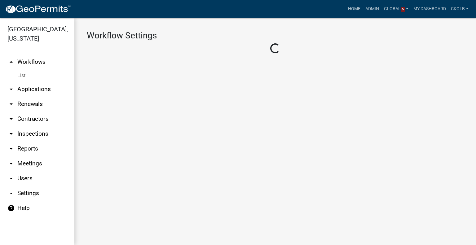
select select "1"
select select "65783045-841a-491a-8bc7-d6ae9b1c2ba3"
select select "d0c1d4b4-2a25-4654-9052-513e1c3db190"
select select
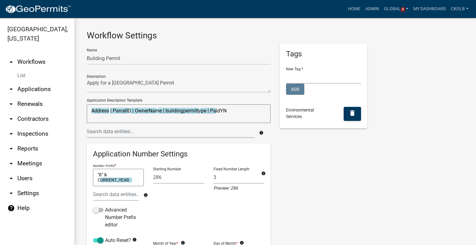
click at [36, 64] on link "arrow_drop_up Workflows" at bounding box center [37, 62] width 74 height 15
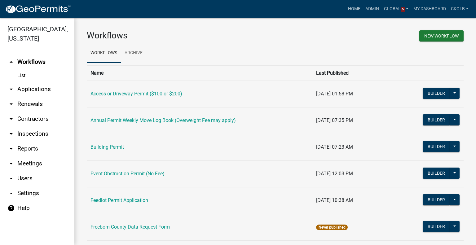
click at [109, 149] on link "Building Permit" at bounding box center [107, 147] width 33 height 6
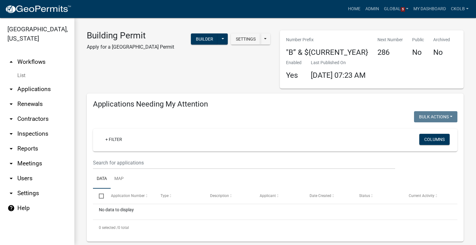
select select "3: 100"
click at [218, 45] on button "Builder" at bounding box center [204, 38] width 27 height 11
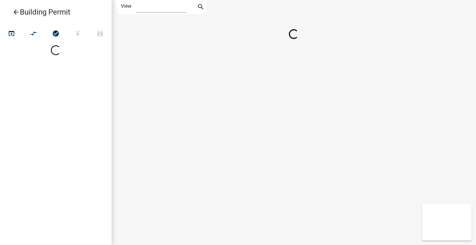
select select "1"
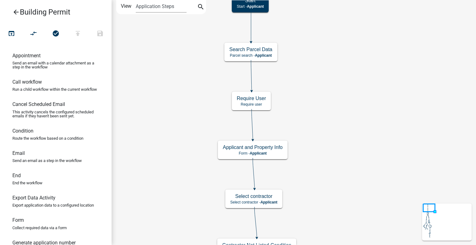
click at [17, 13] on icon "arrow_back" at bounding box center [15, 12] width 7 height 9
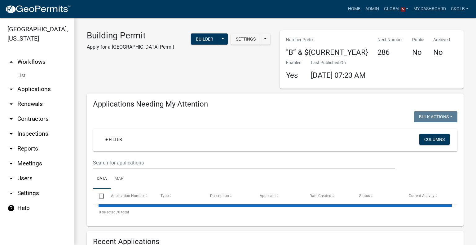
select select "3: 100"
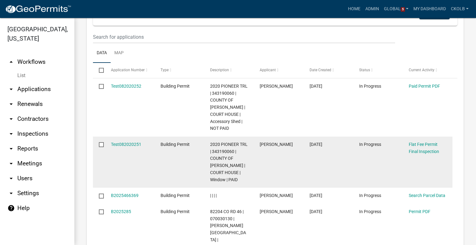
scroll to position [310, 0]
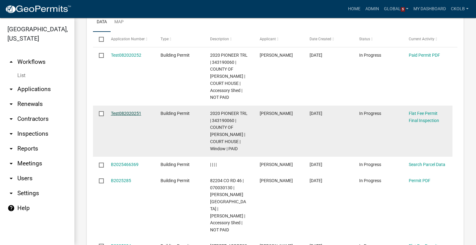
click at [122, 116] on link "Test082020251" at bounding box center [126, 113] width 30 height 5
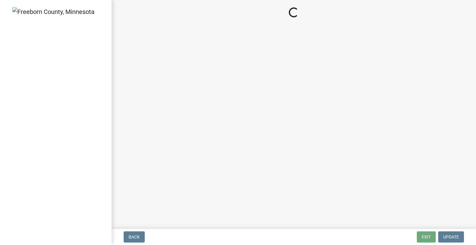
select select "3613e5d6-c0da-40a7-83d4-d5638b2e6124"
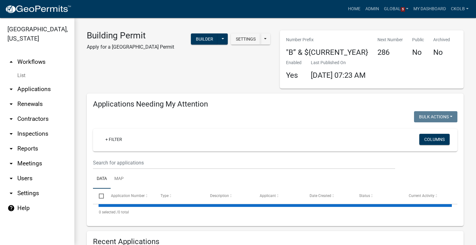
select select "3: 100"
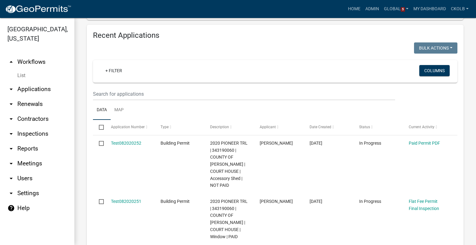
scroll to position [248, 0]
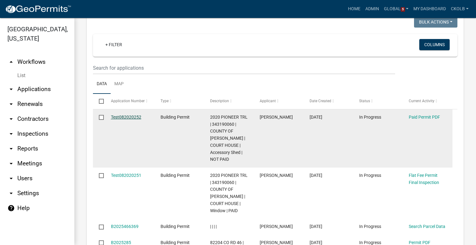
click at [126, 116] on link "Test082020252" at bounding box center [126, 117] width 30 height 5
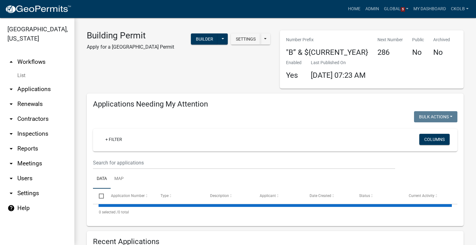
select select "3: 100"
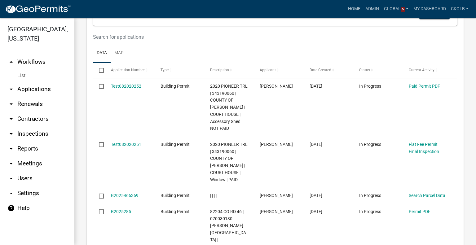
scroll to position [310, 0]
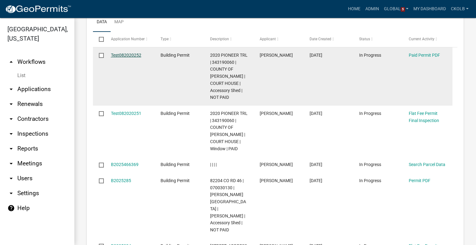
click at [127, 55] on link "Test082020252" at bounding box center [126, 55] width 30 height 5
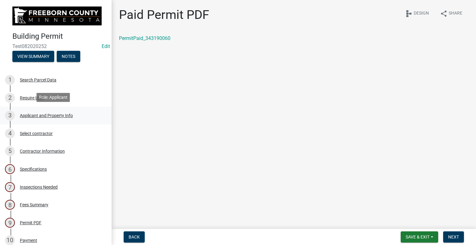
click at [43, 116] on div "Applicant and Property Info" at bounding box center [46, 115] width 53 height 4
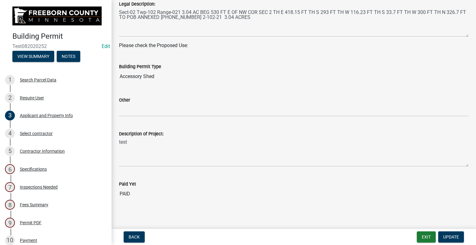
scroll to position [257, 0]
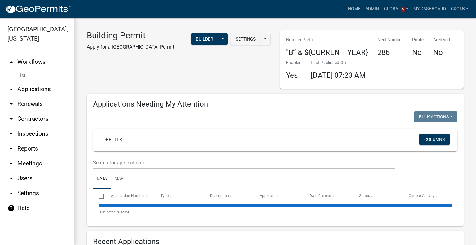
select select "3: 100"
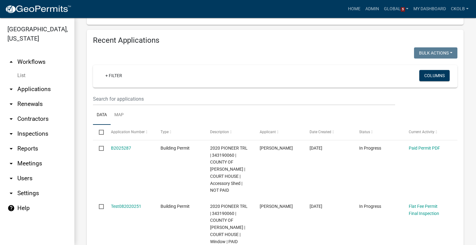
scroll to position [248, 0]
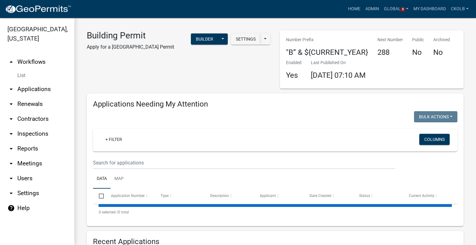
select select "3: 100"
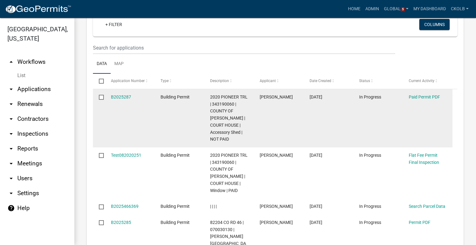
scroll to position [279, 0]
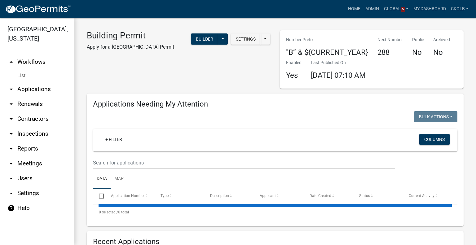
select select "3: 100"
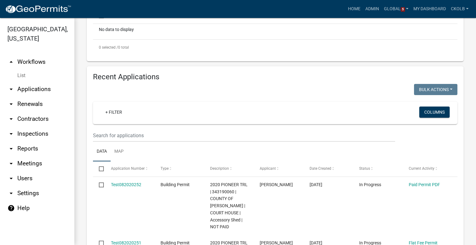
scroll to position [248, 0]
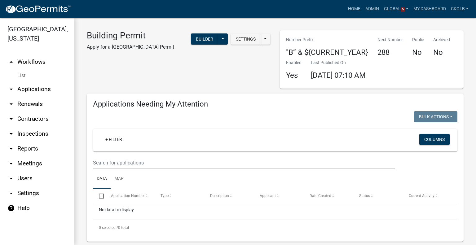
select select "3: 100"
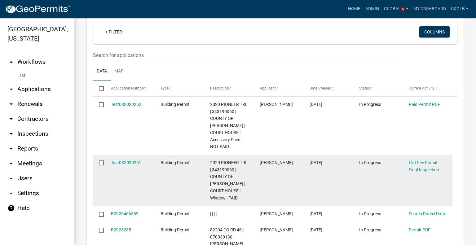
scroll to position [279, 0]
